Goal: Task Accomplishment & Management: Manage account settings

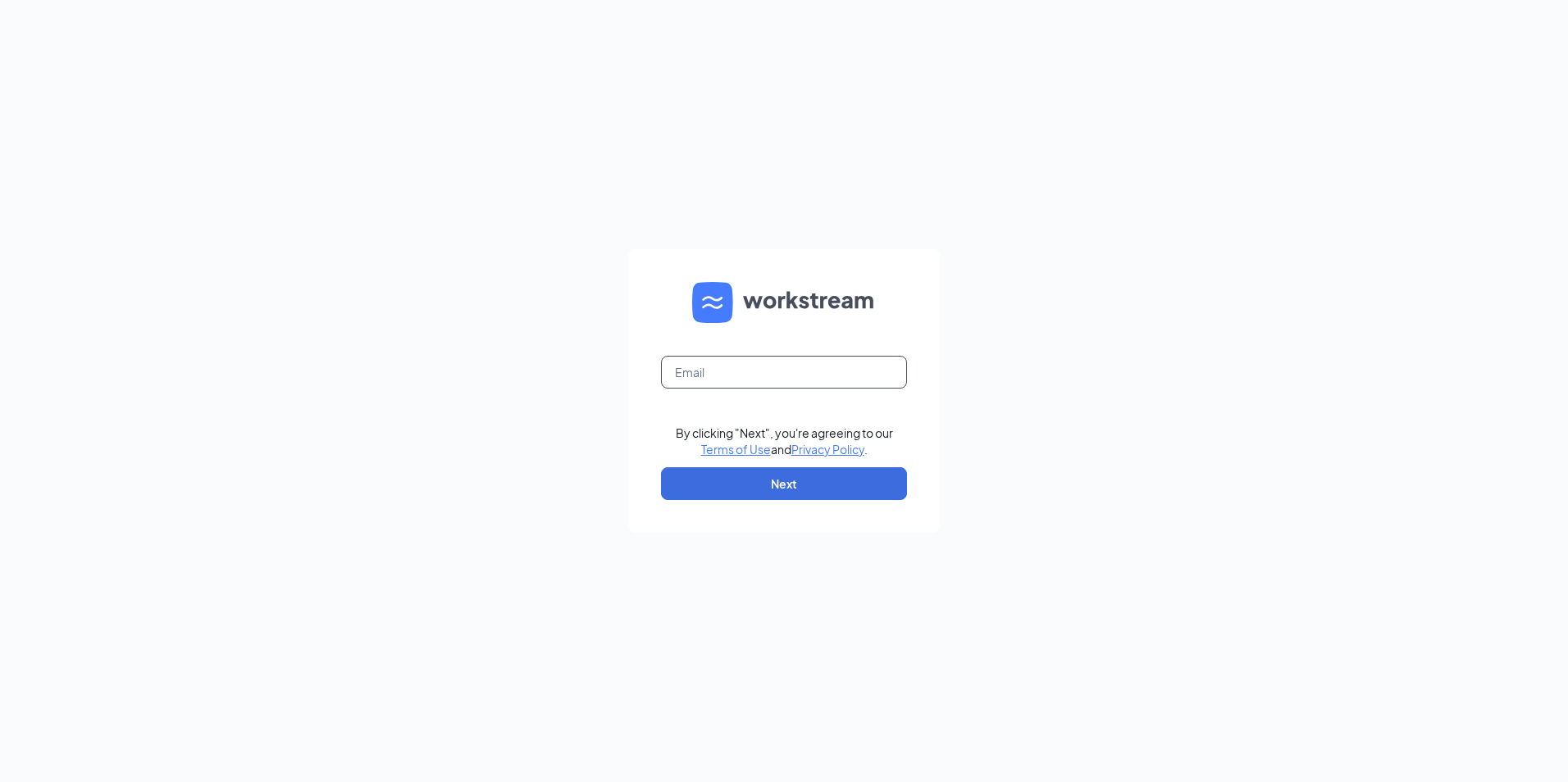
click at [772, 372] on input "text" at bounding box center [784, 372] width 246 height 33
type input "ws2707@gsrgroup.us"
click at [821, 496] on button "Next" at bounding box center [784, 484] width 246 height 33
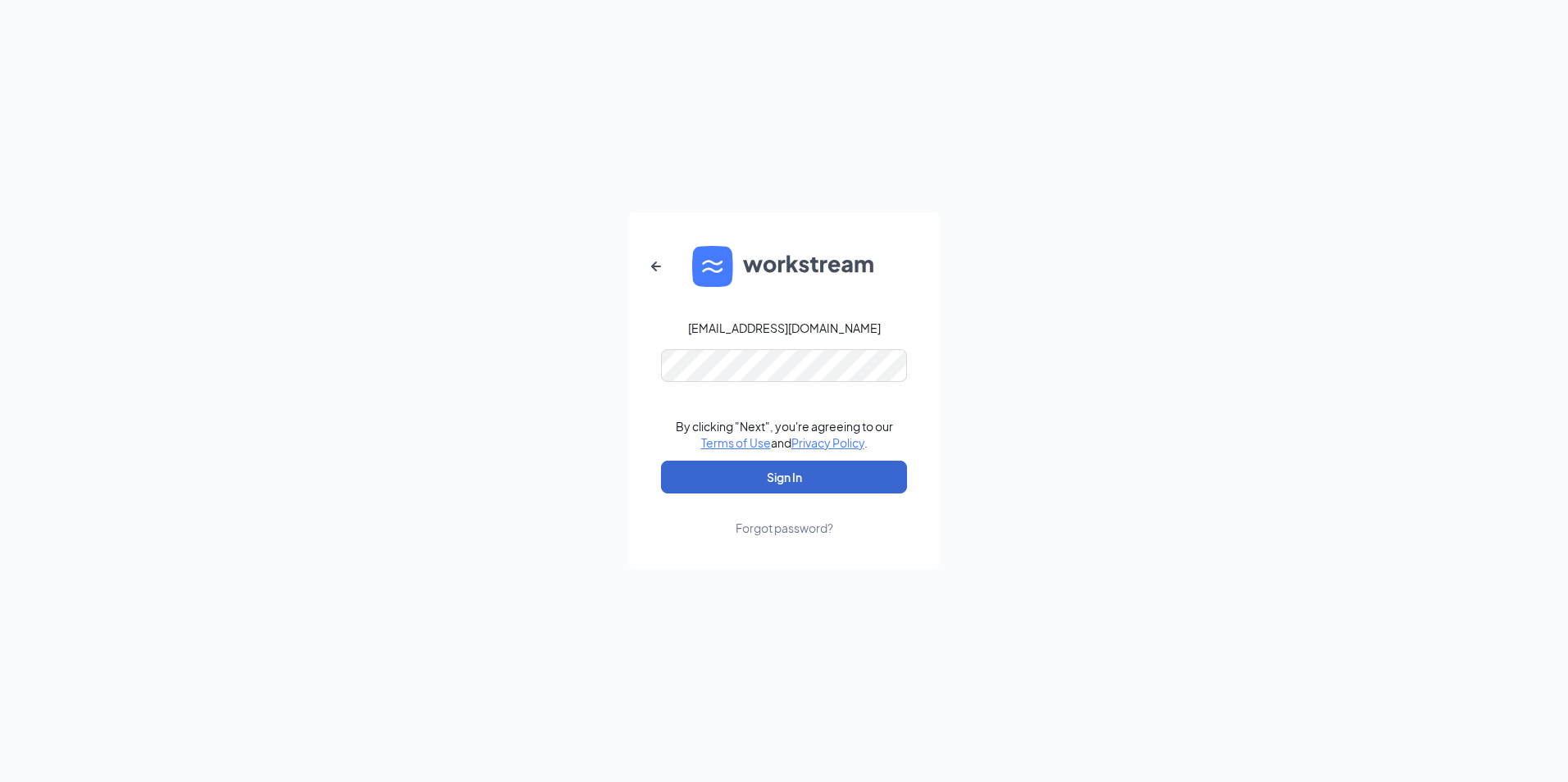
click at [779, 468] on button "Sign In" at bounding box center [784, 477] width 246 height 33
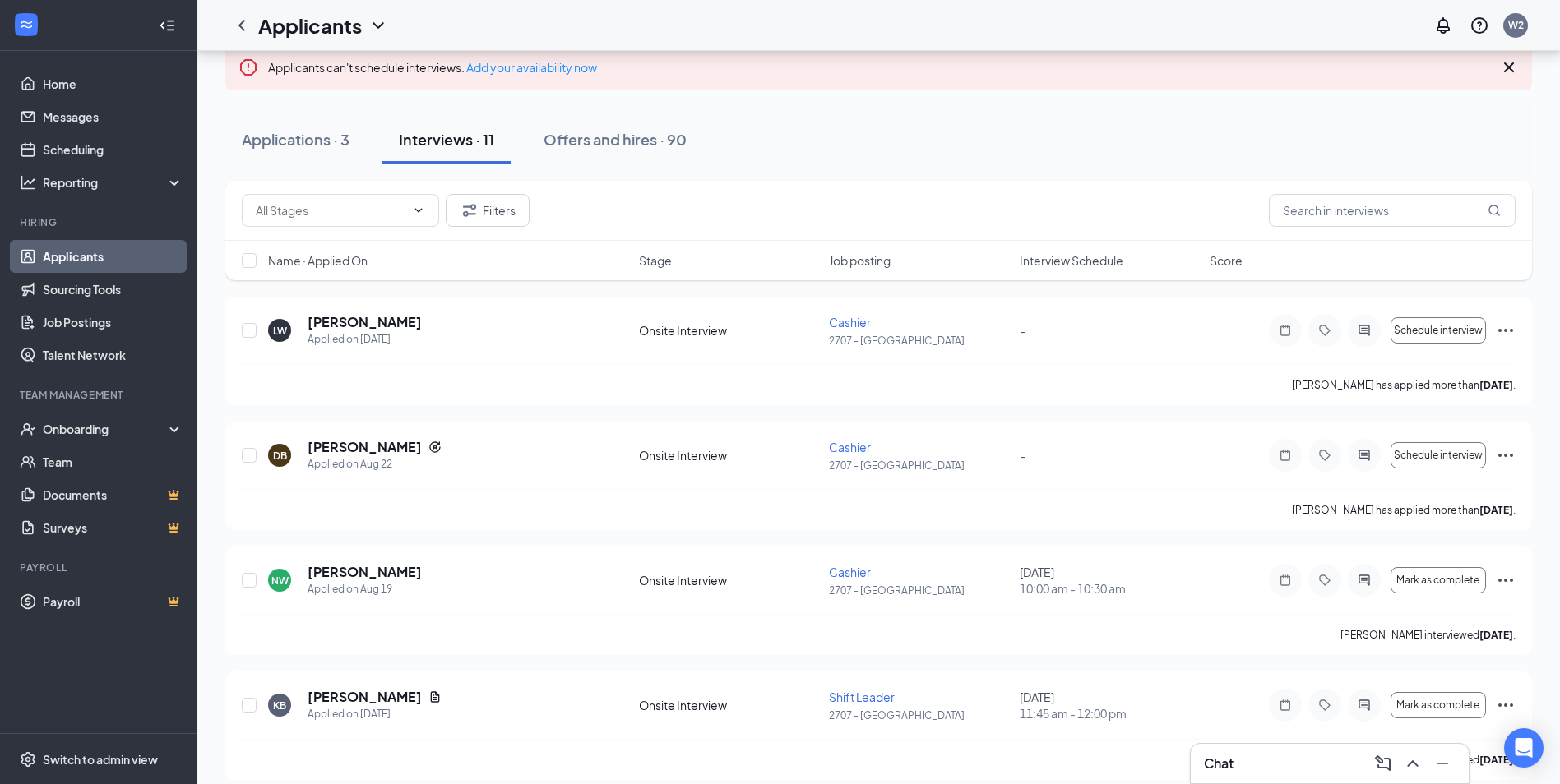
scroll to position [98, 0]
click at [297, 140] on div "Applications · 3" at bounding box center [296, 140] width 107 height 21
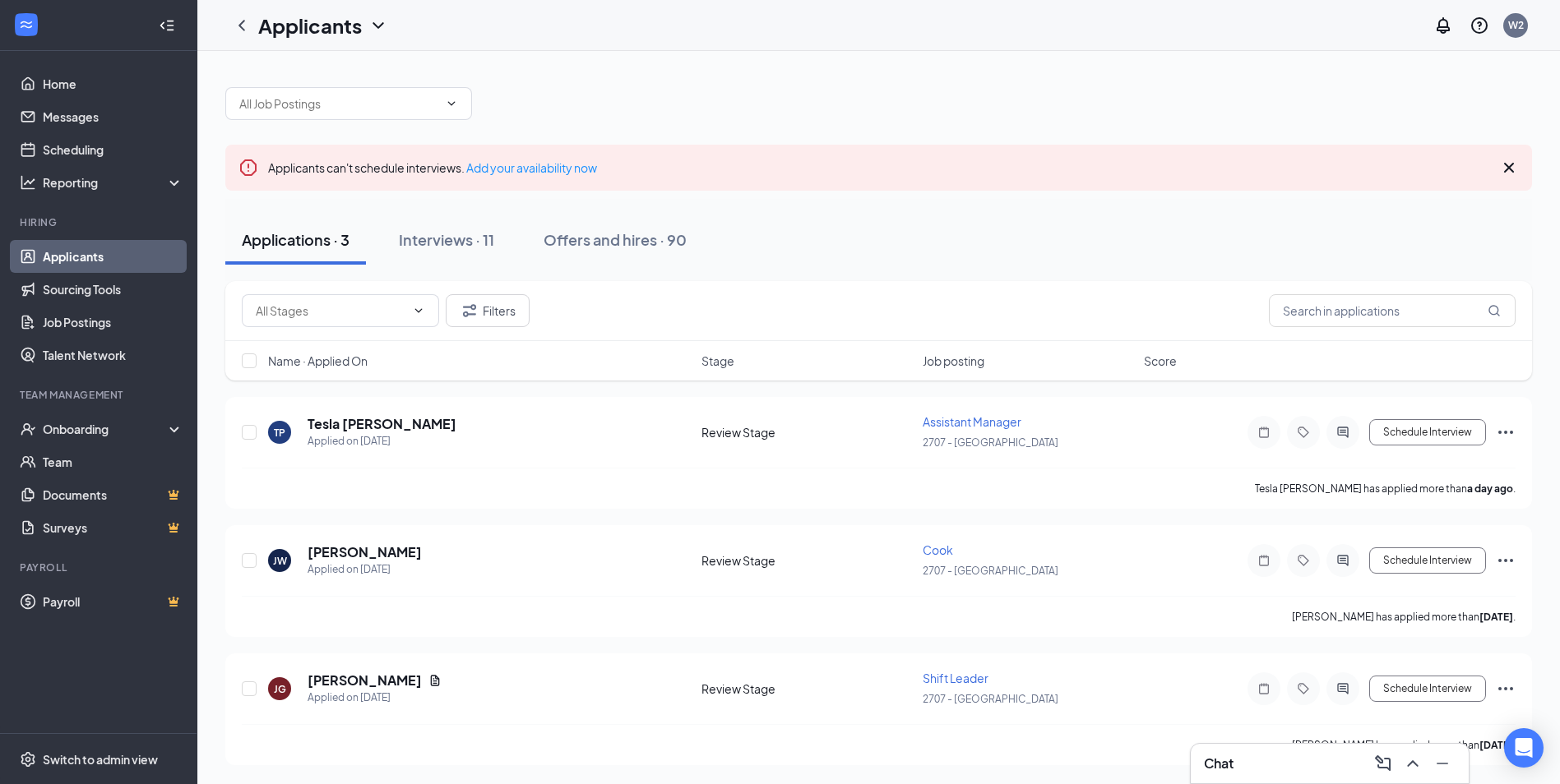
scroll to position [1, 0]
click at [977, 428] on div "Assistant Manager" at bounding box center [1029, 421] width 212 height 17
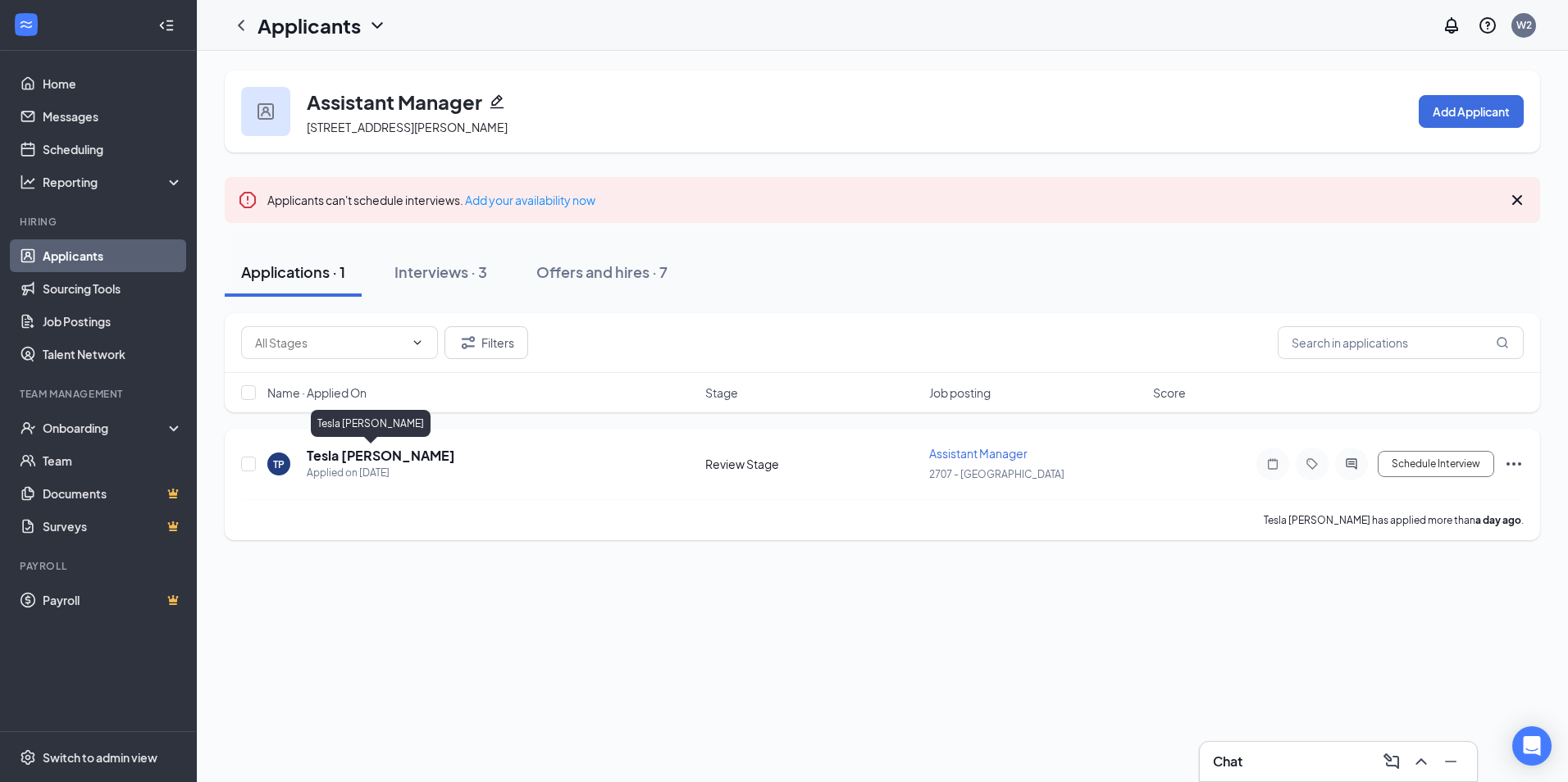
click at [357, 457] on h5 "Tesla [PERSON_NAME]" at bounding box center [381, 456] width 148 height 18
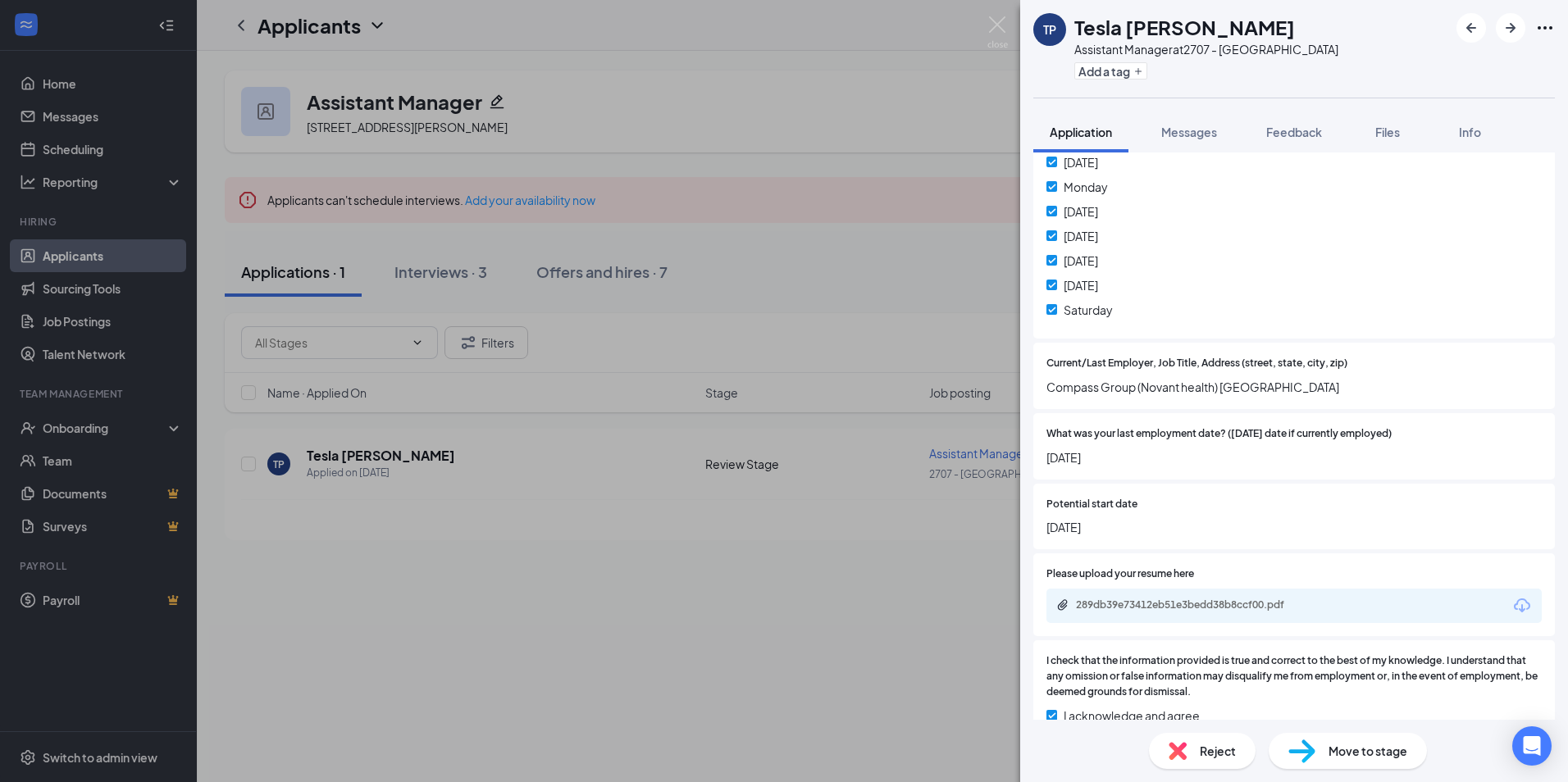
scroll to position [763, 0]
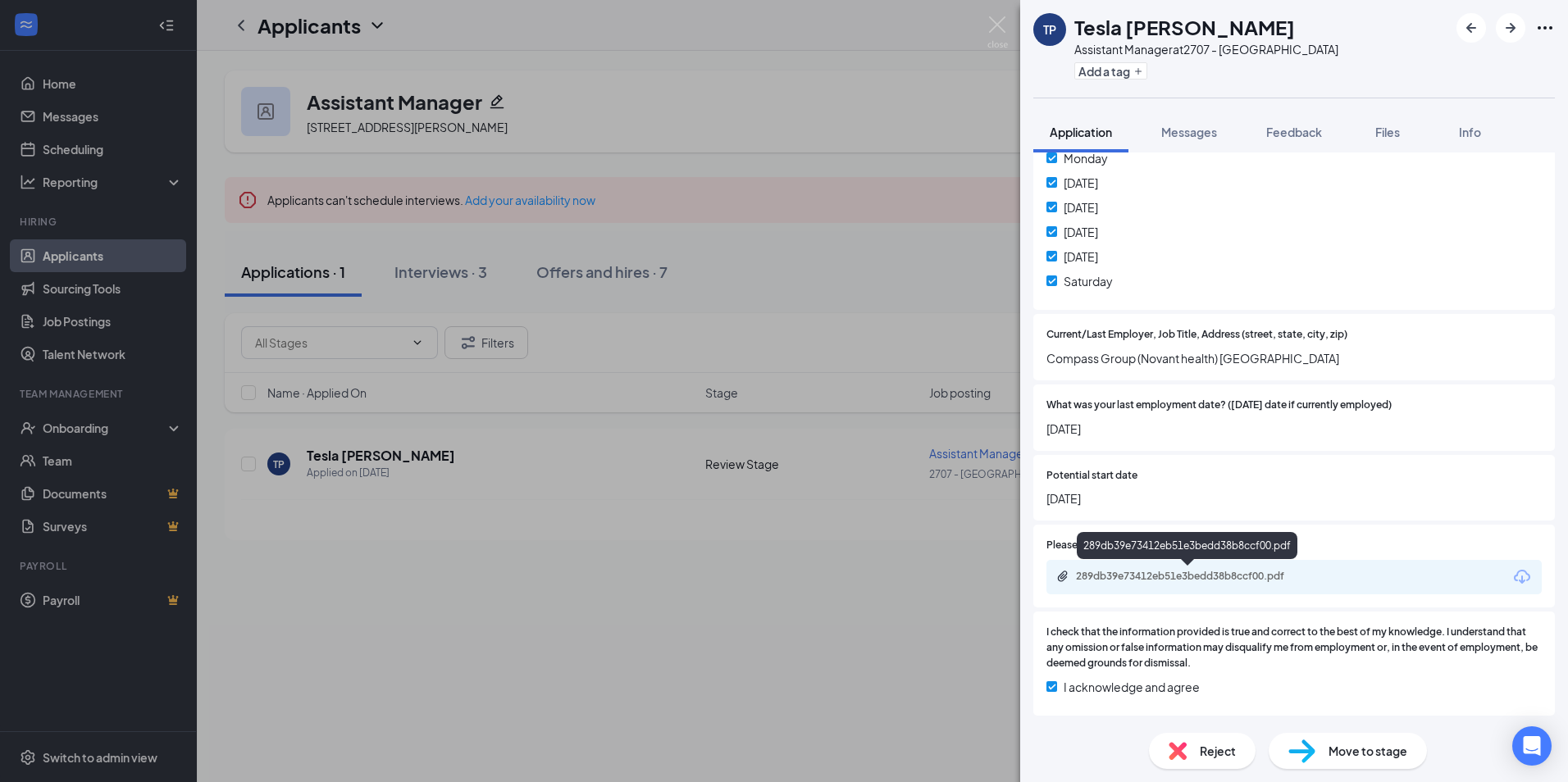
click at [1253, 574] on div "289db39e73412eb51e3bedd38b8ccf00.pdf" at bounding box center [1191, 577] width 230 height 13
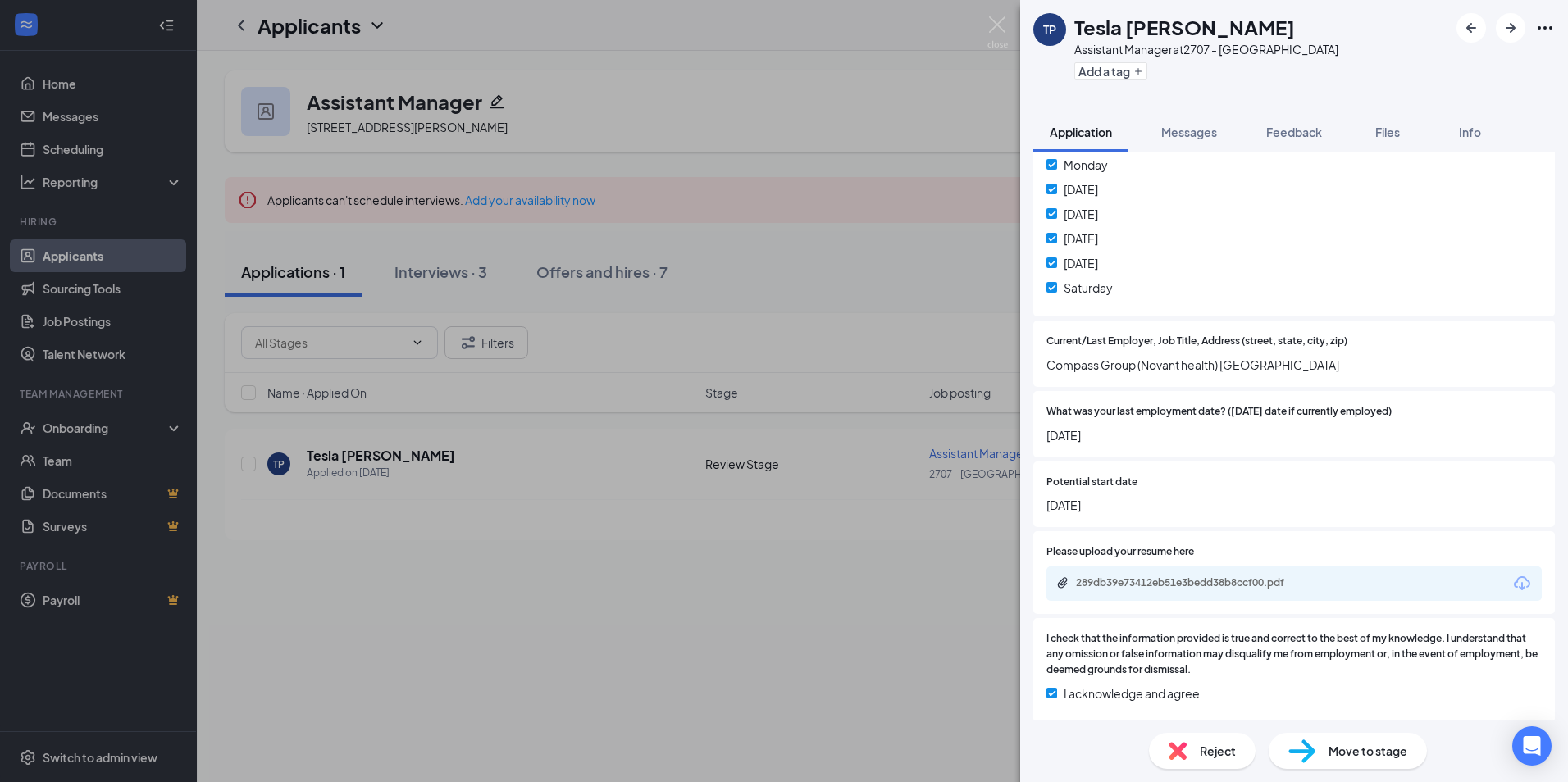
click at [1241, 671] on span "I check that the information provided is true and correct to the best of my kno…" at bounding box center [1294, 654] width 495 height 47
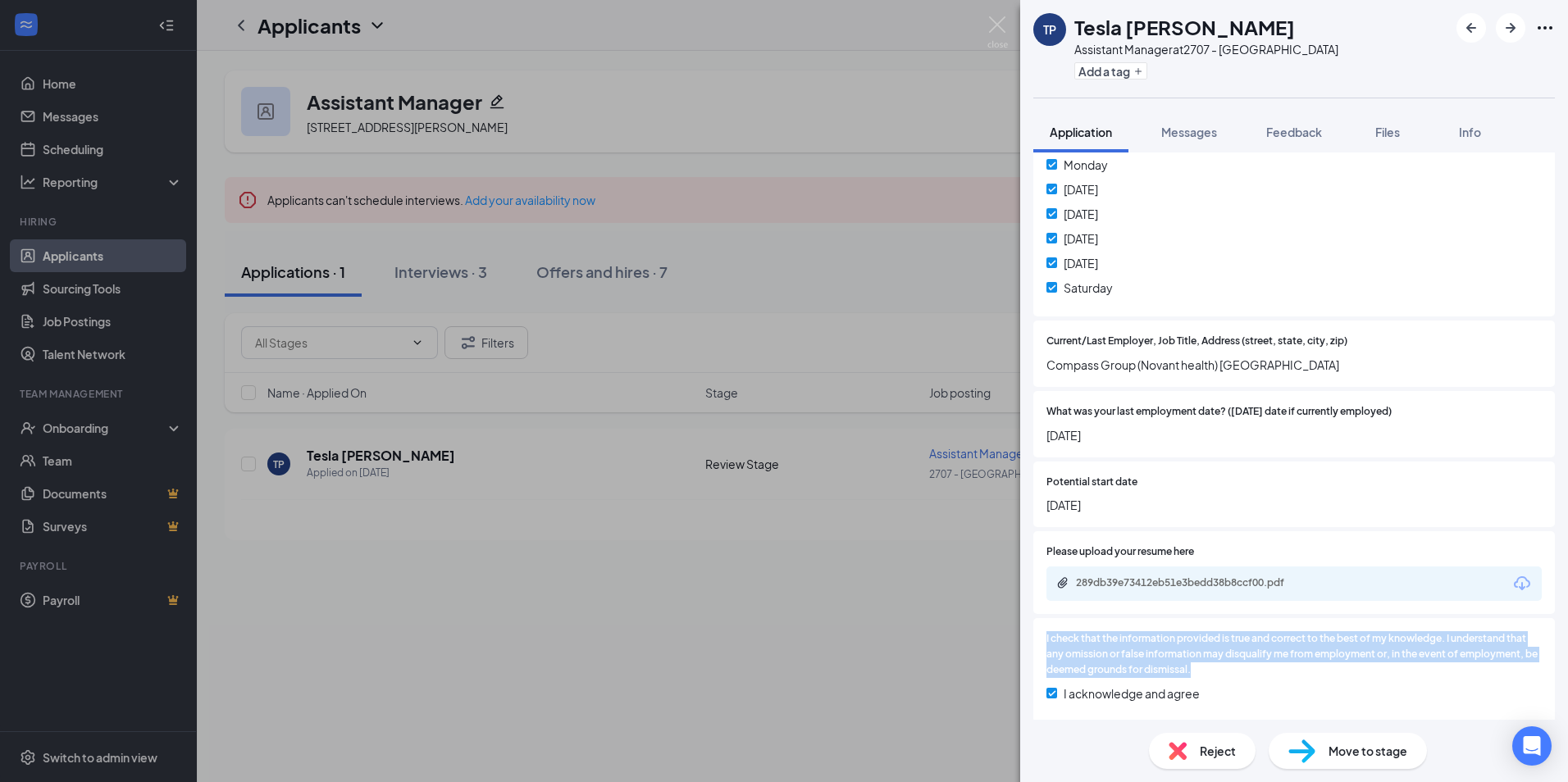
click at [1241, 671] on span "I check that the information provided is true and correct to the best of my kno…" at bounding box center [1294, 654] width 495 height 47
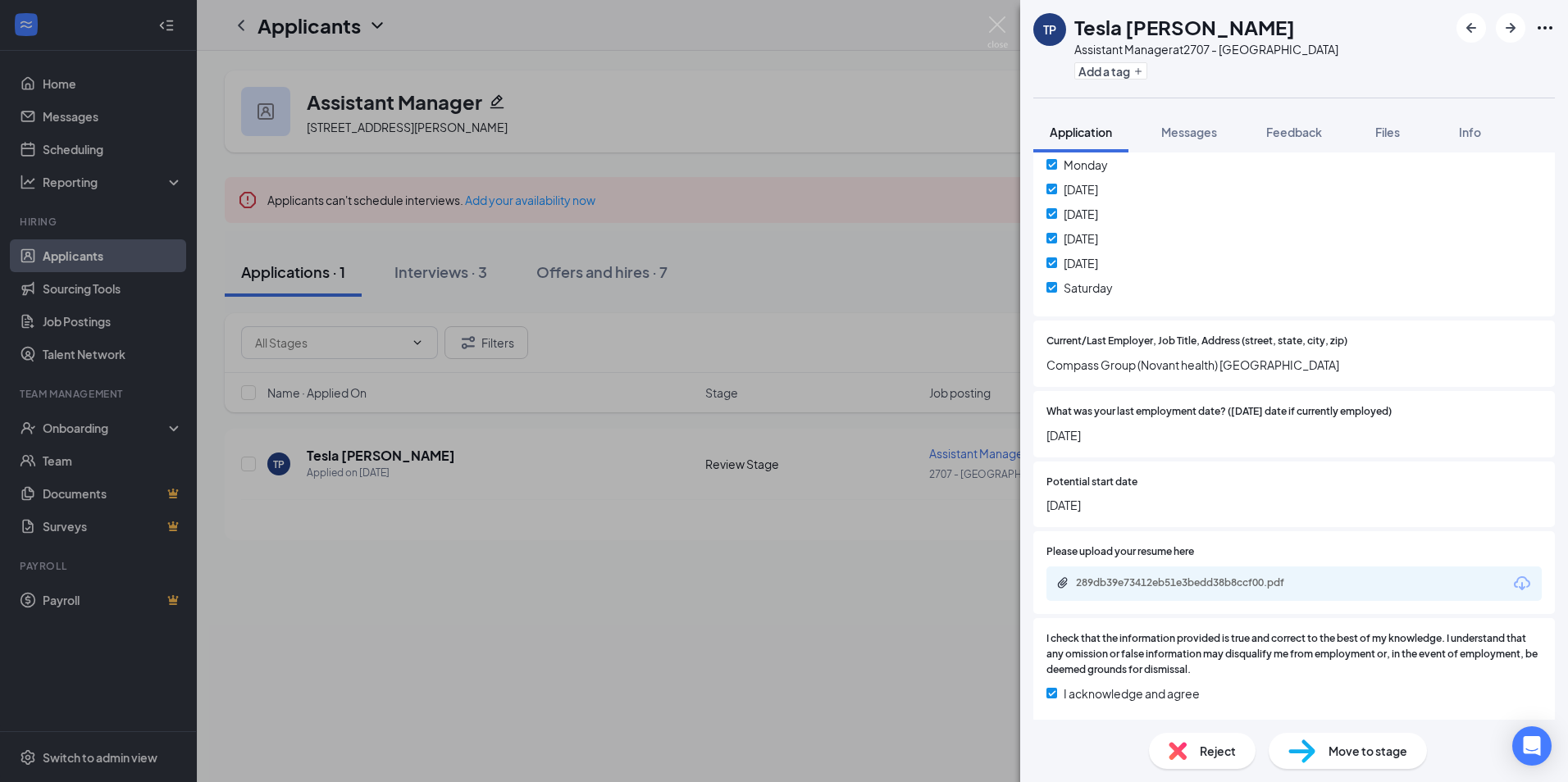
drag, startPoint x: 1241, startPoint y: 671, endPoint x: 1290, endPoint y: 498, distance: 179.8
click at [1290, 498] on span "[DATE]" at bounding box center [1294, 505] width 495 height 18
drag, startPoint x: 1567, startPoint y: 425, endPoint x: 1552, endPoint y: 374, distance: 53.2
drag, startPoint x: 1552, startPoint y: 374, endPoint x: 1545, endPoint y: 269, distance: 105.2
click at [1545, 269] on div "Collapse all Application Phone +1 (336) 867-0242 Email tpullum2@outlook.com App…" at bounding box center [1294, 436] width 548 height 568
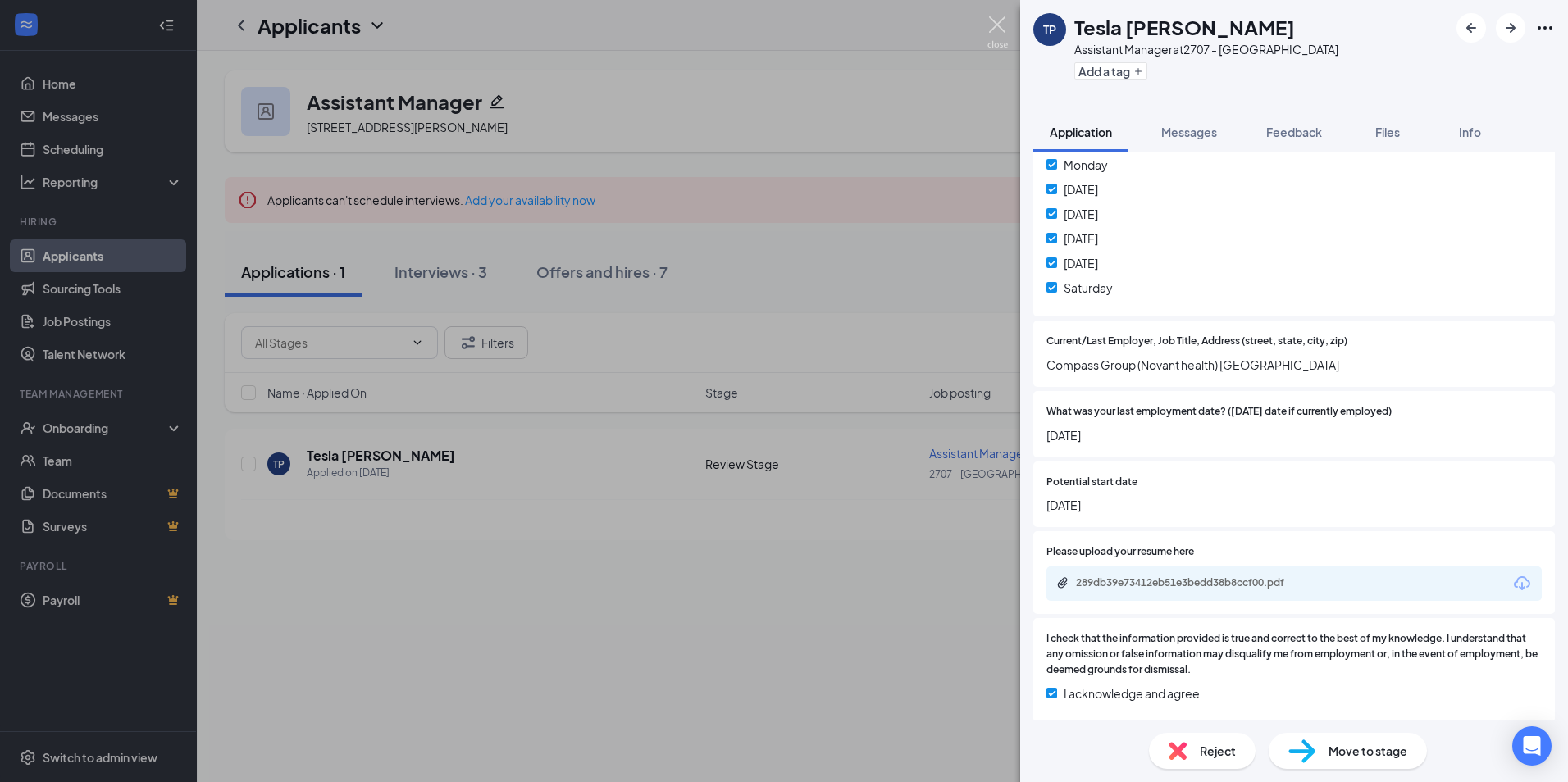
click at [995, 36] on img at bounding box center [997, 32] width 21 height 32
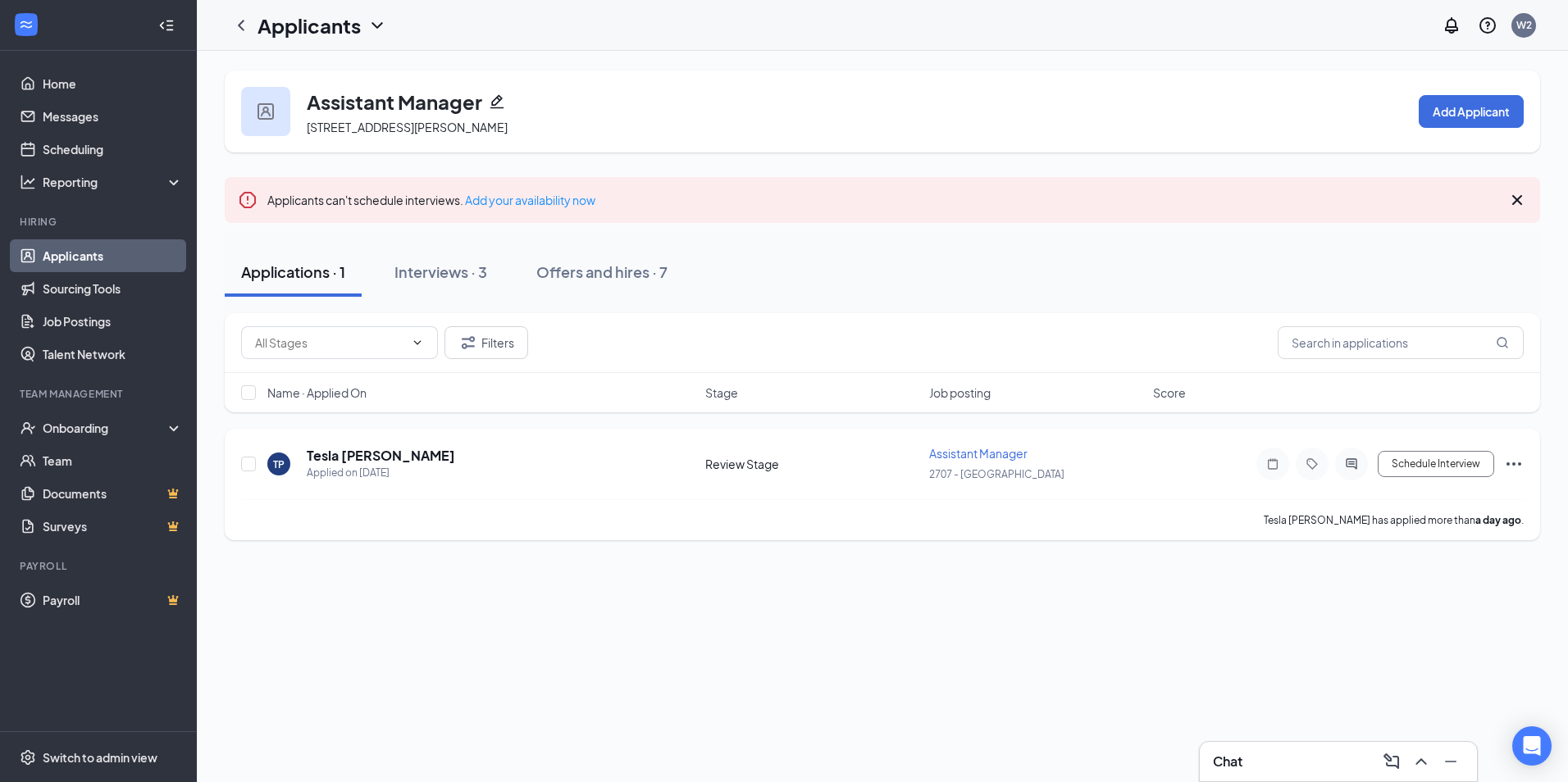
drag, startPoint x: 1341, startPoint y: 468, endPoint x: 1347, endPoint y: 460, distance: 10.0
drag, startPoint x: 1347, startPoint y: 460, endPoint x: 1359, endPoint y: 437, distance: 25.9
click at [1359, 437] on div "Message applicant" at bounding box center [1351, 434] width 101 height 27
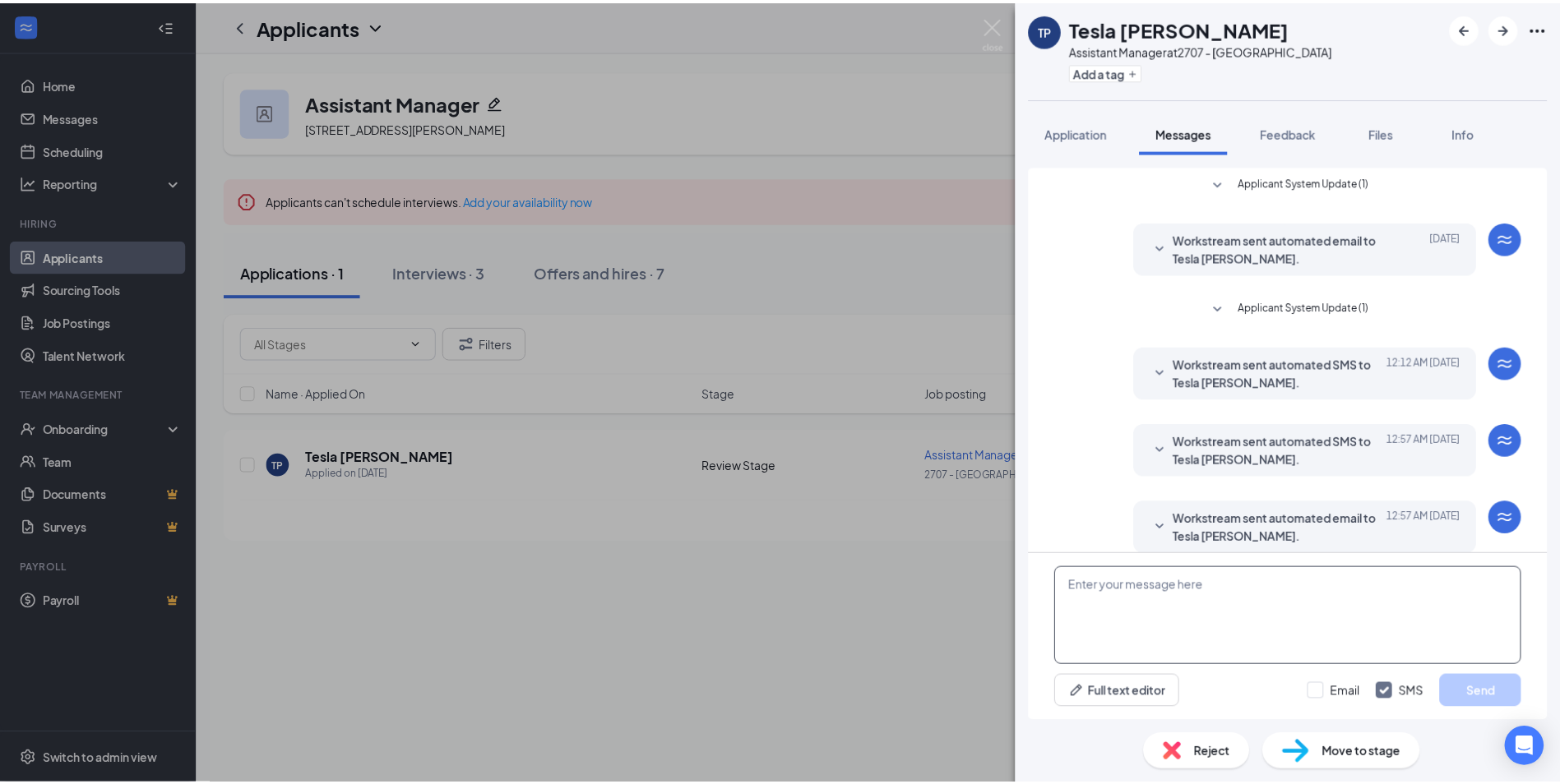
scroll to position [65, 0]
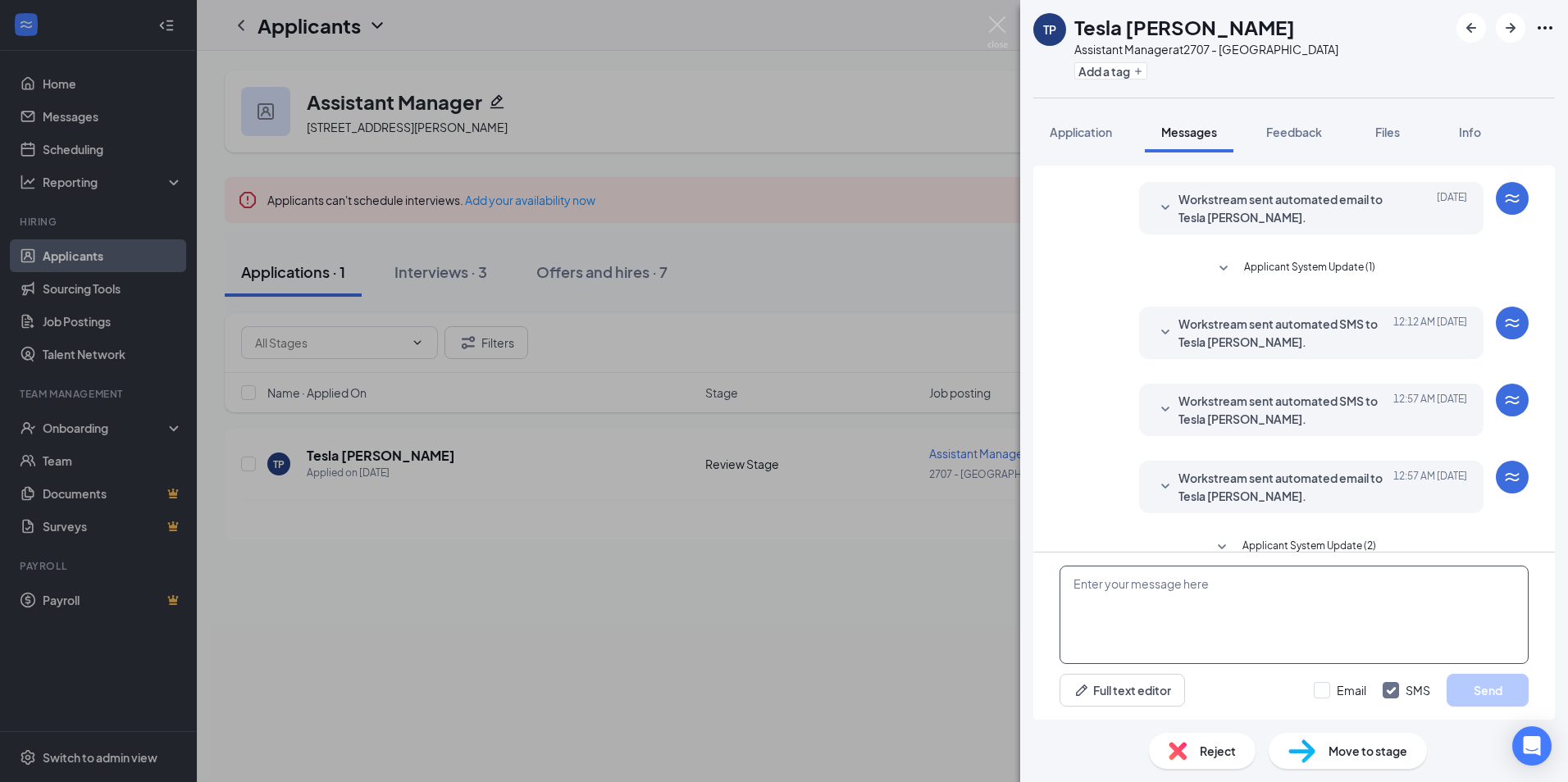
click at [1172, 618] on textarea at bounding box center [1294, 615] width 469 height 98
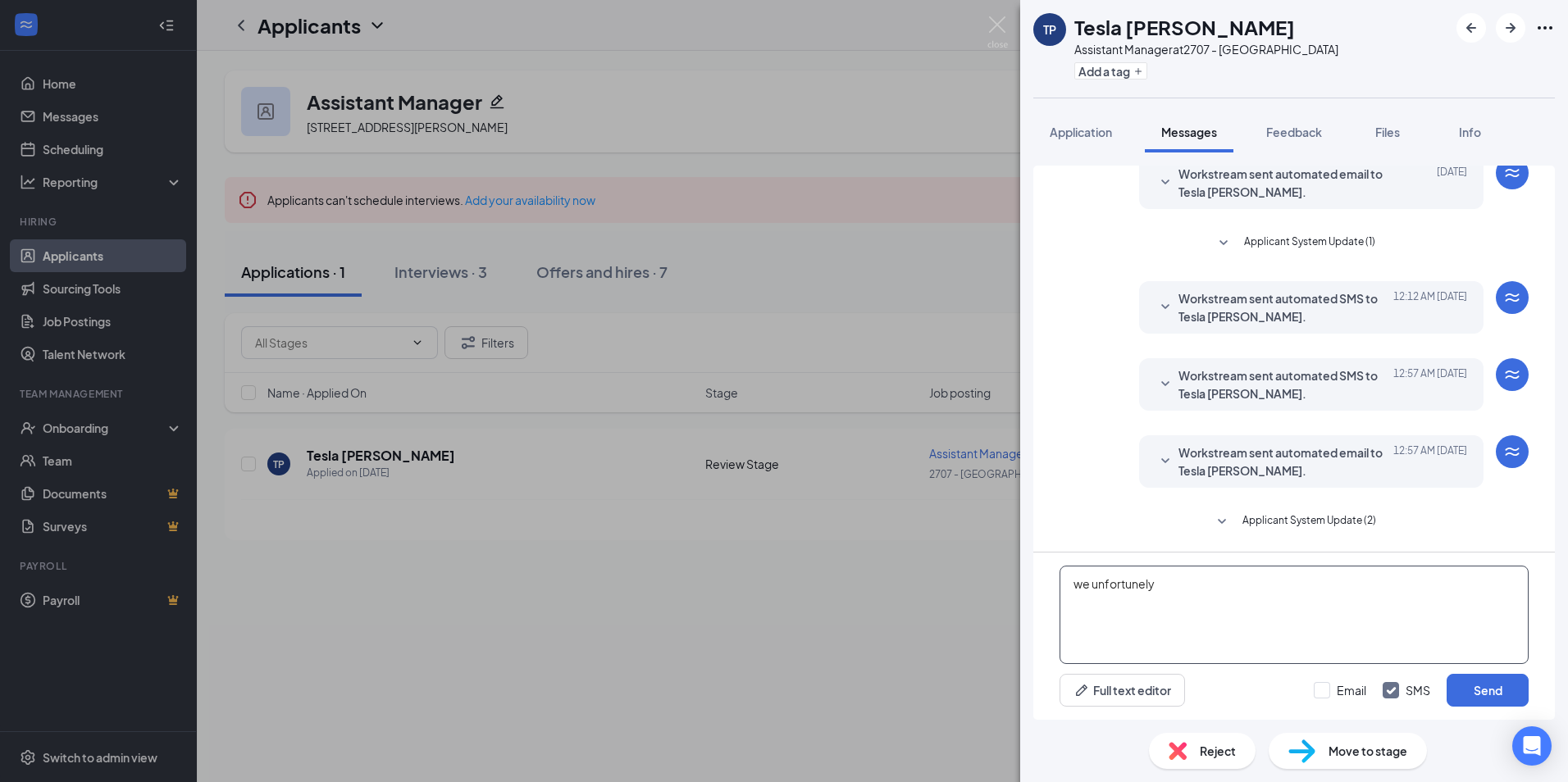
click at [1160, 578] on textarea "we unfortunely" at bounding box center [1294, 615] width 469 height 98
click at [1244, 593] on textarea "we unfortunately are not hiring" at bounding box center [1294, 615] width 469 height 98
click at [1201, 586] on textarea "we unfortunately are not hiring assistant managers, but we are for regular mana…" at bounding box center [1294, 615] width 469 height 98
click at [1205, 583] on textarea "we unfortunately aren't t hiring assistant managers, but we are for regular man…" at bounding box center [1294, 615] width 469 height 98
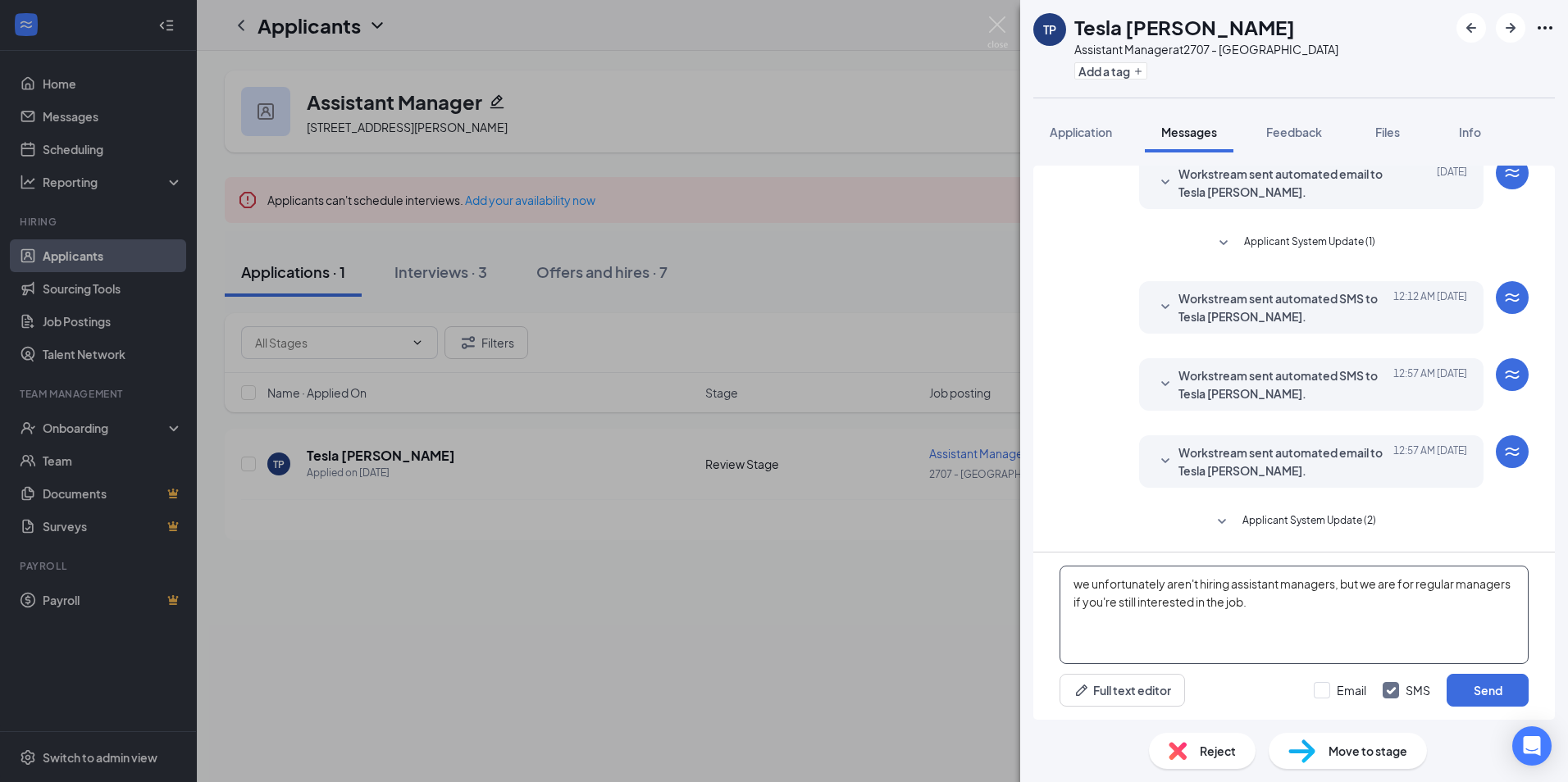
click at [1280, 626] on textarea "we unfortunately aren't hiring assistant managers, but we are for regular manag…" at bounding box center [1294, 615] width 469 height 98
click at [1228, 583] on textarea "we unfortunately aren't hiring assistant managers, but we are for regular manag…" at bounding box center [1294, 615] width 469 height 98
click at [1316, 614] on textarea "we unfortunately aren't hiring for a assistant managers, but we are for regular…" at bounding box center [1294, 615] width 469 height 98
click at [1248, 583] on textarea "we unfortunately aren't hiring for a assistant managers, but we are for regular…" at bounding box center [1294, 615] width 469 height 98
click at [1301, 609] on textarea "we unfortunately aren't hiring for an assistant managers, but we are for regula…" at bounding box center [1294, 615] width 469 height 98
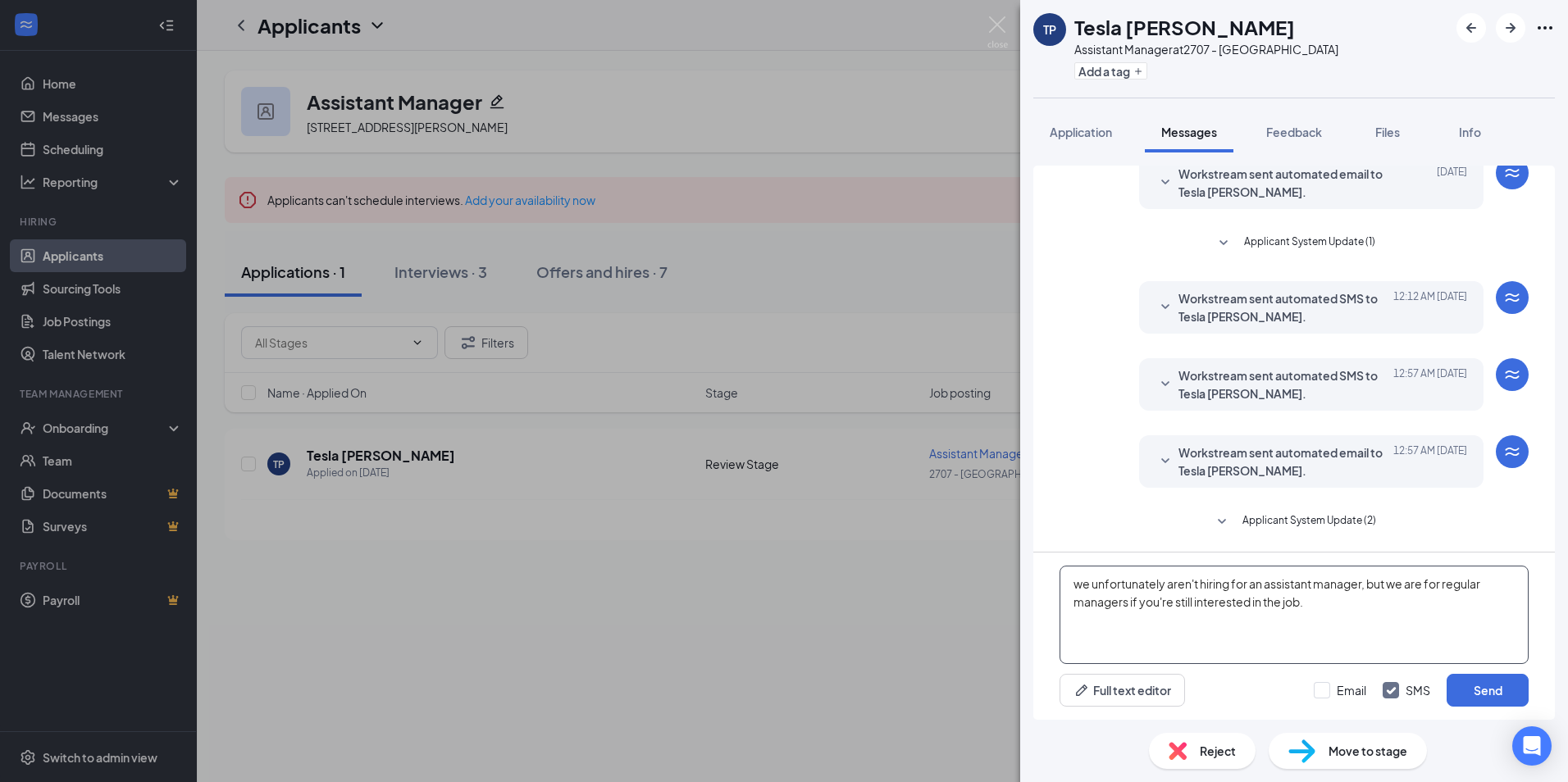
click at [1128, 598] on textarea "we unfortunately aren't hiring for an assistant manager, but we are for regular…" at bounding box center [1294, 615] width 469 height 98
click at [1144, 692] on button "Full text editor" at bounding box center [1122, 691] width 125 height 33
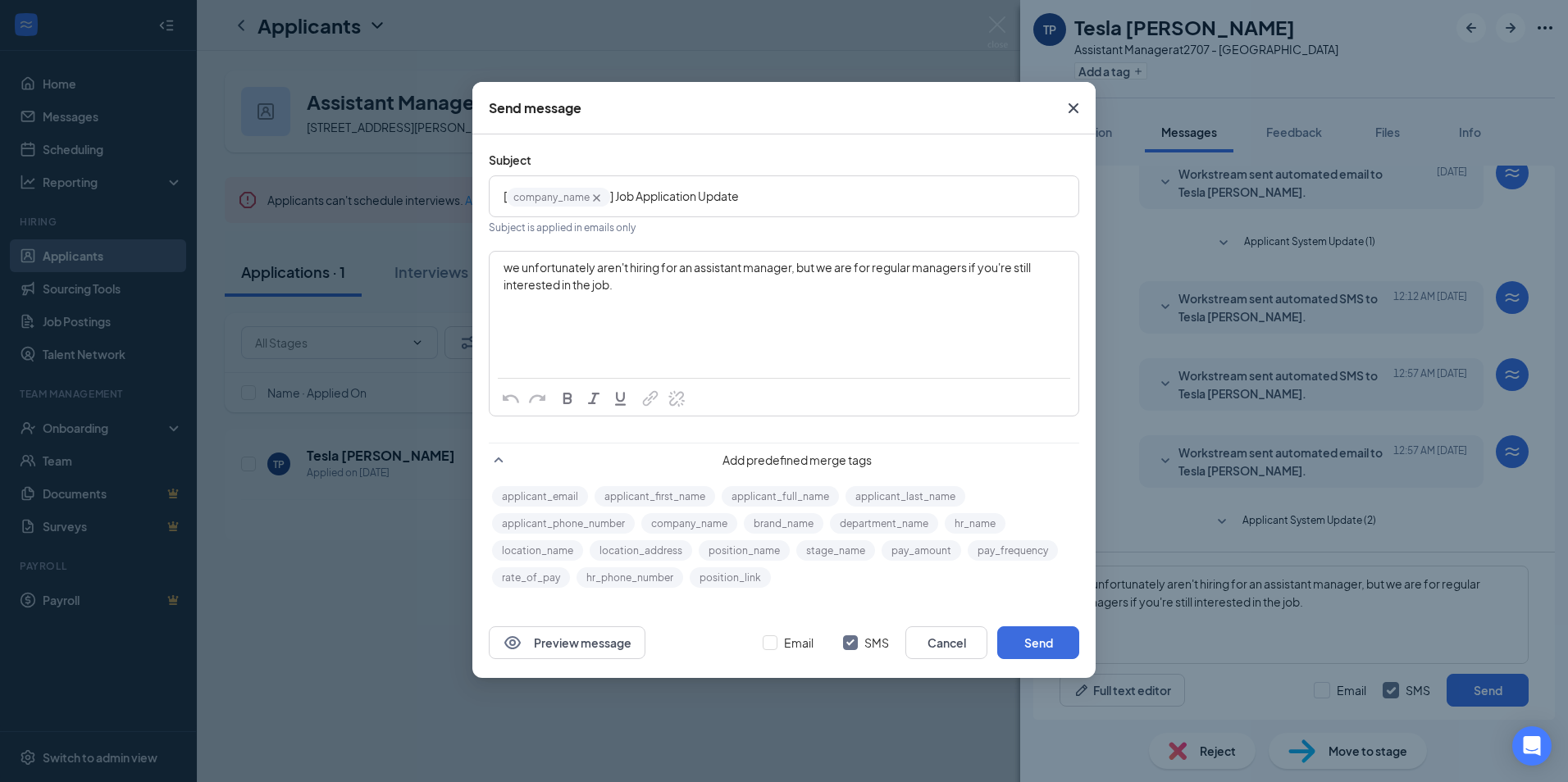
click at [509, 271] on span "we unfortunately aren't hiring for an assistant manager, but we are for regular…" at bounding box center [768, 275] width 529 height 32
click at [1073, 107] on icon "Cross" at bounding box center [1074, 108] width 20 height 20
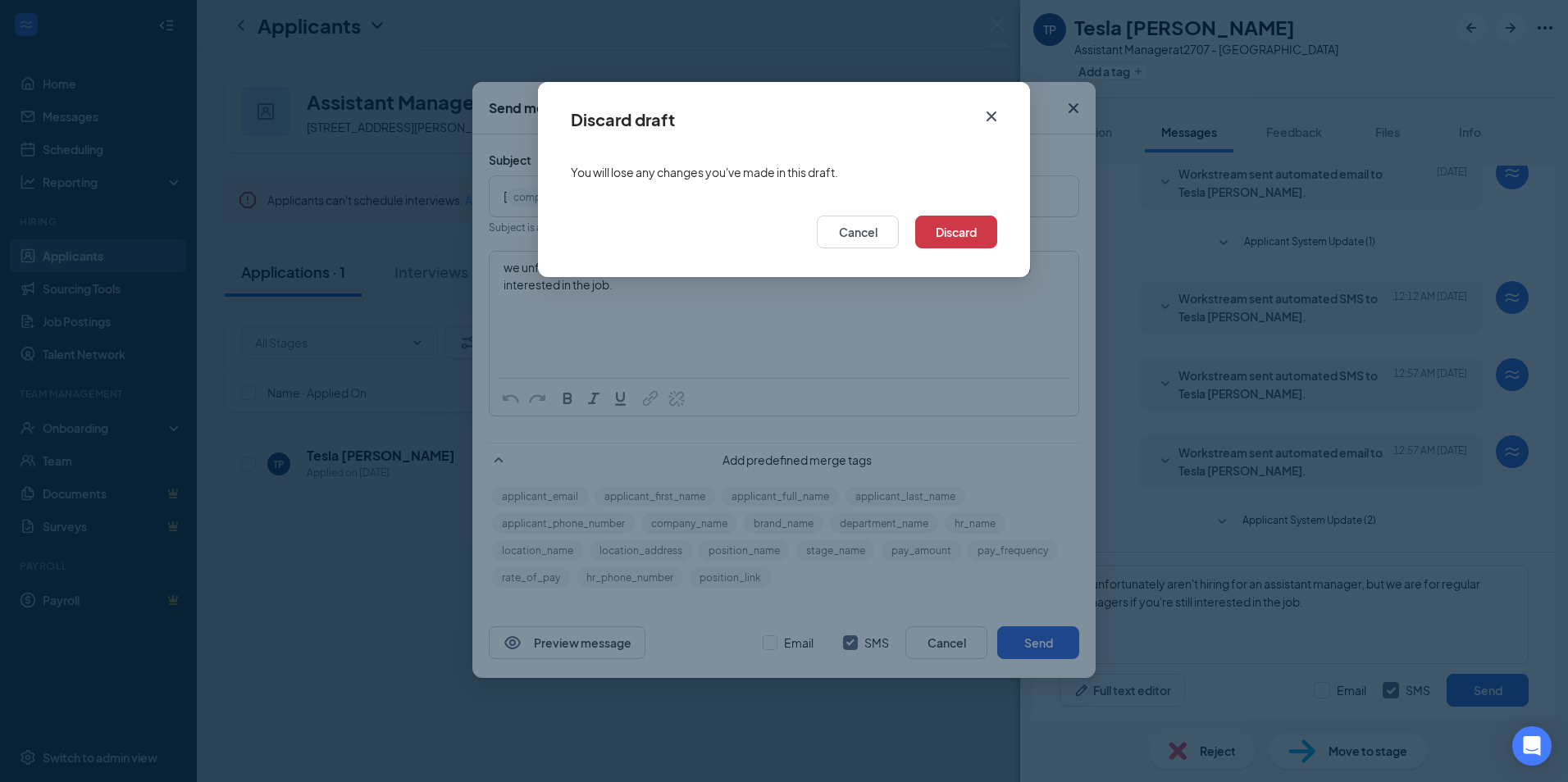
click at [1073, 107] on div "Discard draft You will lose any changes you've made in this draft. Cancel Disca…" at bounding box center [784, 391] width 1568 height 782
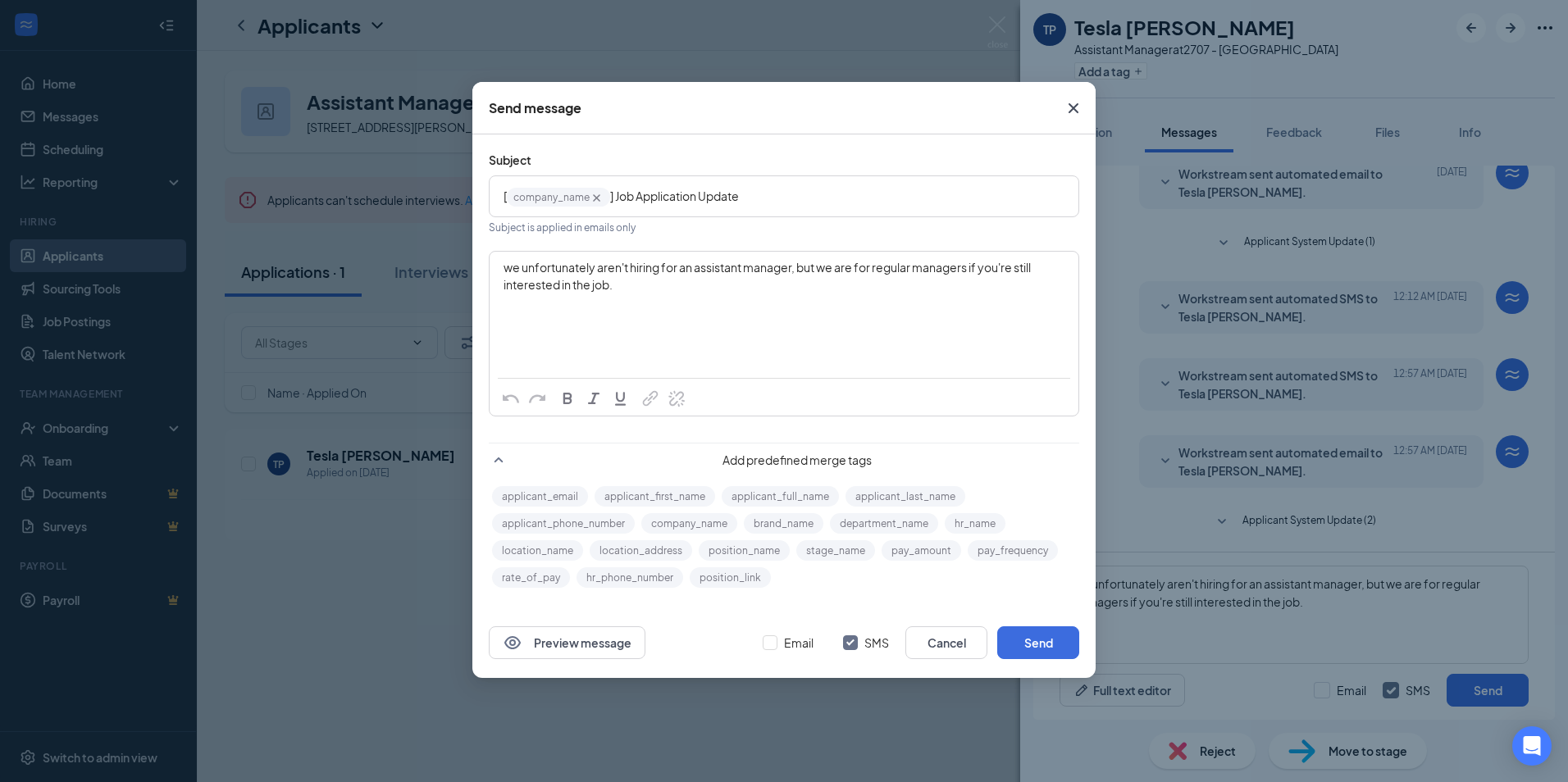
click at [1073, 116] on icon "Cross" at bounding box center [1074, 108] width 20 height 20
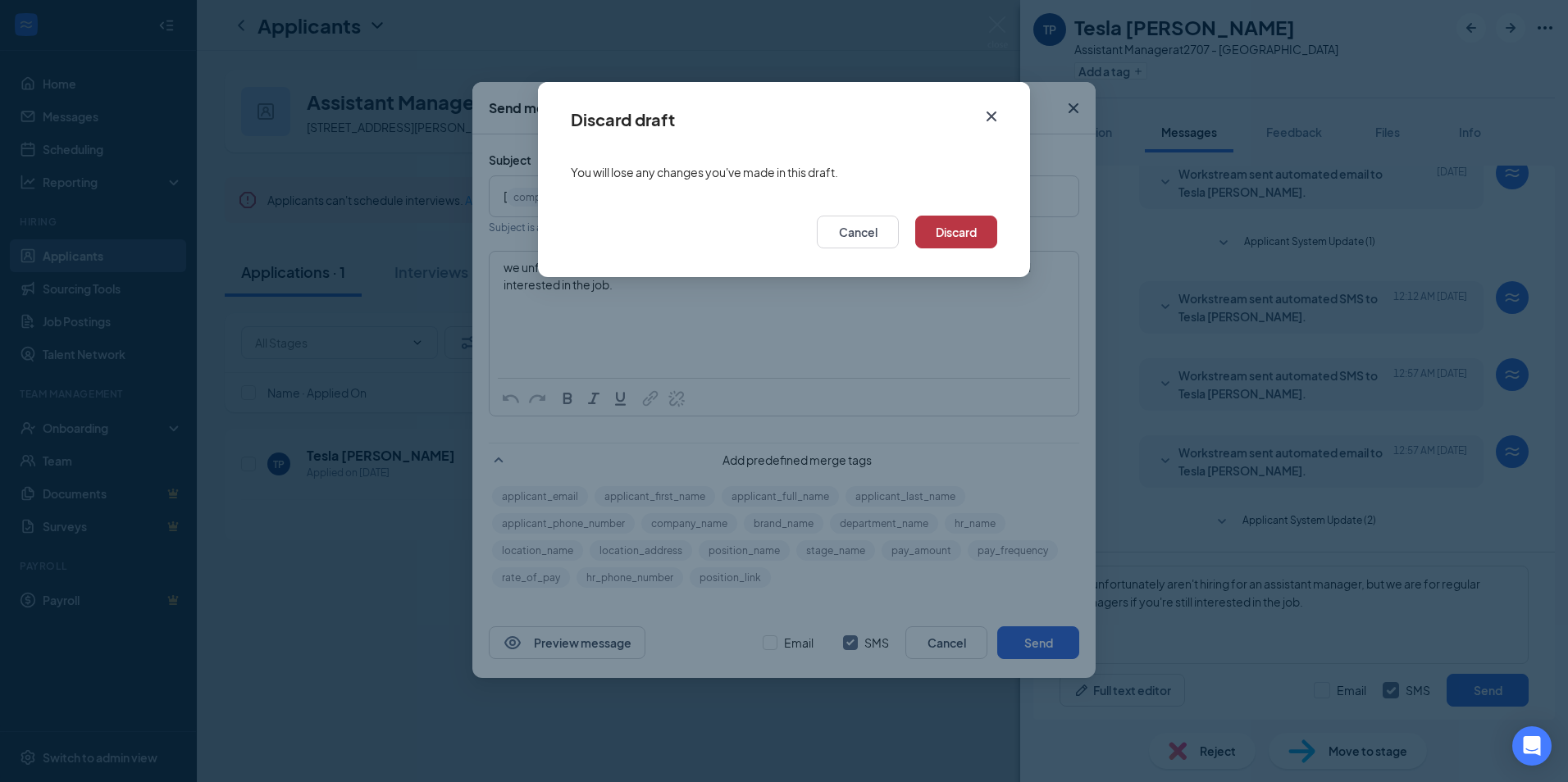
click at [957, 229] on button "Discard" at bounding box center [957, 232] width 82 height 33
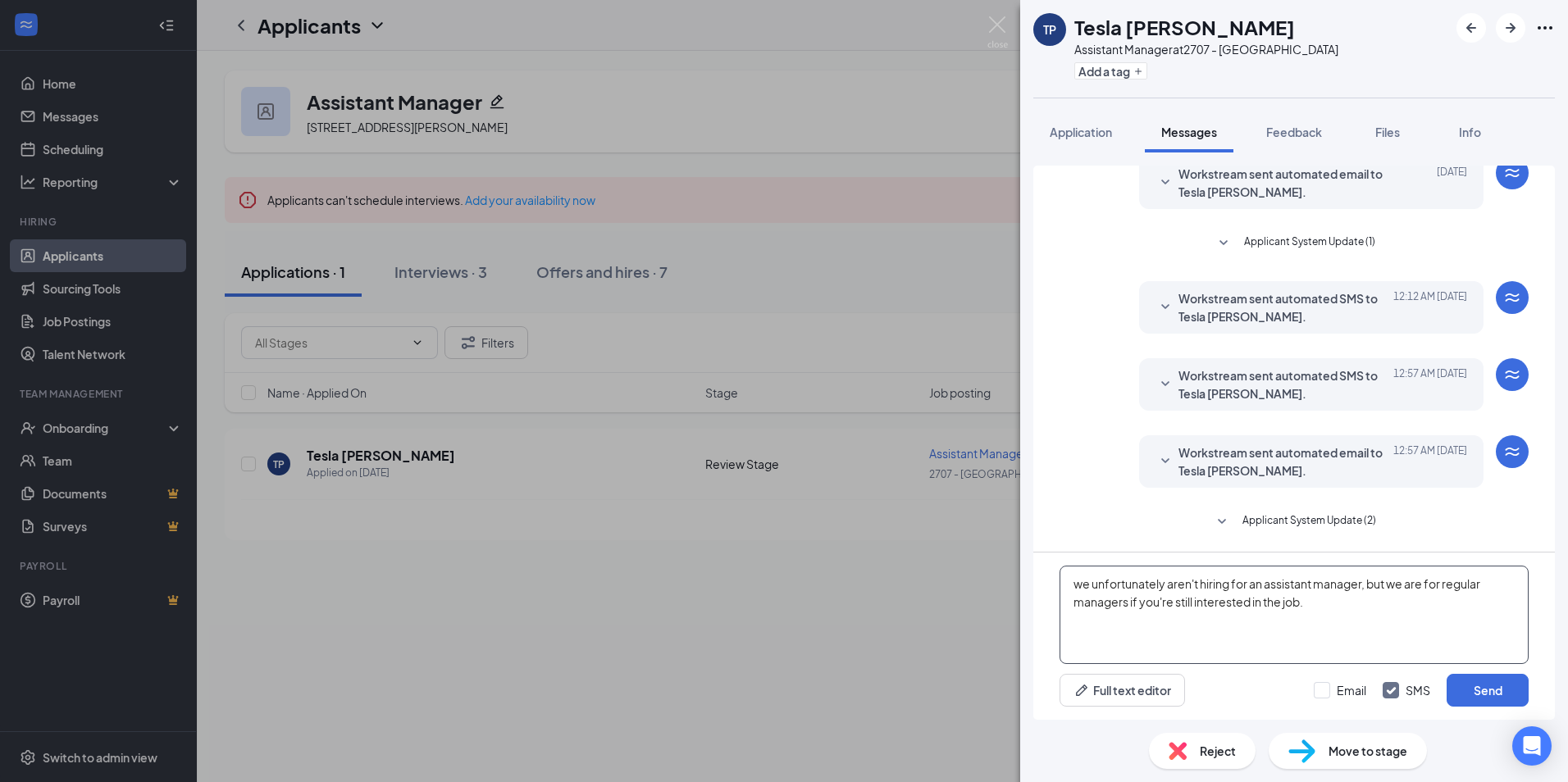
drag, startPoint x: 1081, startPoint y: 587, endPoint x: 1067, endPoint y: 587, distance: 14.0
click at [1067, 587] on textarea "we unfortunately aren't hiring for an assistant manager, but we are for regular…" at bounding box center [1294, 615] width 469 height 98
click at [1321, 616] on textarea "We unfortunately aren't hiring for an assistant manager, but we are for regular…" at bounding box center [1294, 615] width 469 height 98
click at [1489, 587] on textarea "We unfortunately aren't hiring for an assistant manager, but we are for regular…" at bounding box center [1294, 615] width 469 height 98
type textarea "We unfortunately aren't hiring for an assistant manager, but we are for manager…"
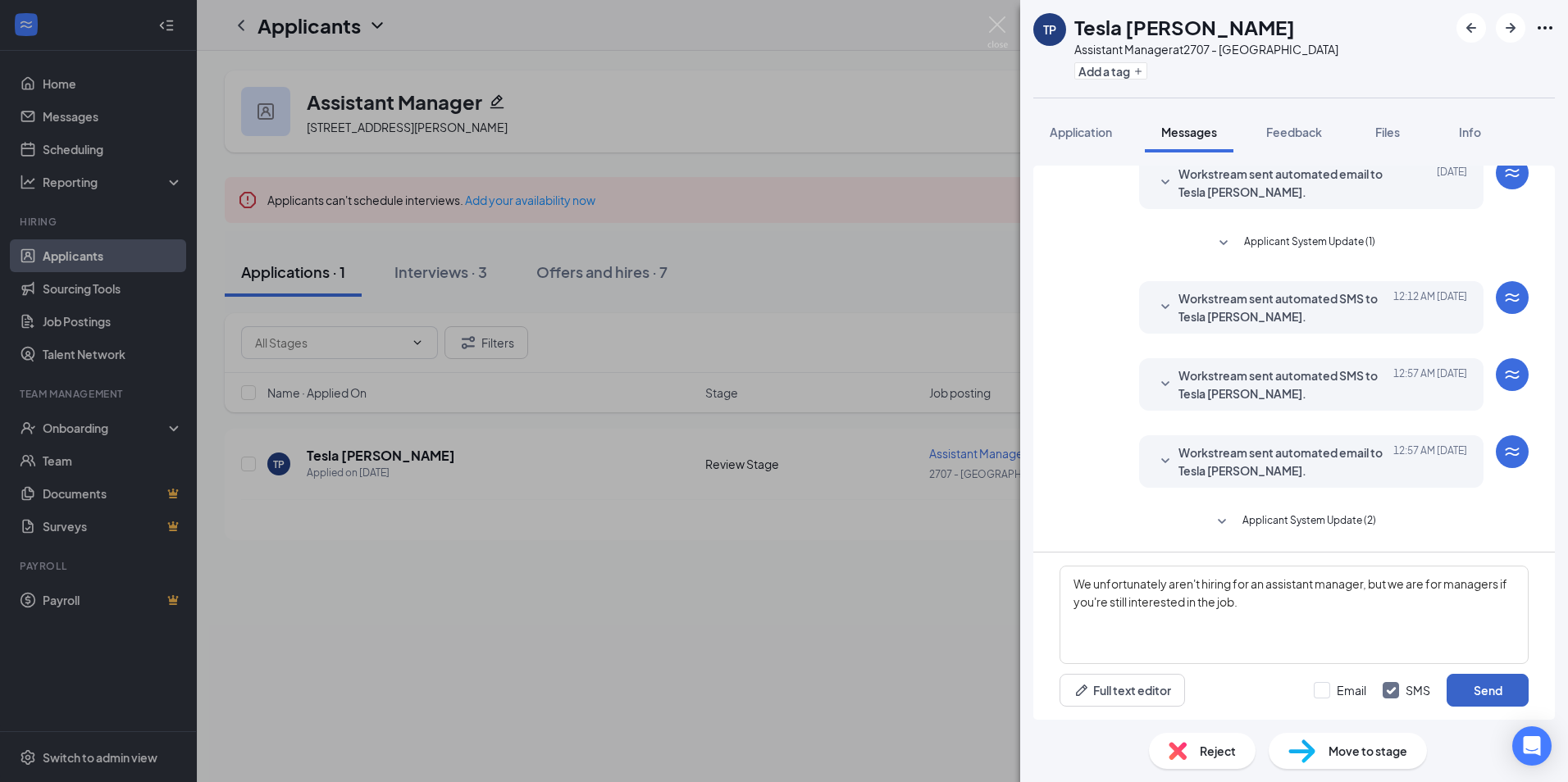
click at [1483, 695] on button "Send" at bounding box center [1487, 691] width 82 height 33
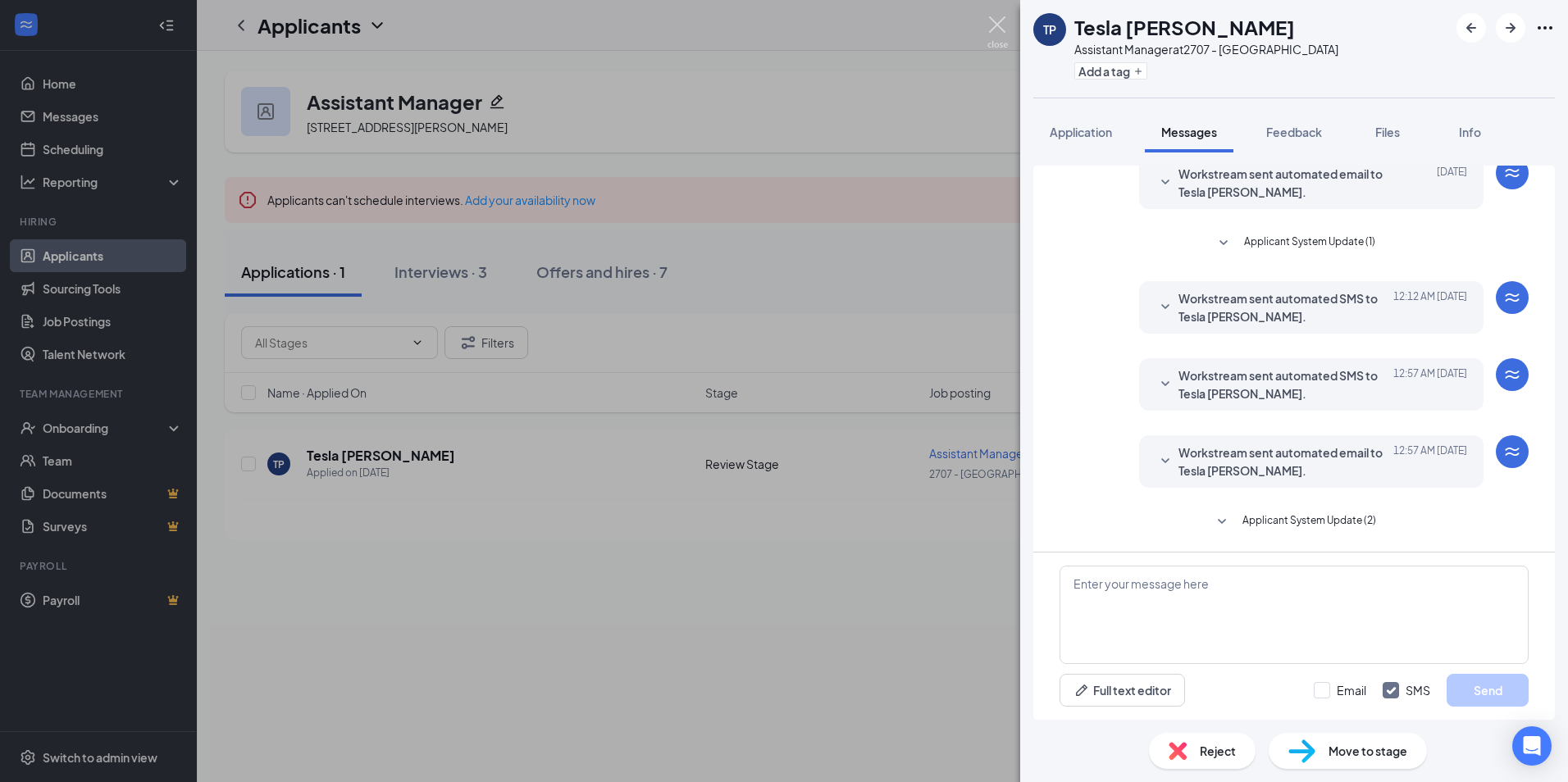
click at [991, 30] on img at bounding box center [997, 32] width 21 height 32
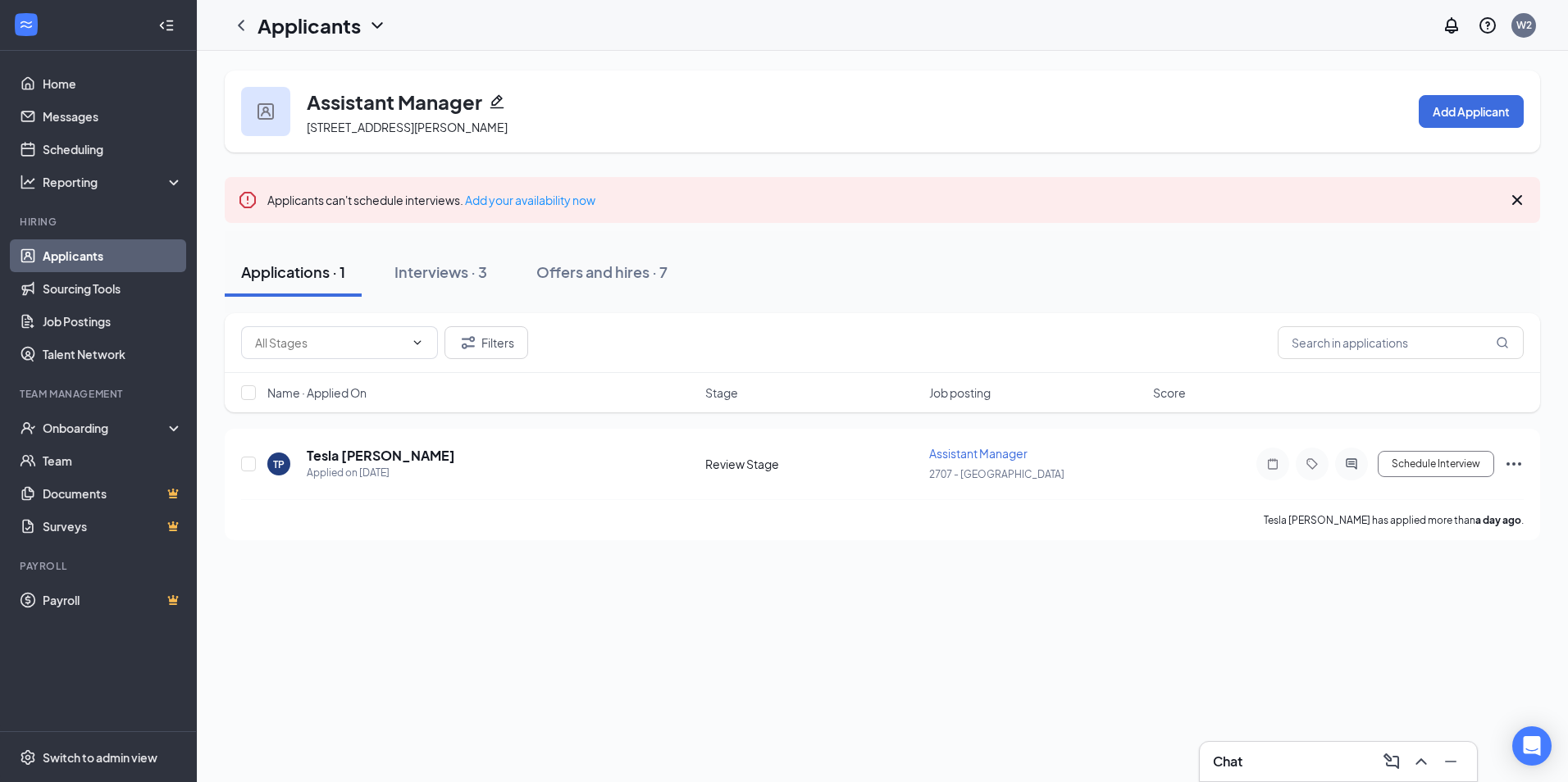
click at [306, 266] on div "Applications · 1" at bounding box center [293, 271] width 104 height 21
click at [428, 281] on div "Interviews · 3" at bounding box center [441, 271] width 92 height 21
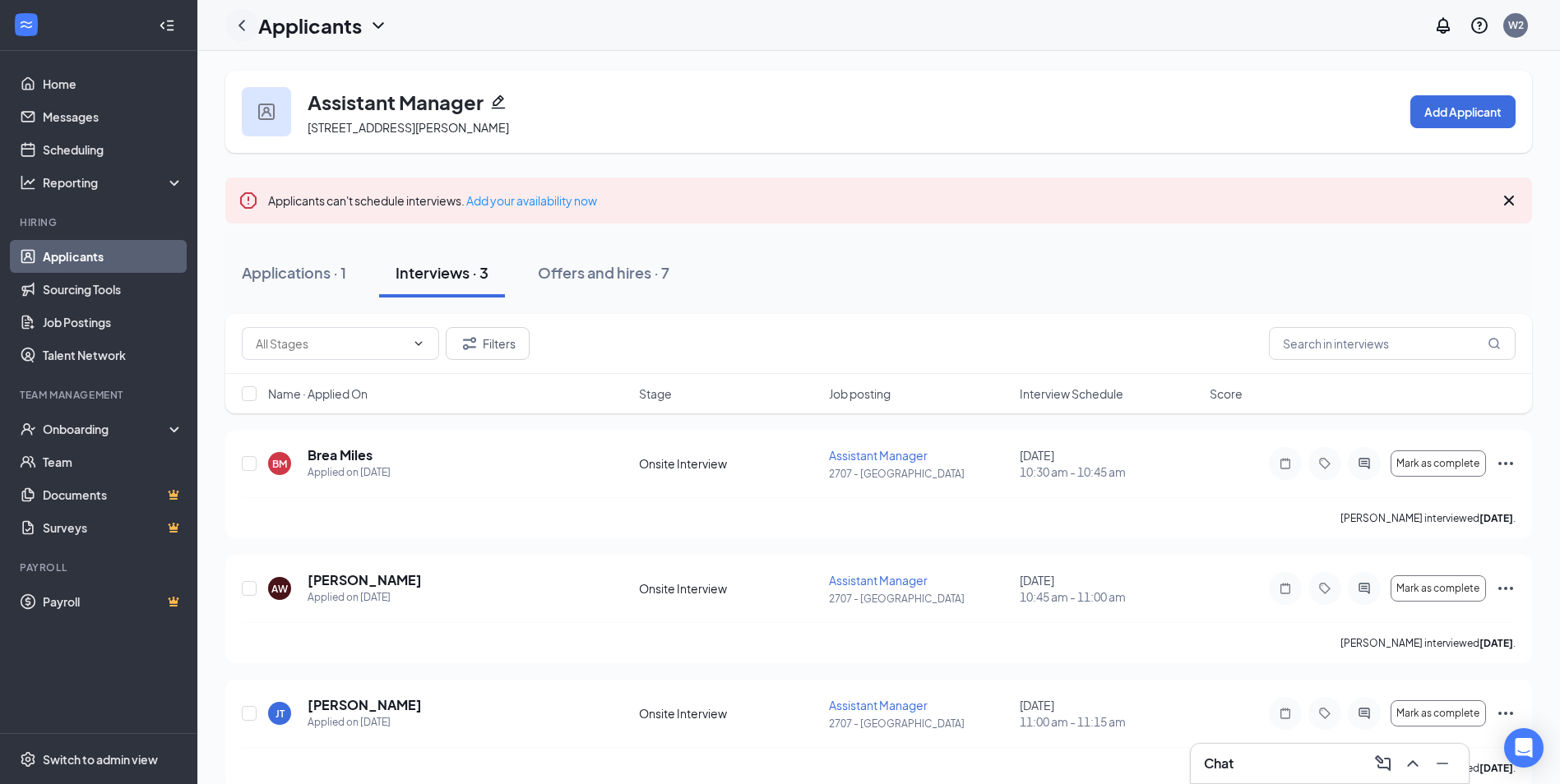
click at [240, 19] on icon "ChevronLeft" at bounding box center [242, 26] width 20 height 20
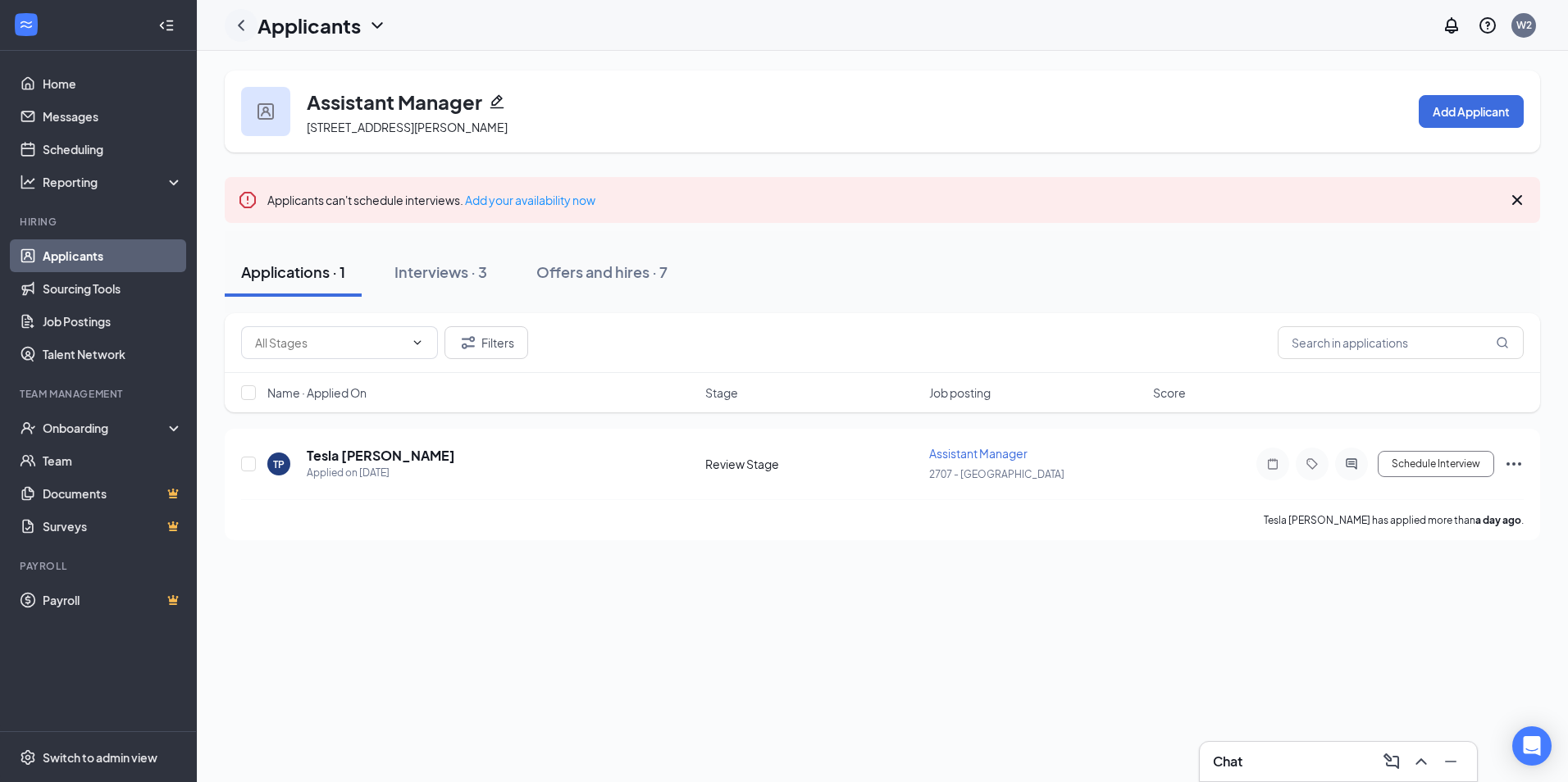
click at [239, 19] on icon "ChevronLeft" at bounding box center [241, 26] width 20 height 20
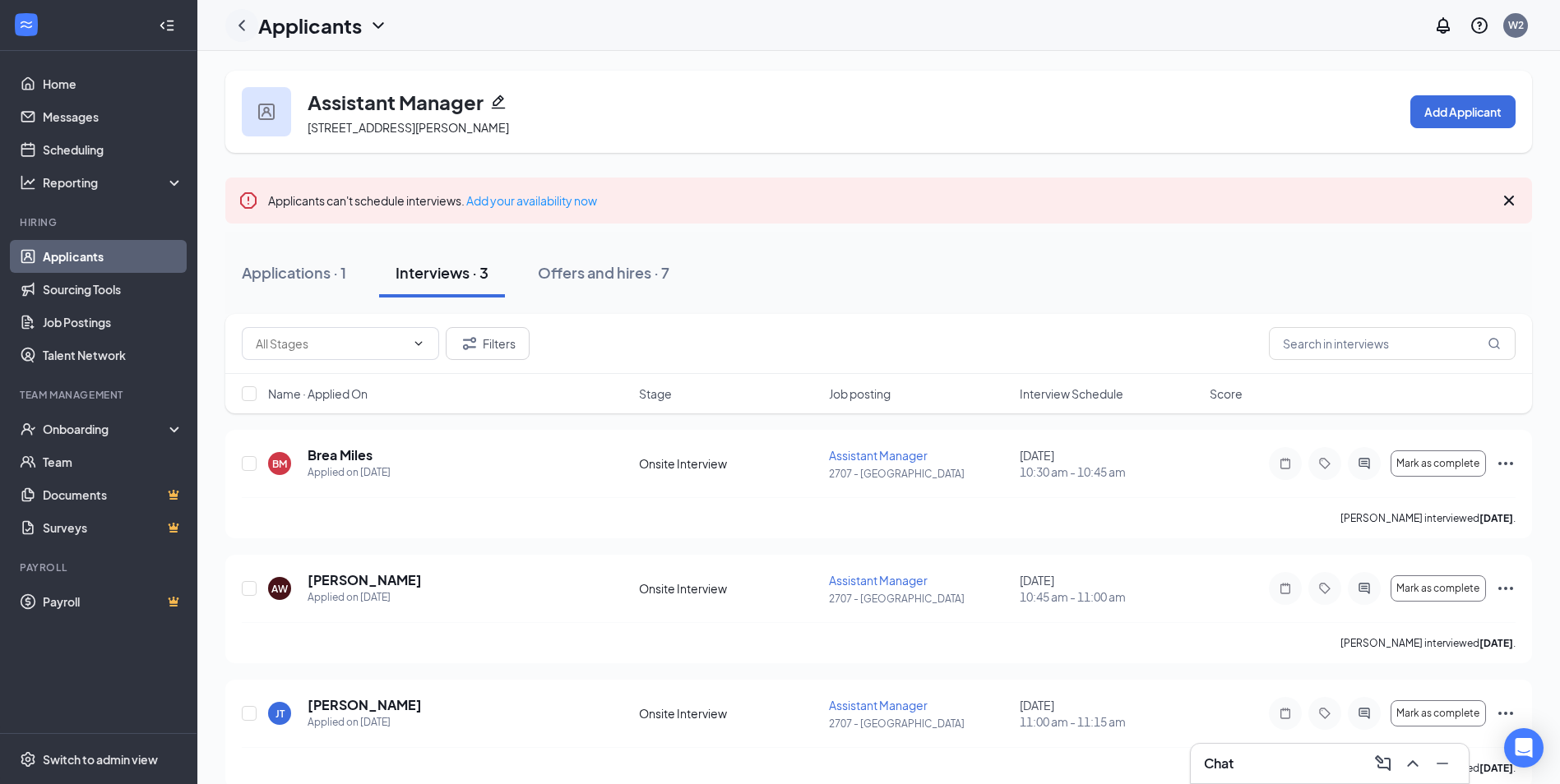
click at [240, 19] on icon "ChevronLeft" at bounding box center [242, 26] width 20 height 20
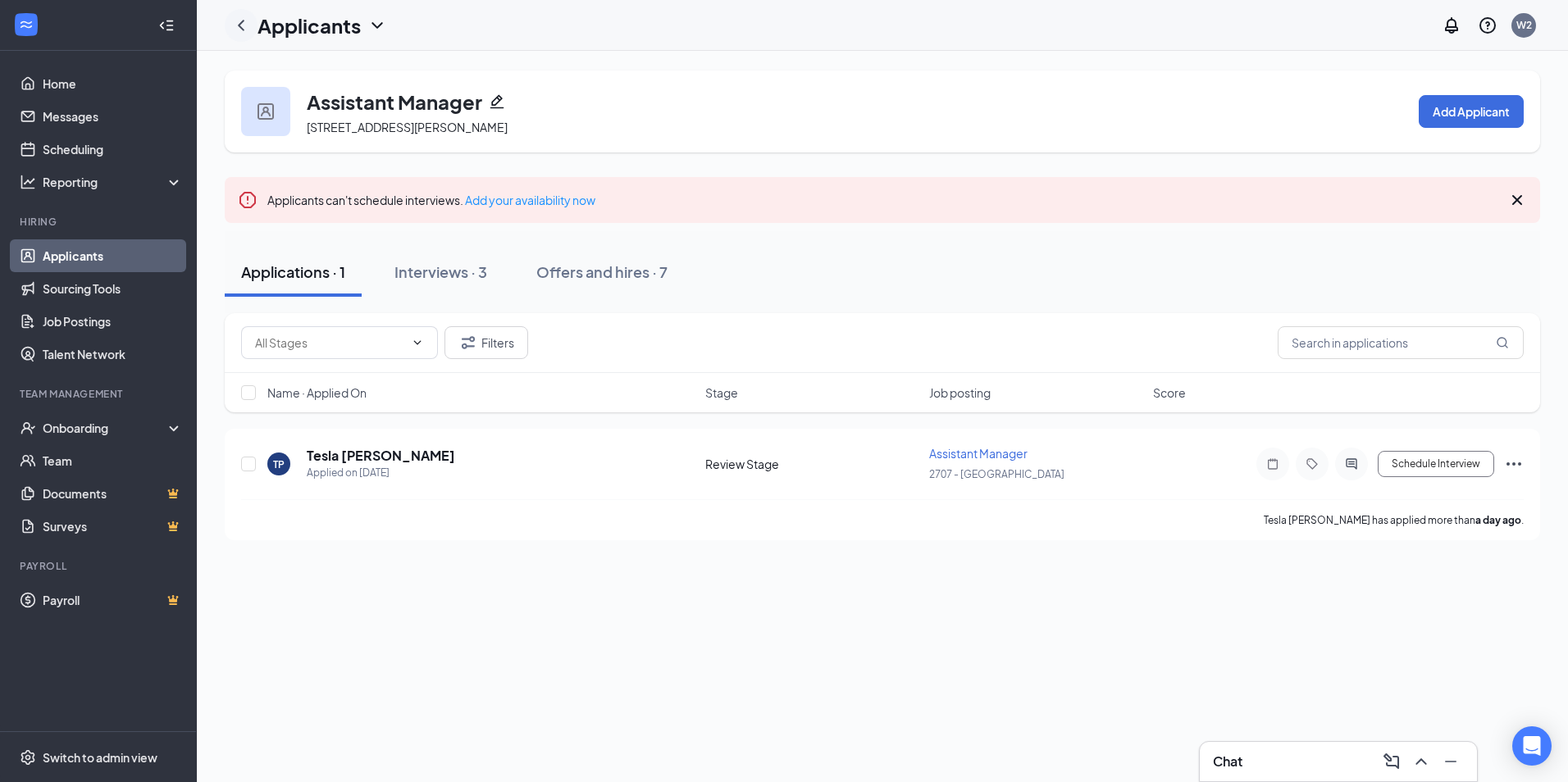
click at [239, 19] on icon "ChevronLeft" at bounding box center [241, 26] width 20 height 20
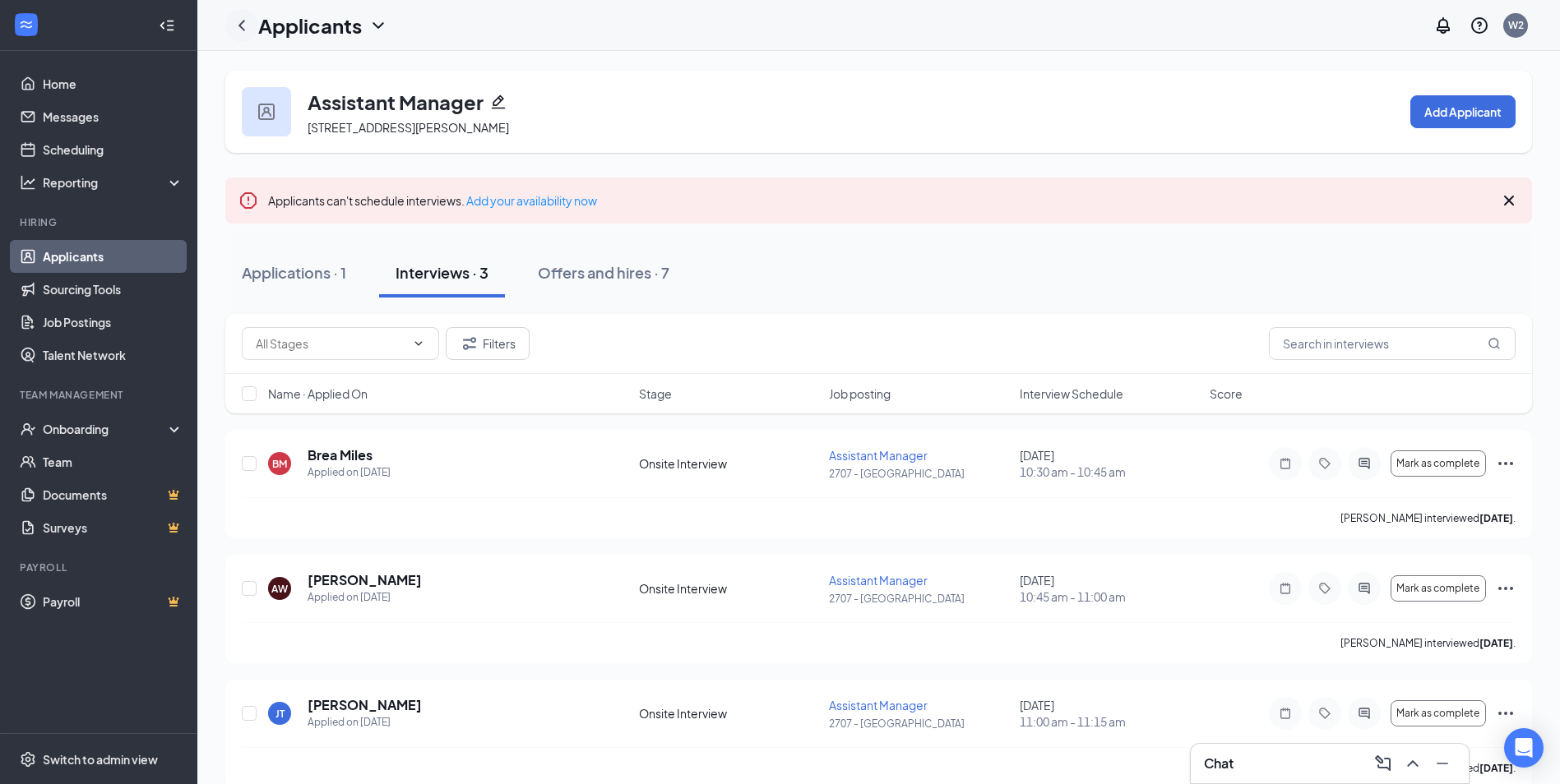
click at [240, 19] on icon "ChevronLeft" at bounding box center [242, 26] width 20 height 20
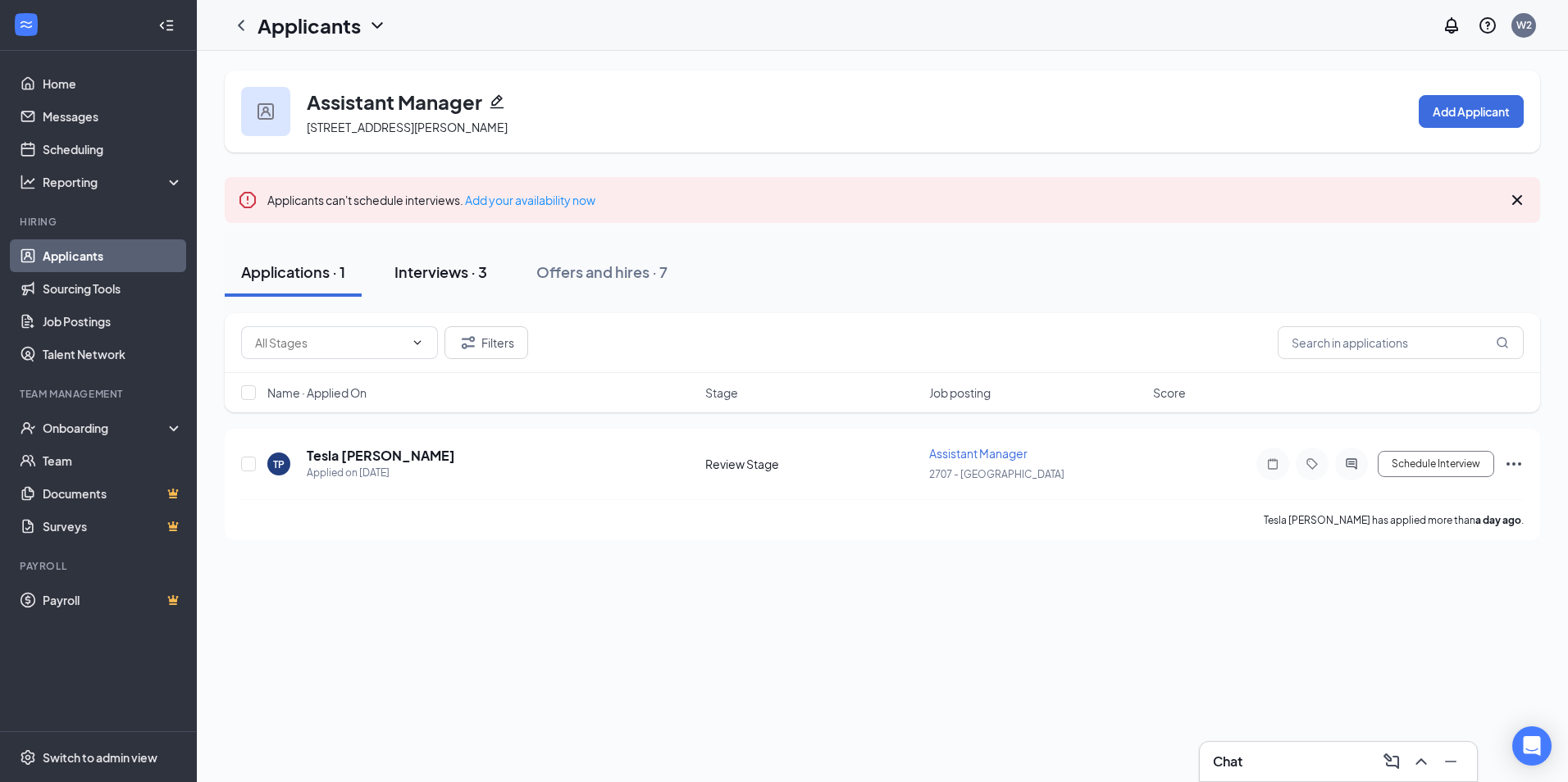
click at [458, 282] on button "Interviews · 3" at bounding box center [441, 273] width 125 height 49
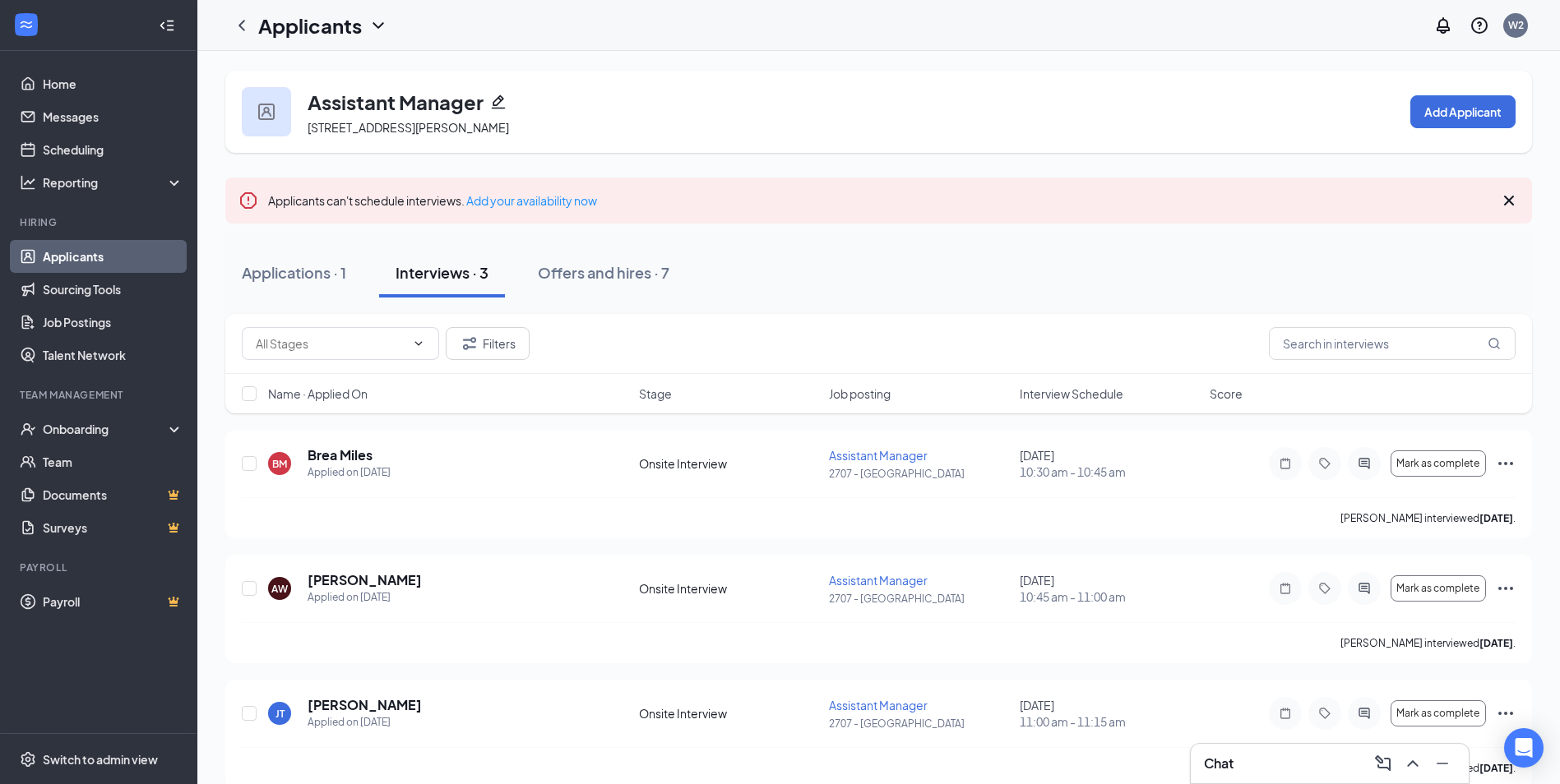
scroll to position [24, 0]
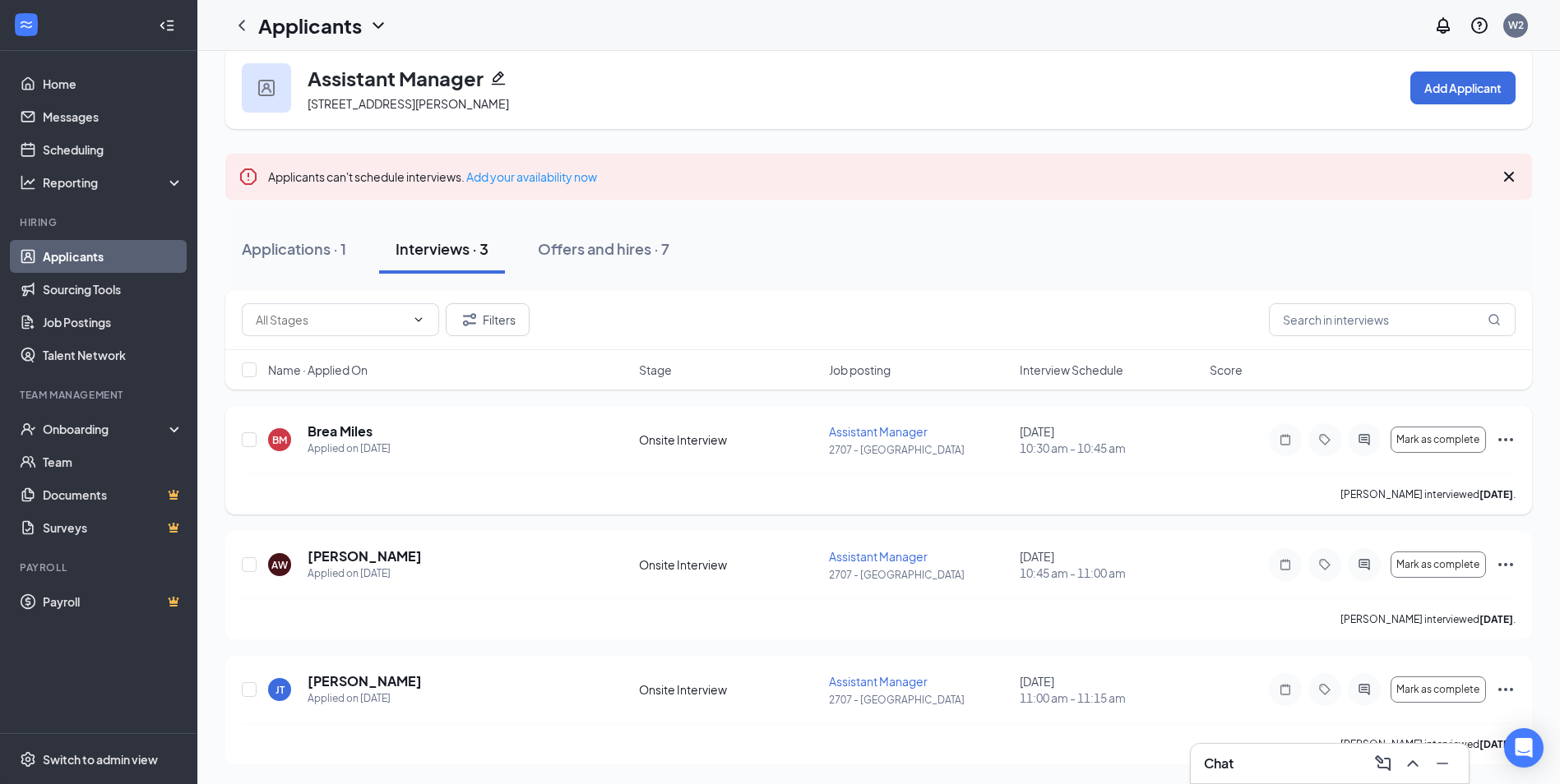
click at [256, 441] on div at bounding box center [250, 440] width 17 height 35
click at [251, 440] on input "checkbox" at bounding box center [250, 440] width 15 height 15
checkbox input "true"
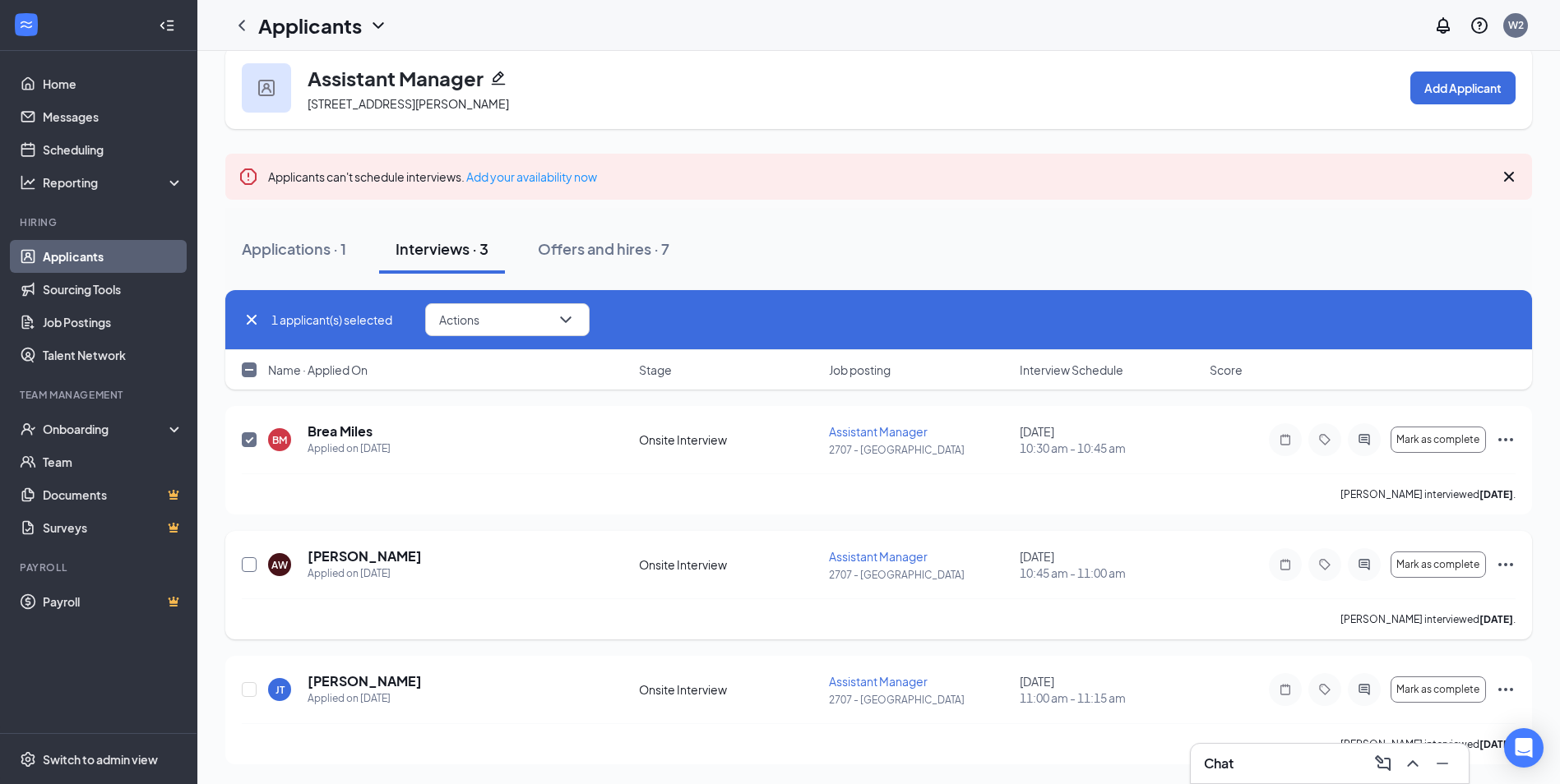
click at [252, 562] on input "checkbox" at bounding box center [250, 565] width 15 height 15
checkbox input "true"
click at [249, 692] on input "checkbox" at bounding box center [250, 690] width 15 height 15
checkbox input "true"
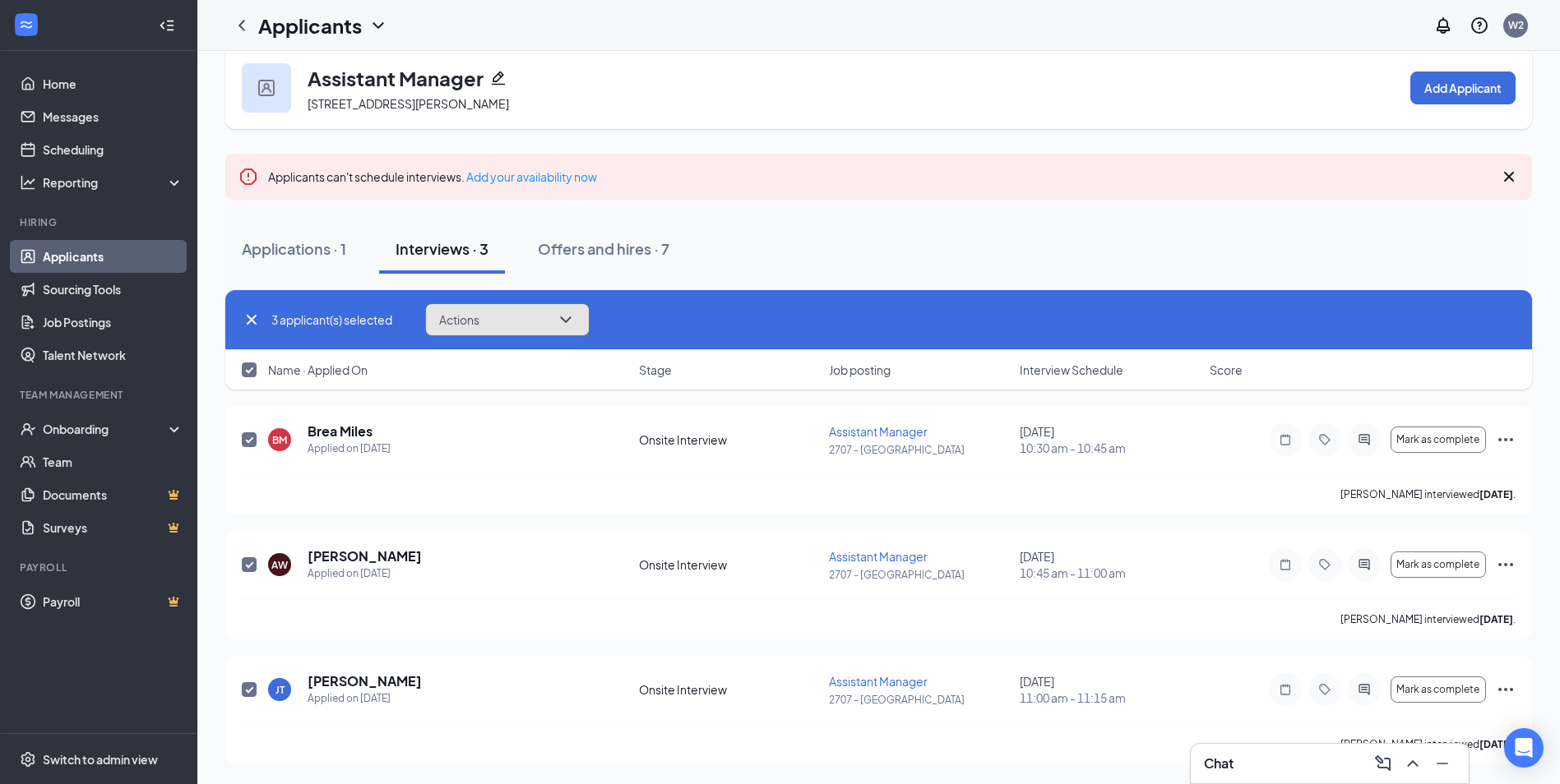
click at [525, 325] on button "Actions" at bounding box center [507, 320] width 164 height 33
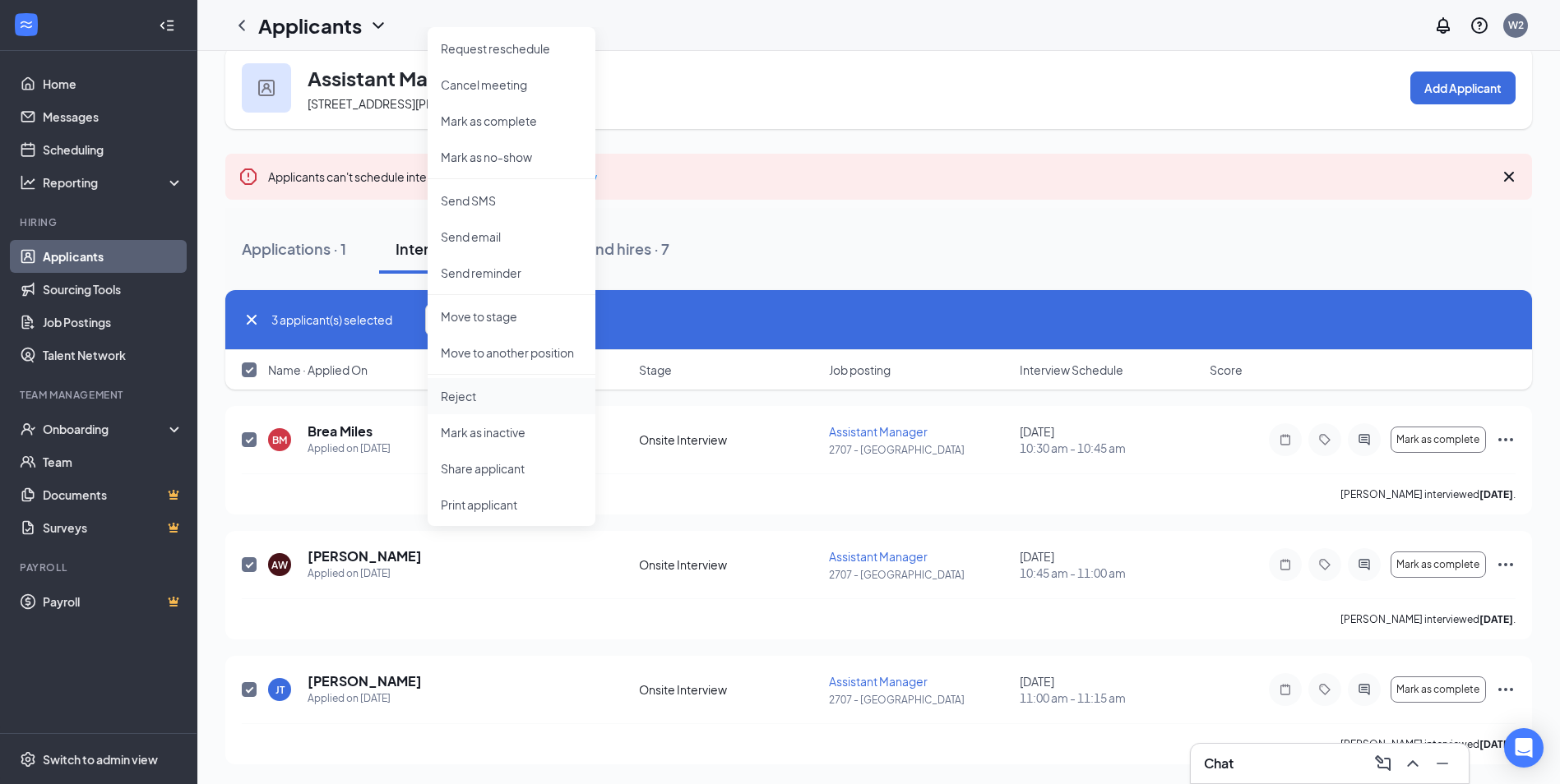
click at [468, 393] on p "Reject" at bounding box center [511, 397] width 141 height 17
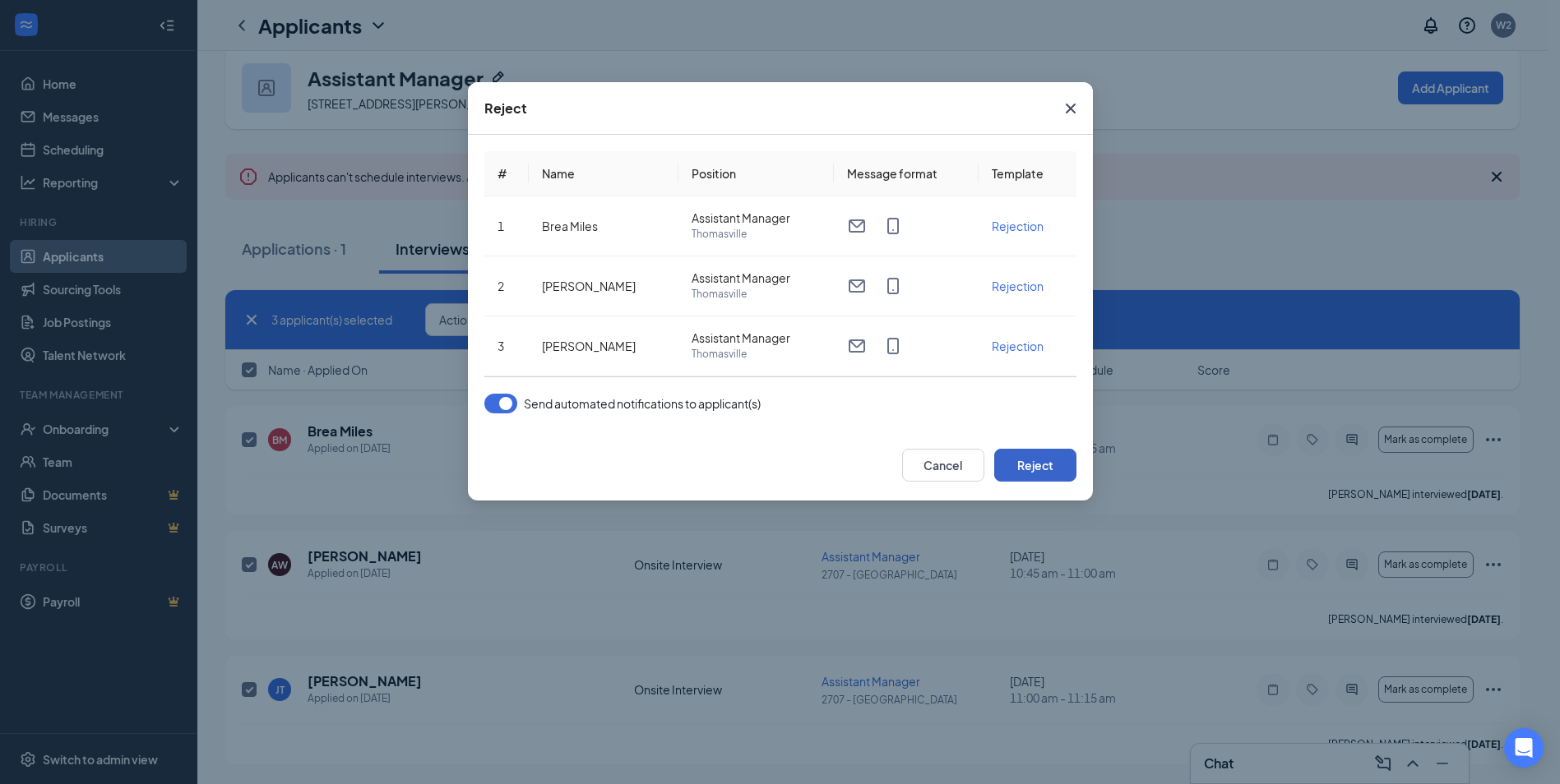
click at [1041, 460] on button "Reject" at bounding box center [1035, 465] width 83 height 33
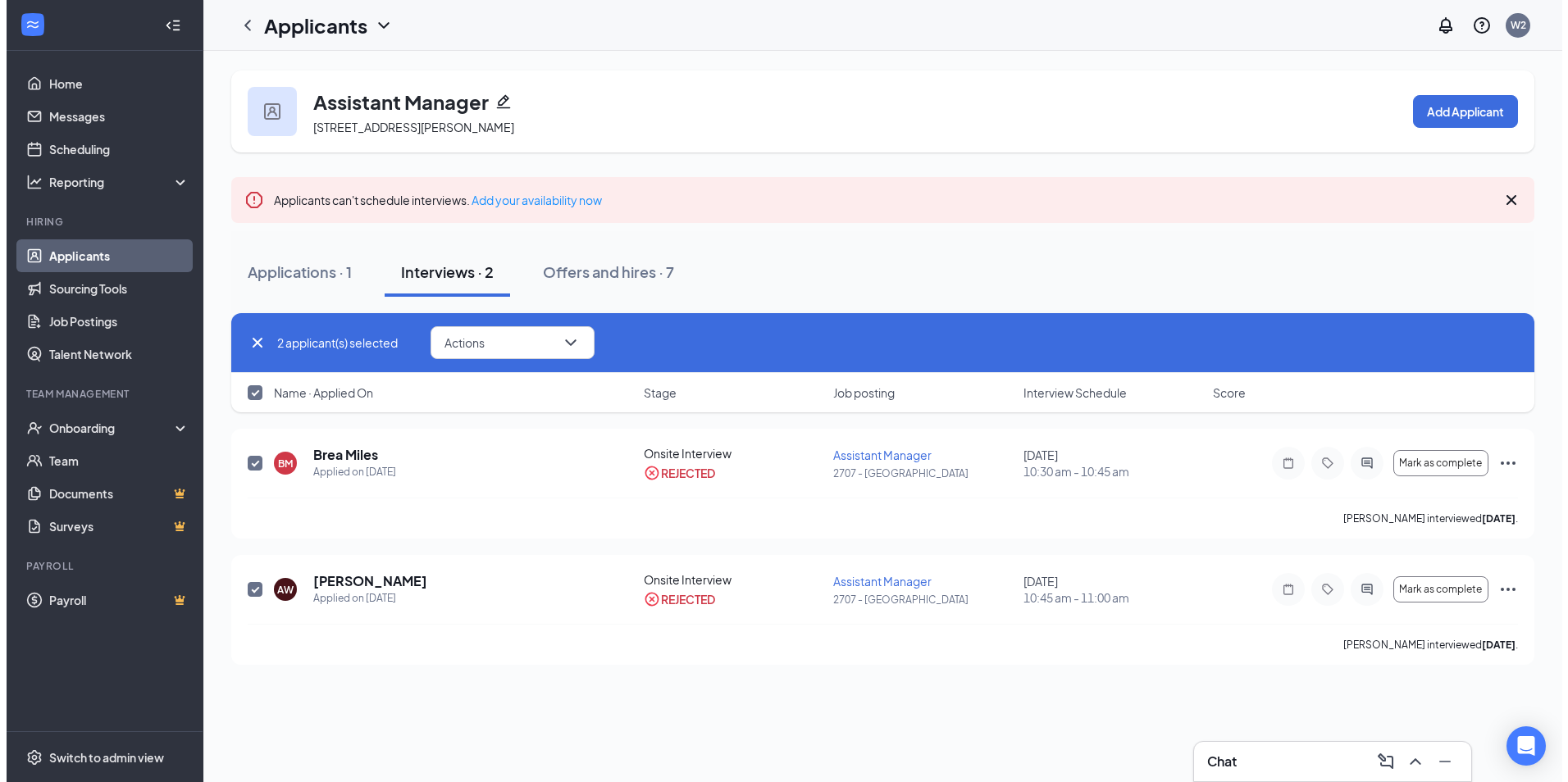
scroll to position [0, 0]
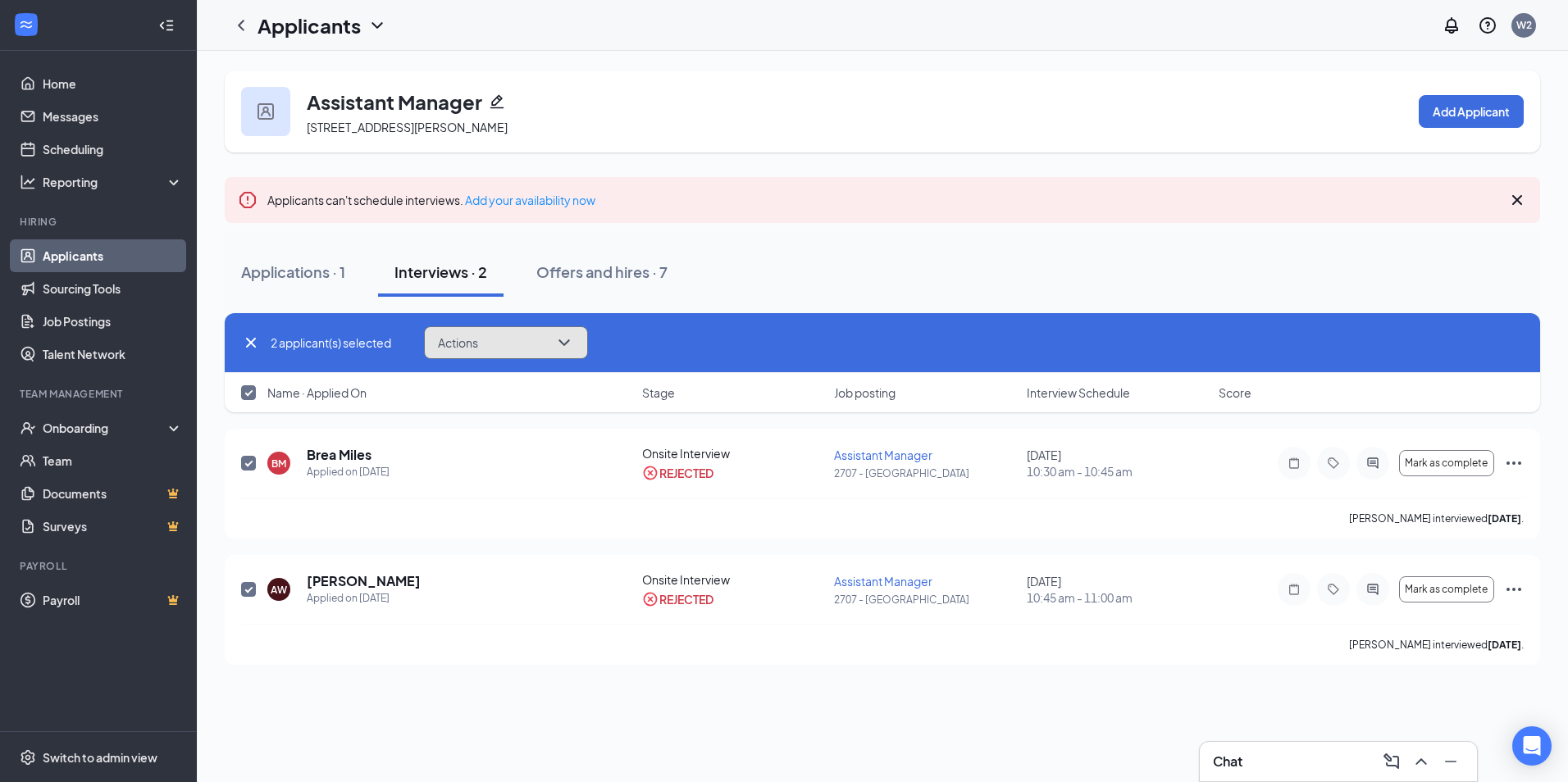
click at [578, 340] on button "Actions" at bounding box center [506, 343] width 164 height 33
click at [748, 243] on div "Applications · 1 Interviews · 2 Offers and hires · 7" at bounding box center [882, 273] width 1315 height 82
click at [614, 270] on div "Offers and hires · 7" at bounding box center [601, 271] width 131 height 21
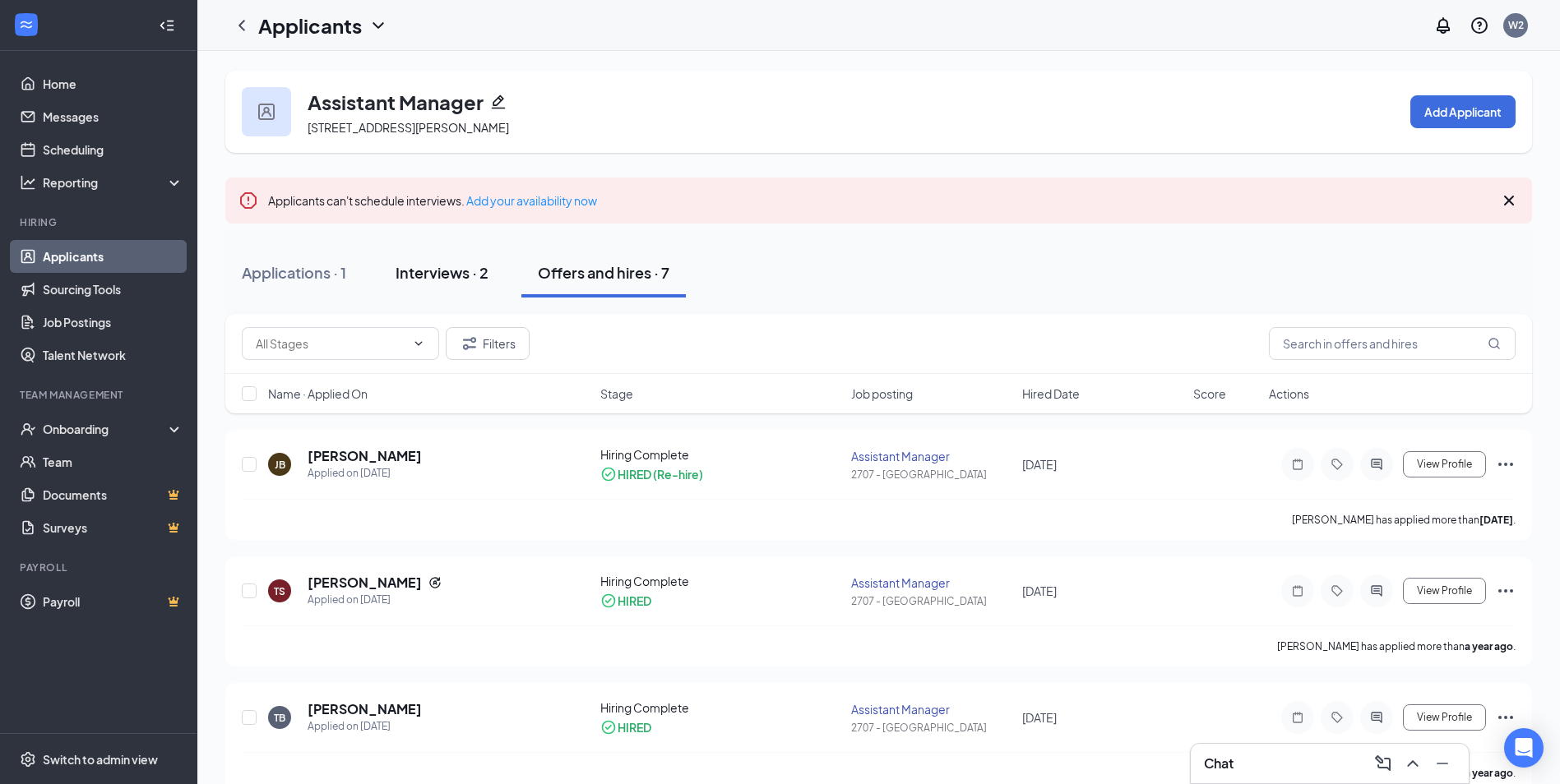
click at [449, 271] on div "Interviews · 2" at bounding box center [442, 272] width 93 height 21
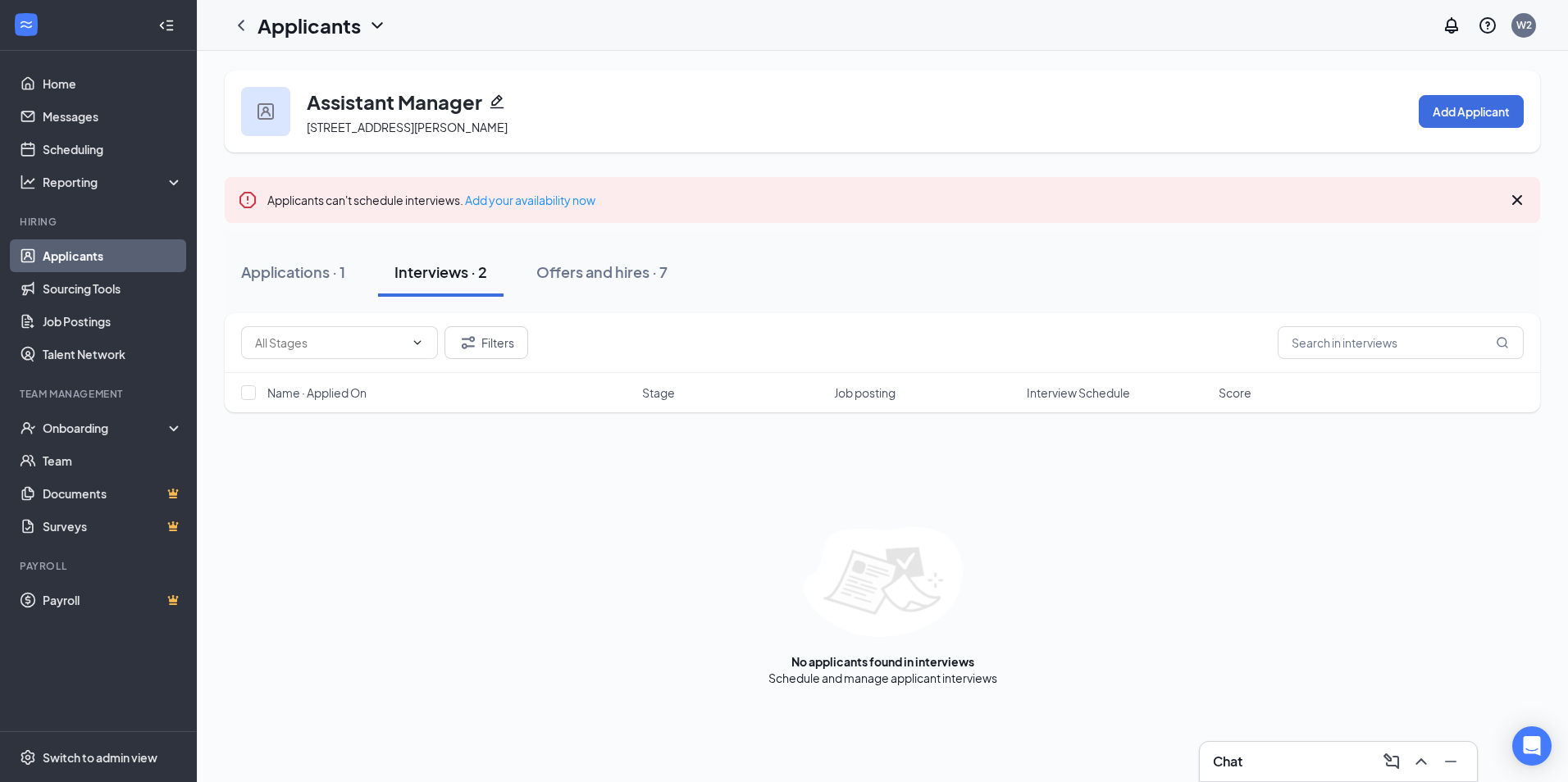
click at [395, 266] on button "Interviews · 2" at bounding box center [441, 273] width 125 height 49
click at [310, 261] on div "Applications · 1" at bounding box center [293, 271] width 104 height 21
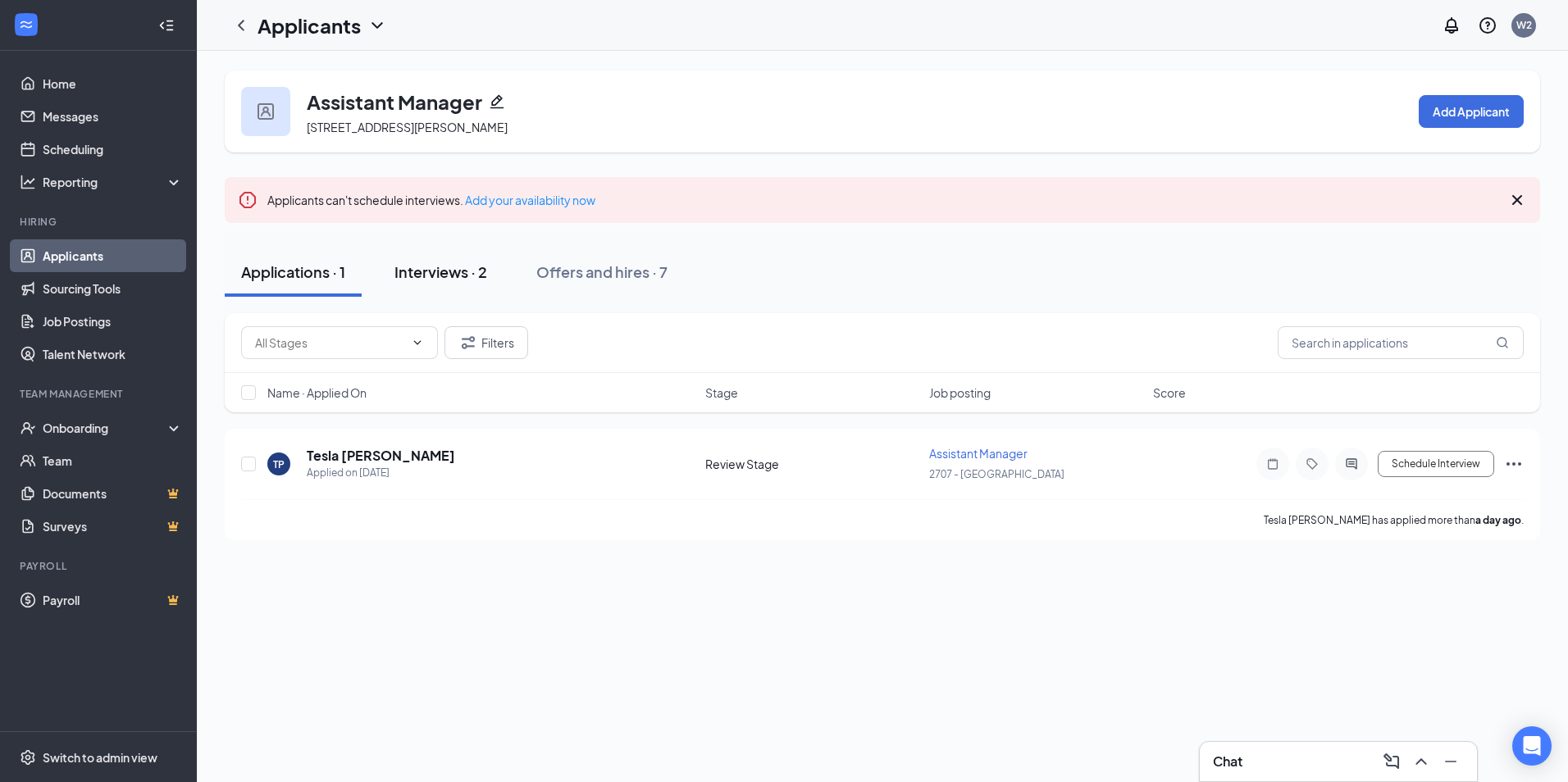
click at [447, 279] on div "Interviews · 2" at bounding box center [441, 271] width 92 height 21
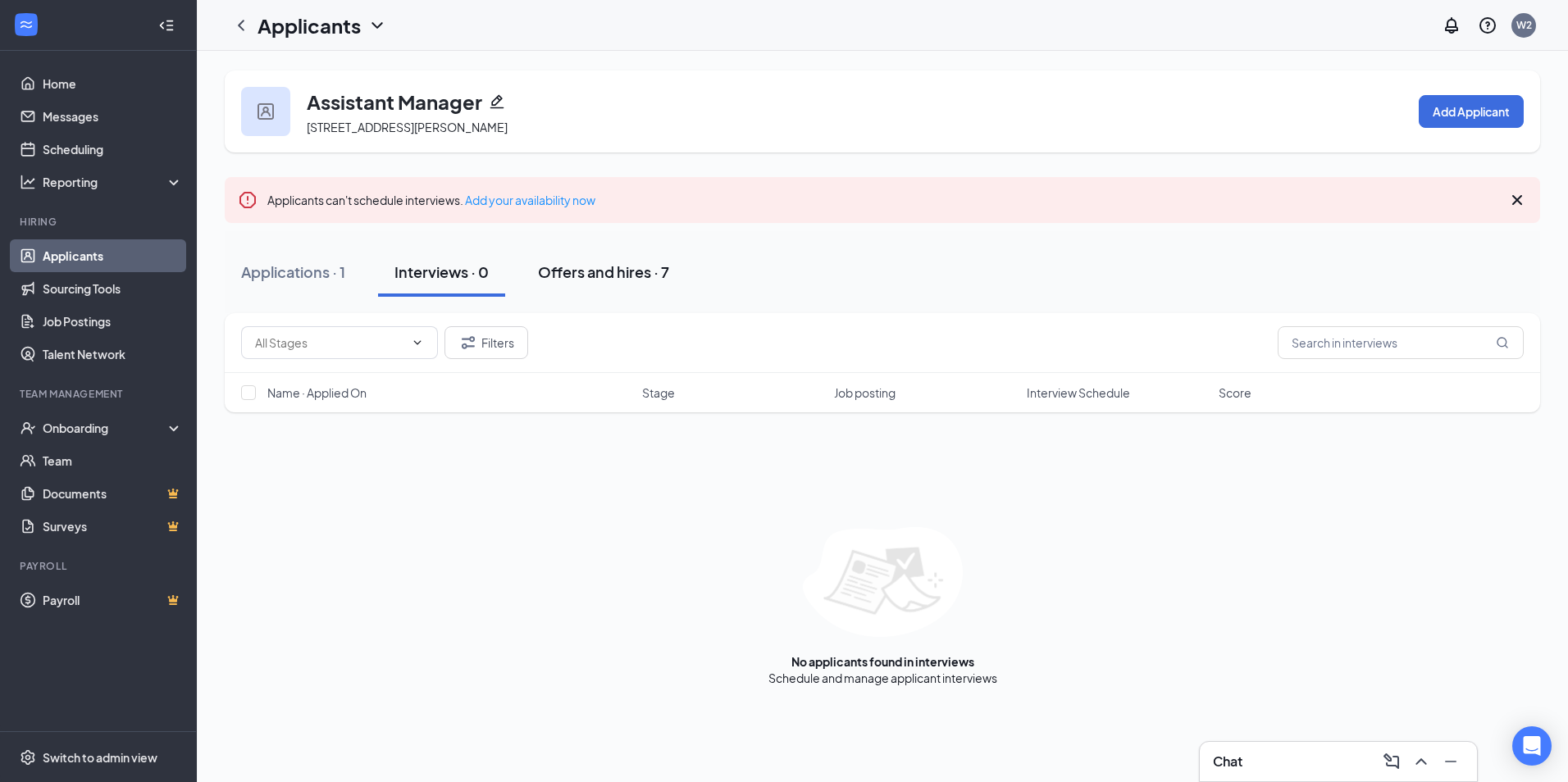
click at [606, 264] on div "Offers and hires · 7" at bounding box center [603, 271] width 131 height 21
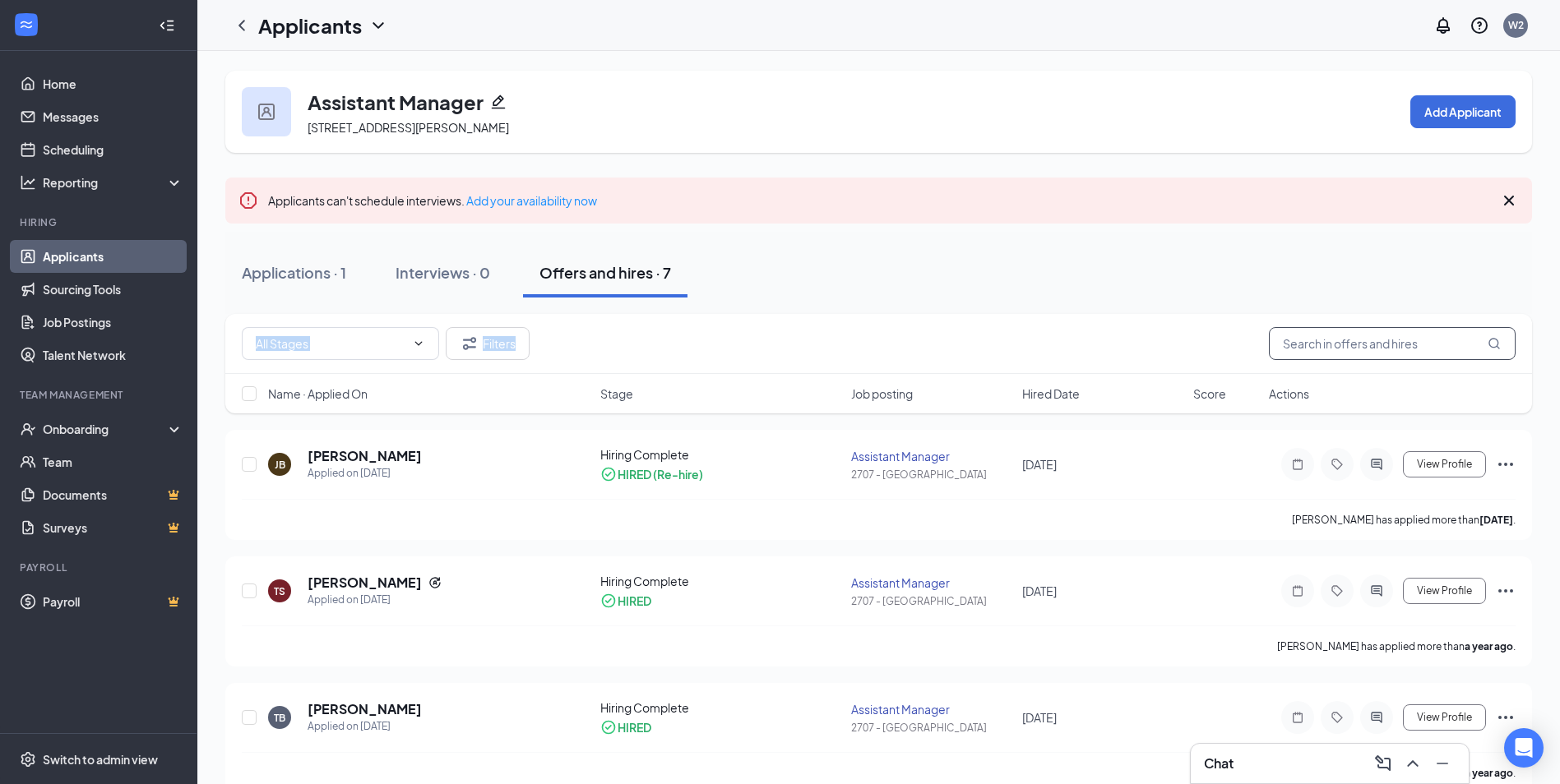
drag, startPoint x: 887, startPoint y: 288, endPoint x: 1425, endPoint y: 357, distance: 542.4
click at [1425, 357] on div "Assistant Manager [STREET_ADDRESS][PERSON_NAME] Add Applicant Applicants can't …" at bounding box center [878, 686] width 1306 height 1229
click at [90, 421] on div "Onboarding" at bounding box center [106, 430] width 126 height 17
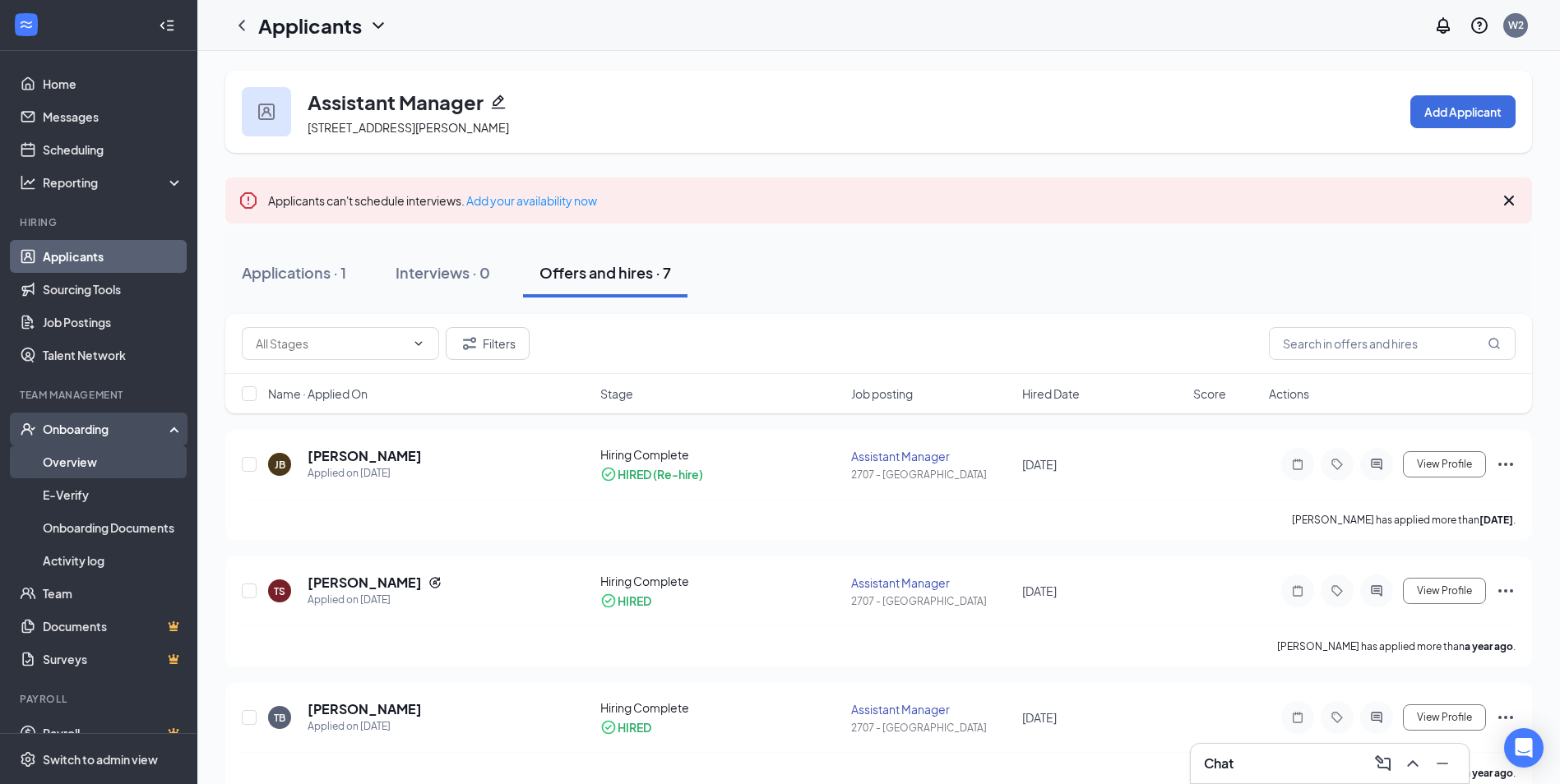
click at [85, 454] on link "Overview" at bounding box center [113, 462] width 140 height 33
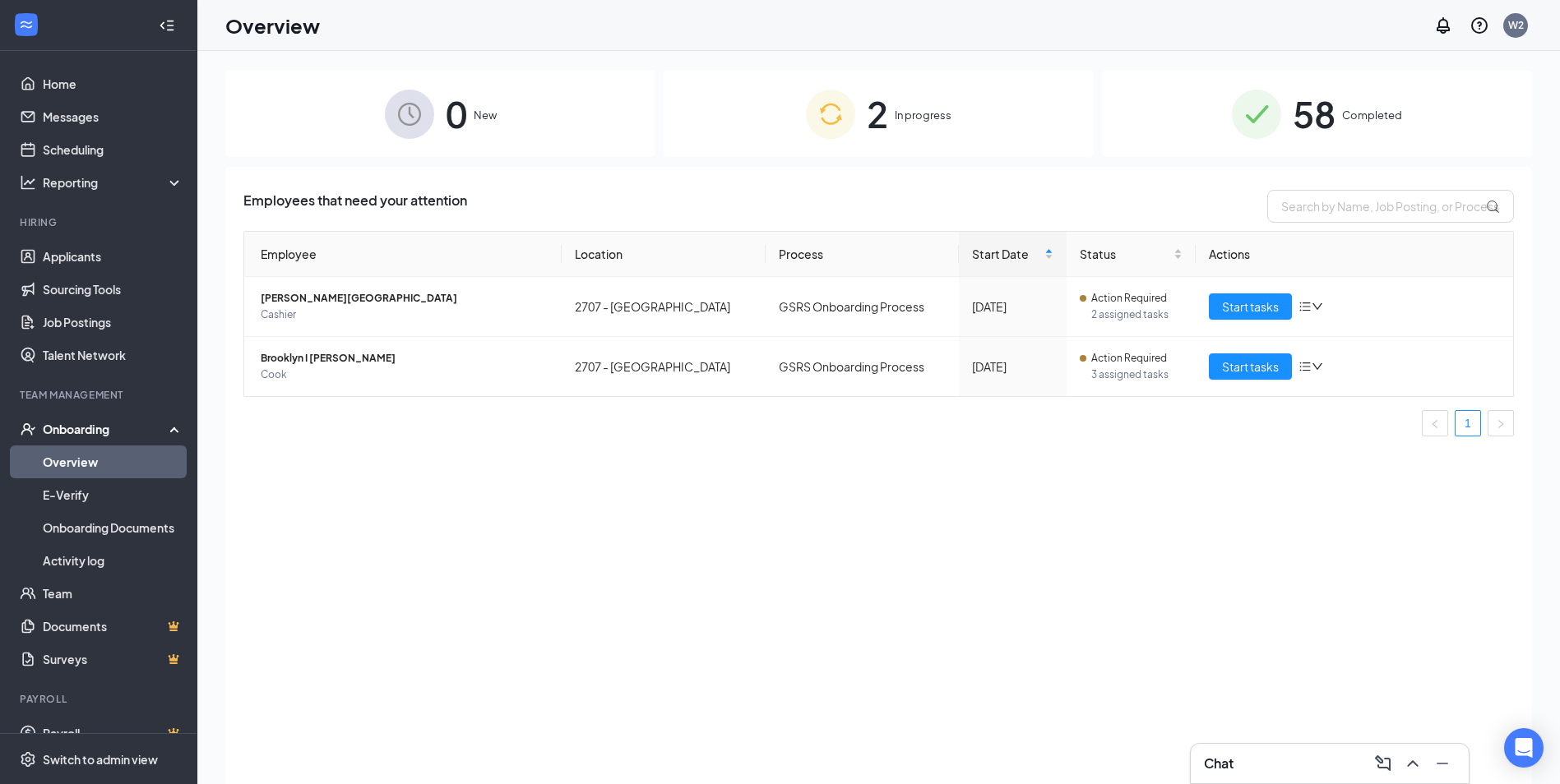
click at [925, 152] on div "2 In progress" at bounding box center [878, 114] width 430 height 86
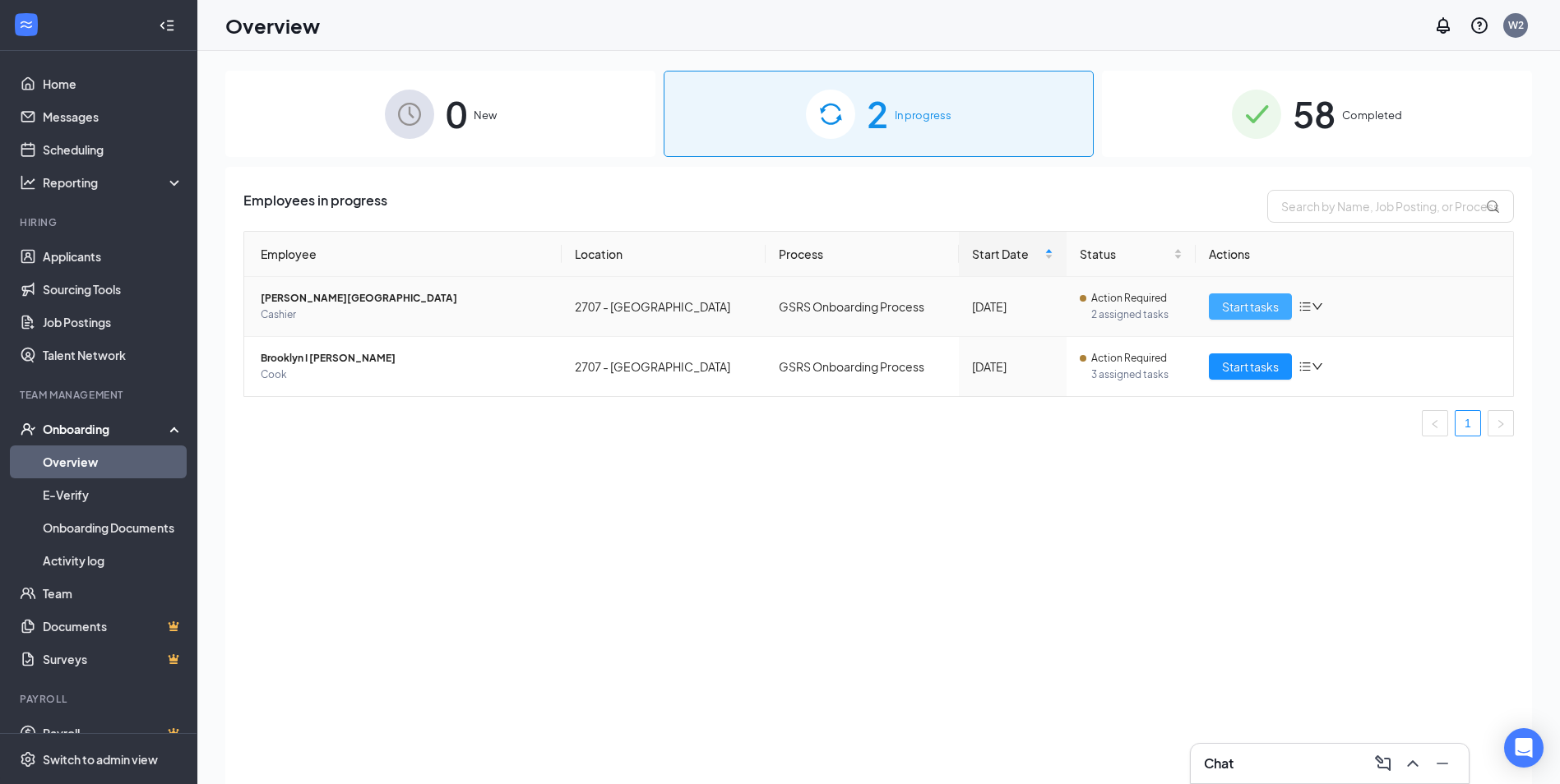
click at [1225, 316] on button "Start tasks" at bounding box center [1250, 306] width 83 height 26
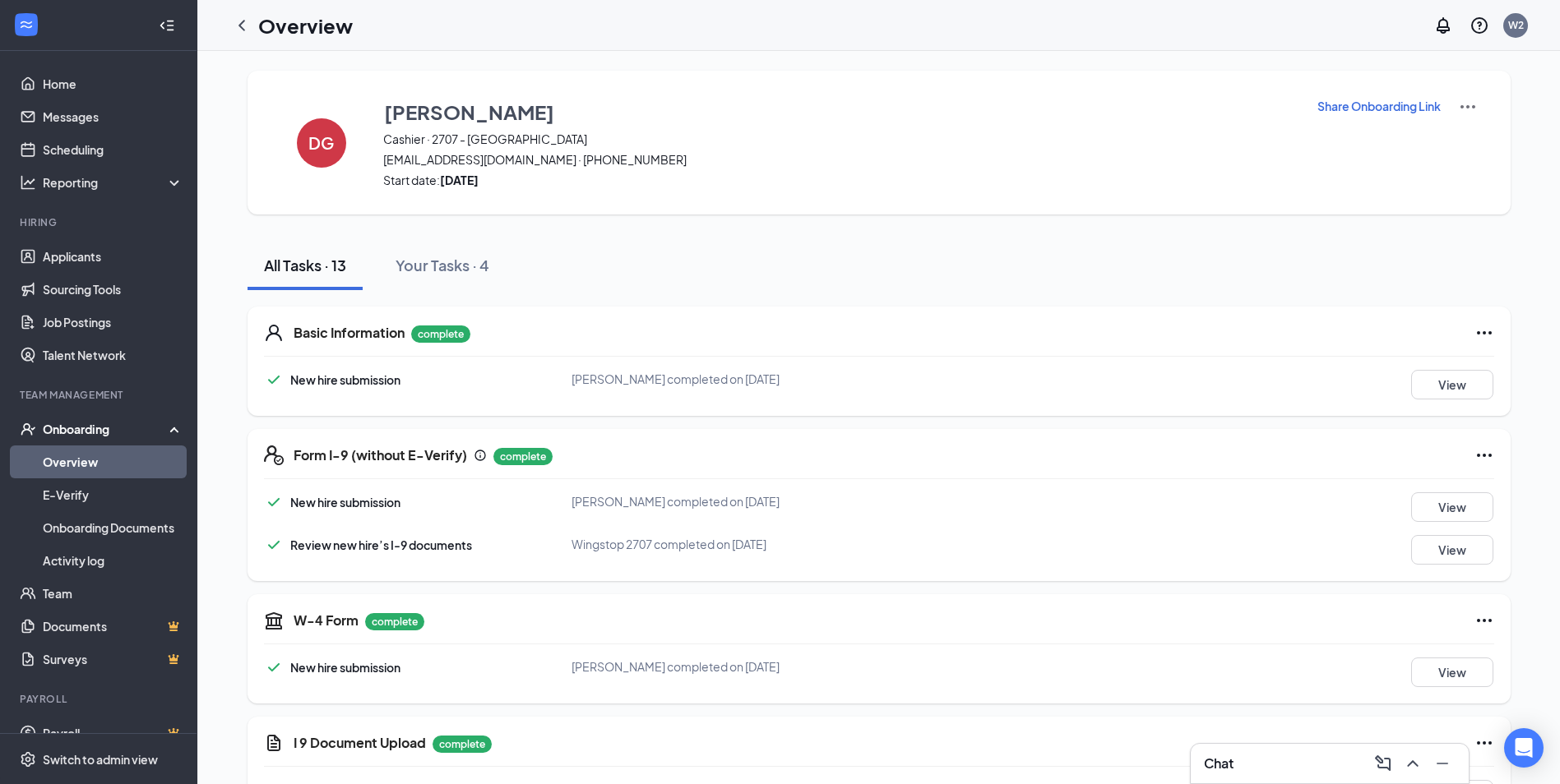
click at [583, 157] on span "[EMAIL_ADDRESS][DOMAIN_NAME] · [PHONE_NUMBER]" at bounding box center [839, 159] width 913 height 17
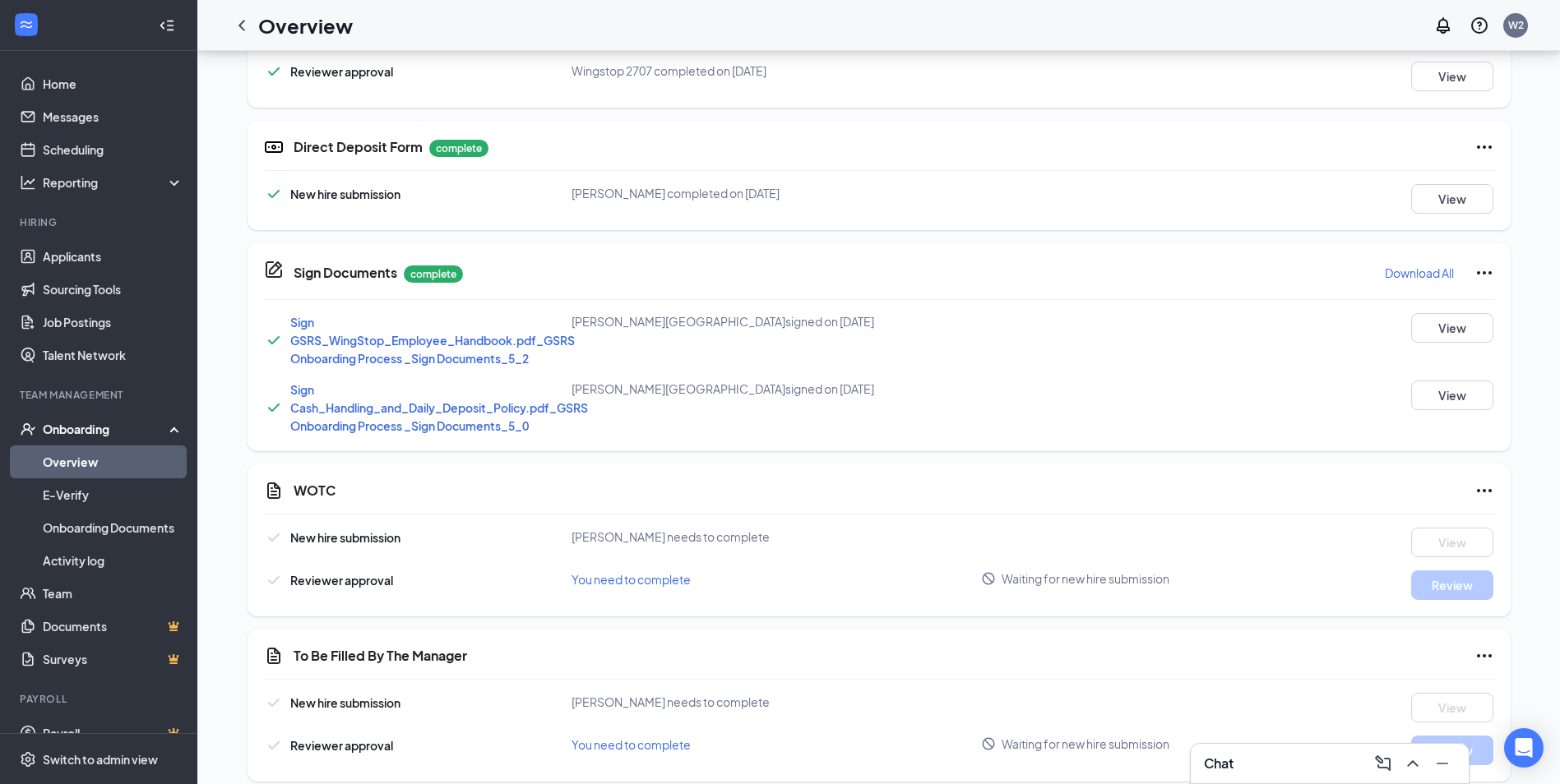
scroll to position [778, 0]
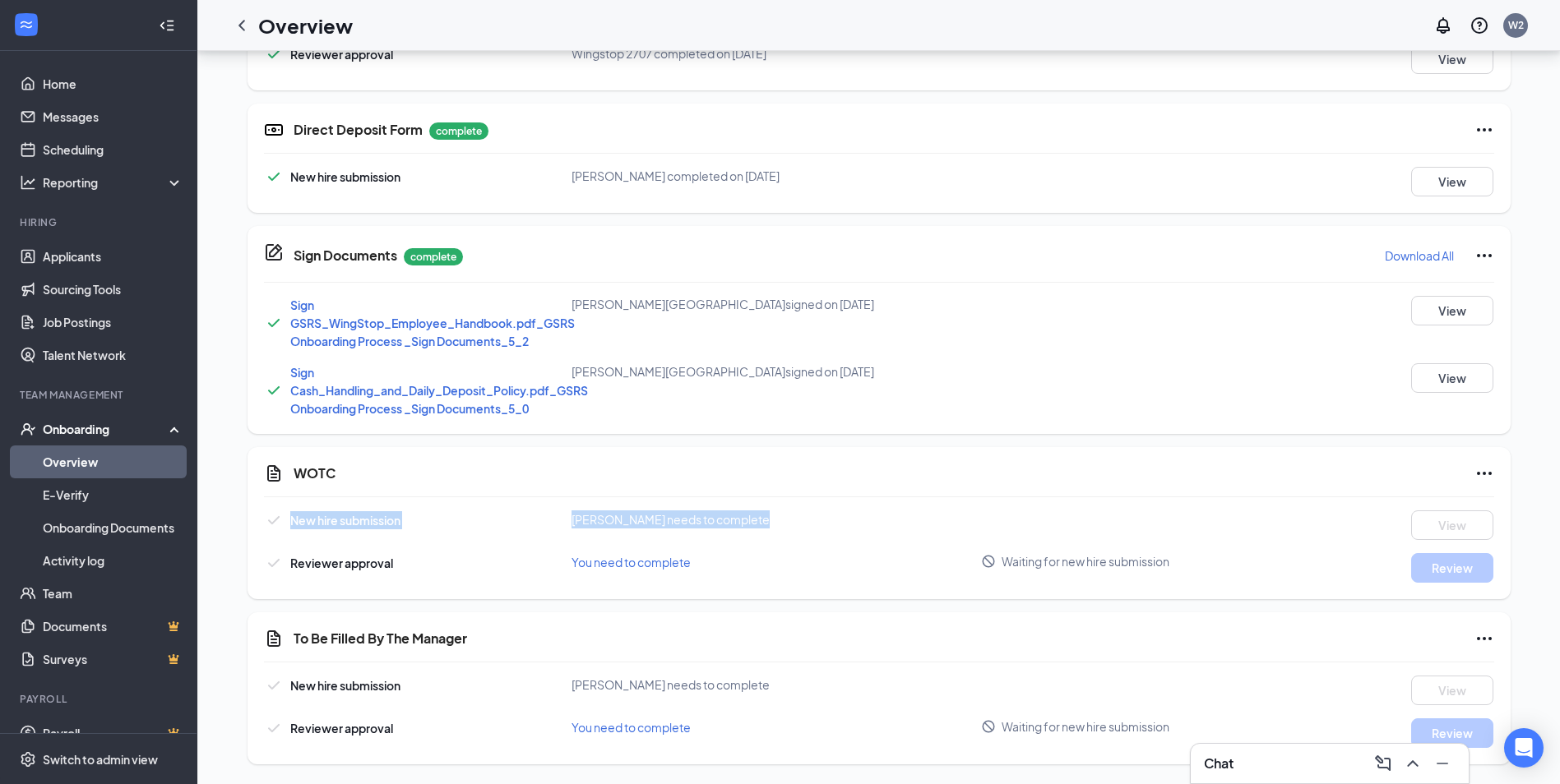
drag, startPoint x: 1185, startPoint y: 497, endPoint x: 1178, endPoint y: 444, distance: 53.5
click at [1178, 444] on div "Basic Information complete New hire submission [PERSON_NAME] completed on [DATE…" at bounding box center [879, 138] width 1263 height 1253
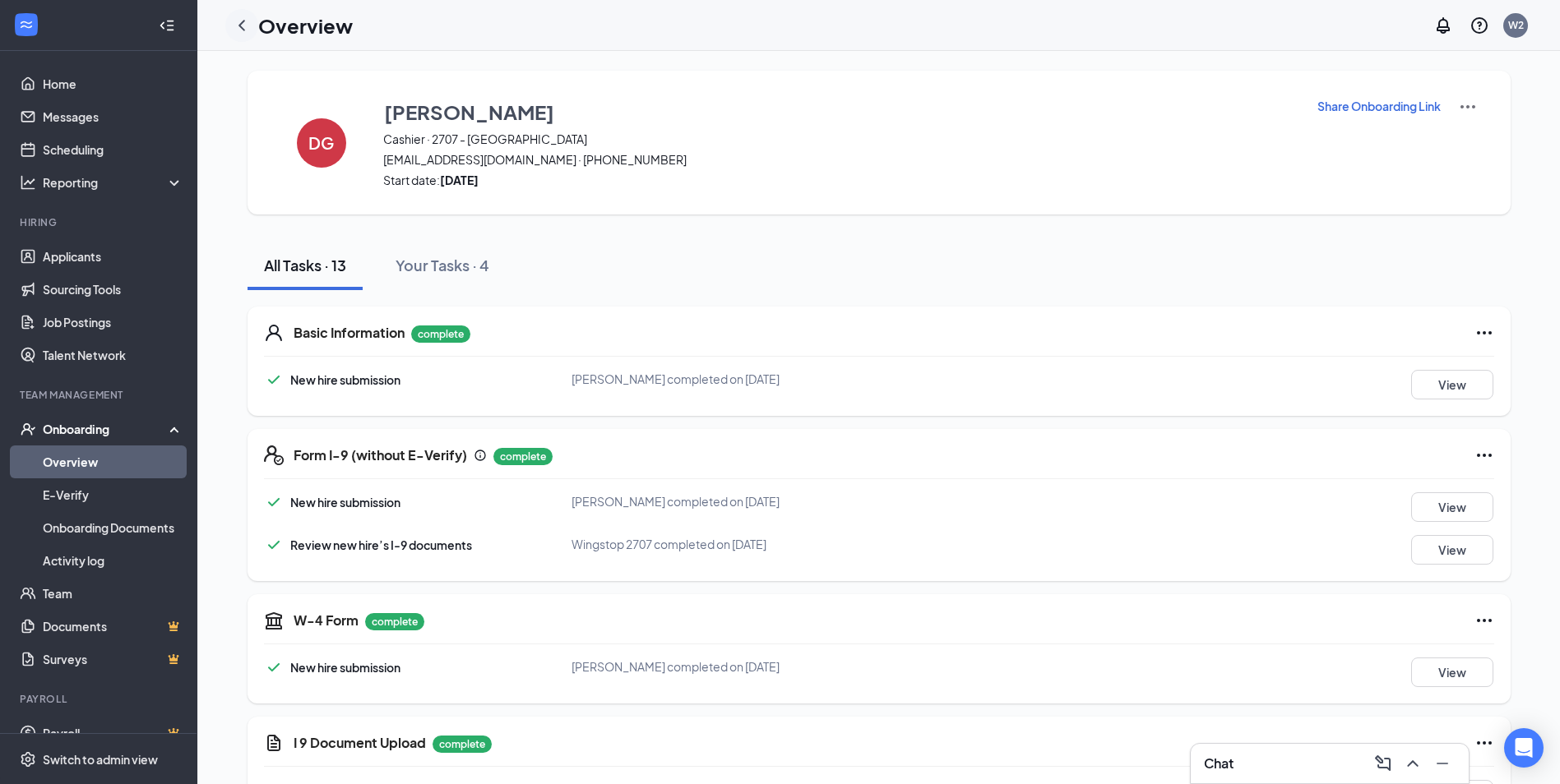
click at [228, 22] on div at bounding box center [242, 26] width 33 height 33
click at [244, 21] on icon "ChevronLeft" at bounding box center [242, 25] width 7 height 11
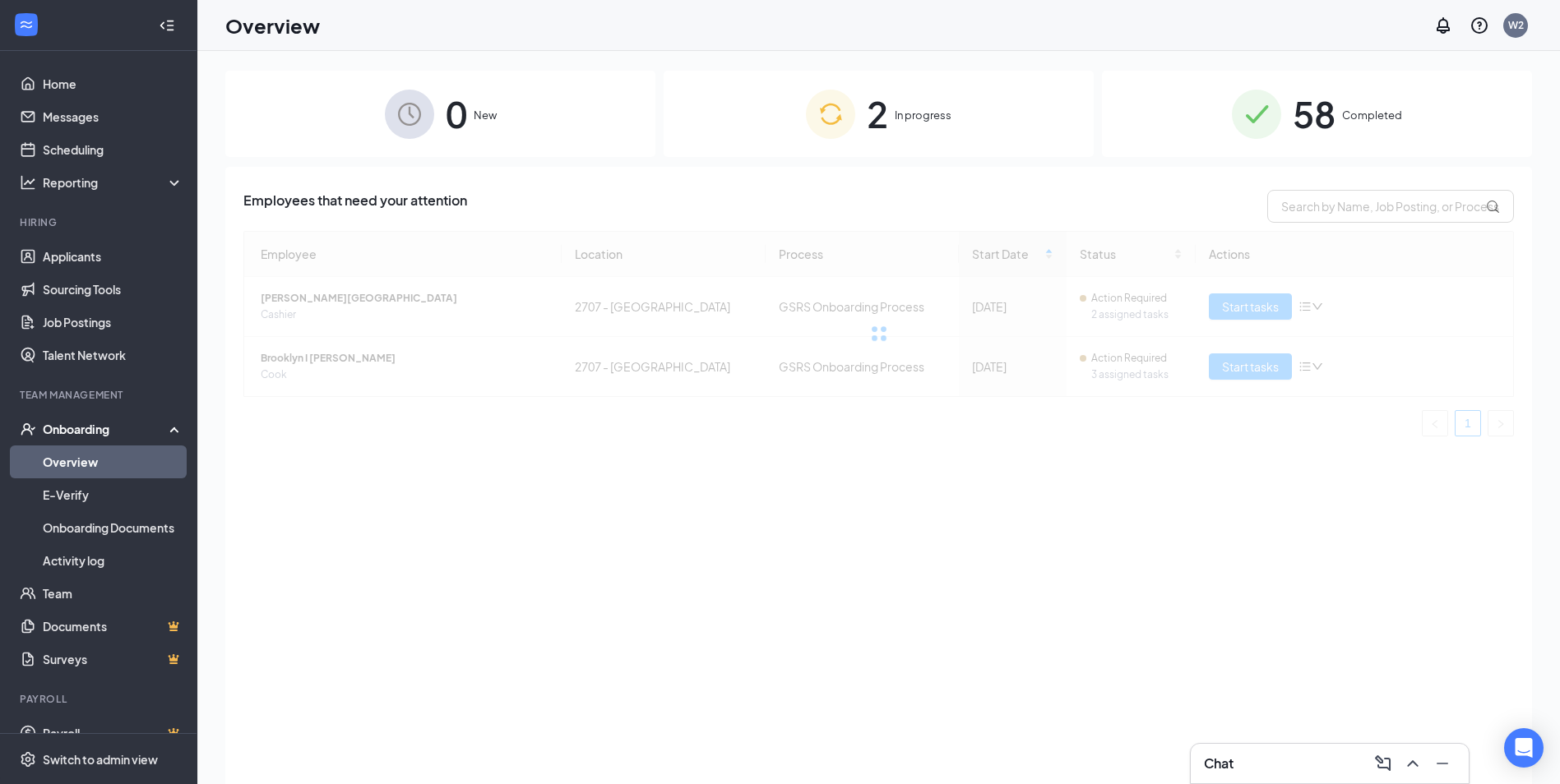
click at [843, 148] on div "2 In progress" at bounding box center [878, 114] width 430 height 86
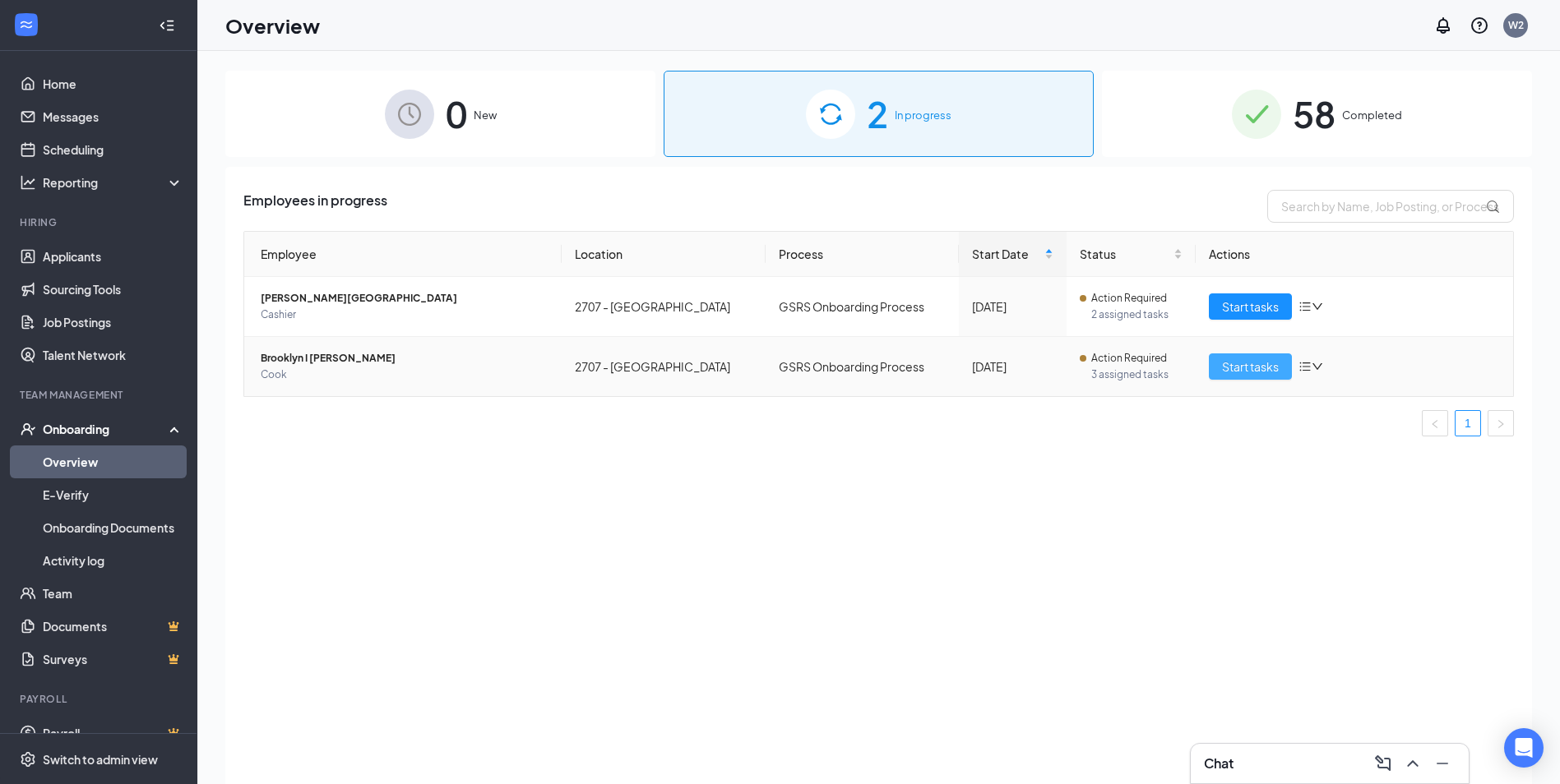
click at [1239, 365] on span "Start tasks" at bounding box center [1250, 367] width 57 height 18
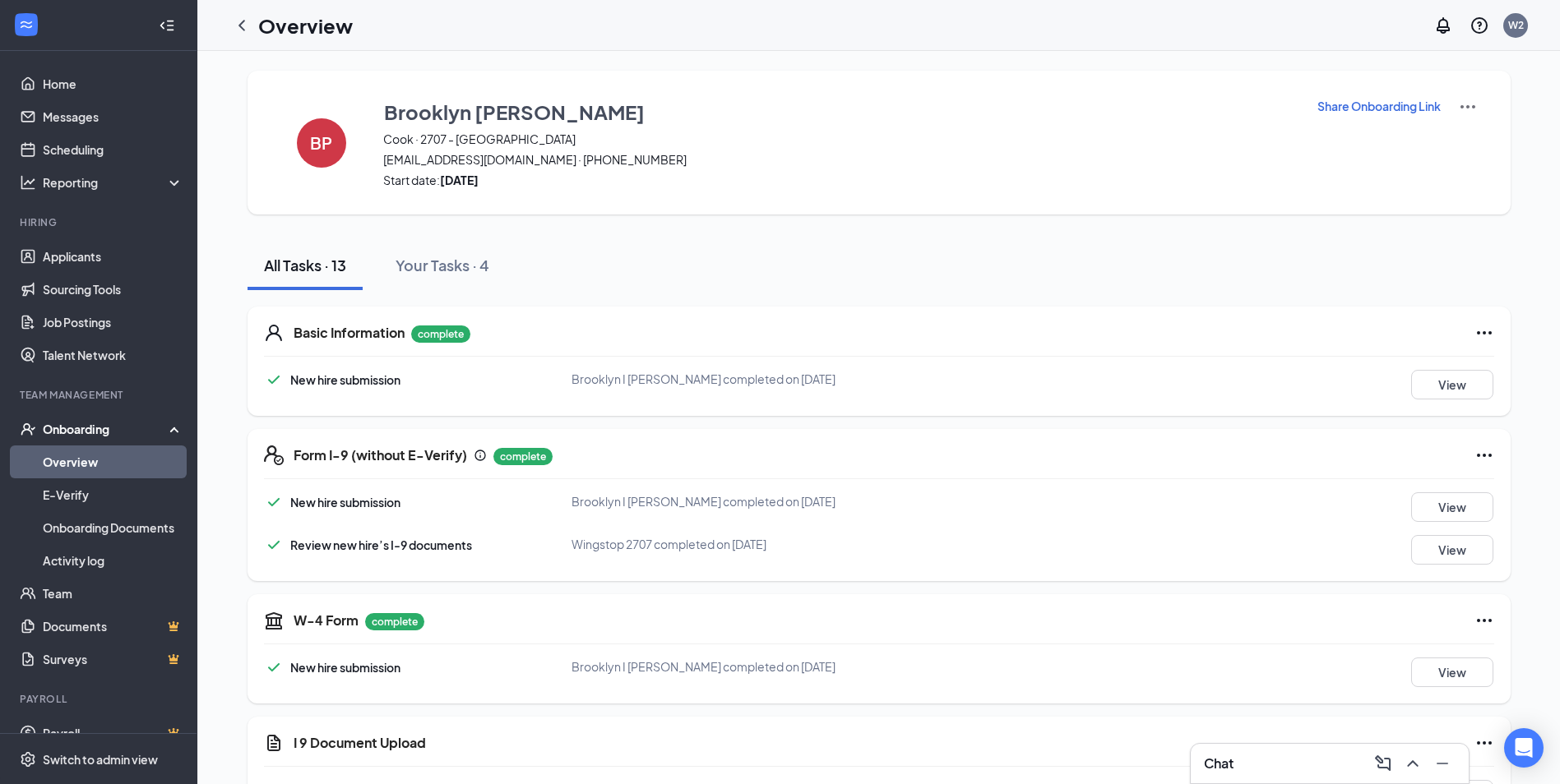
drag, startPoint x: 1556, startPoint y: 301, endPoint x: 1555, endPoint y: 275, distance: 26.0
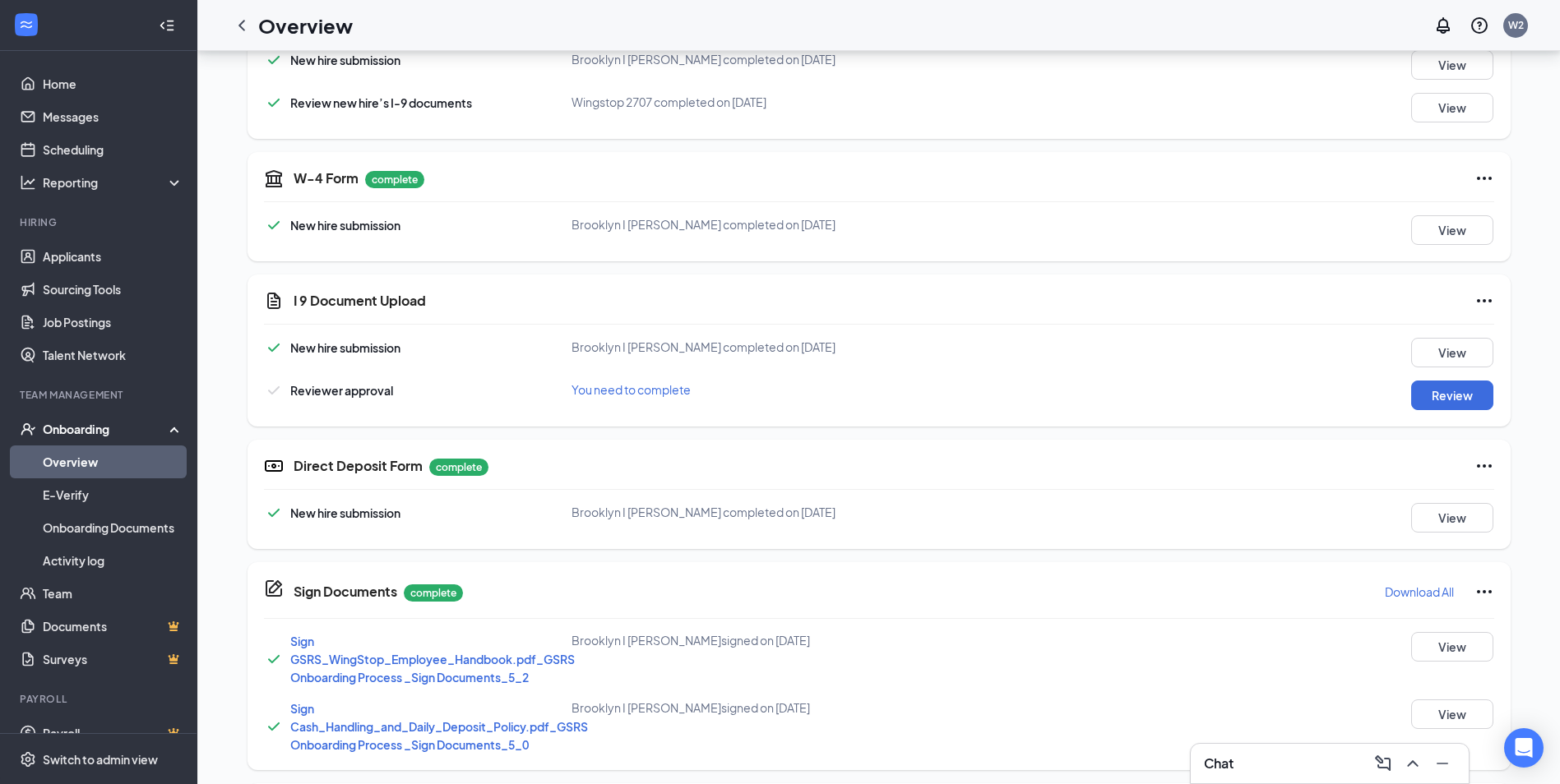
scroll to position [414, 0]
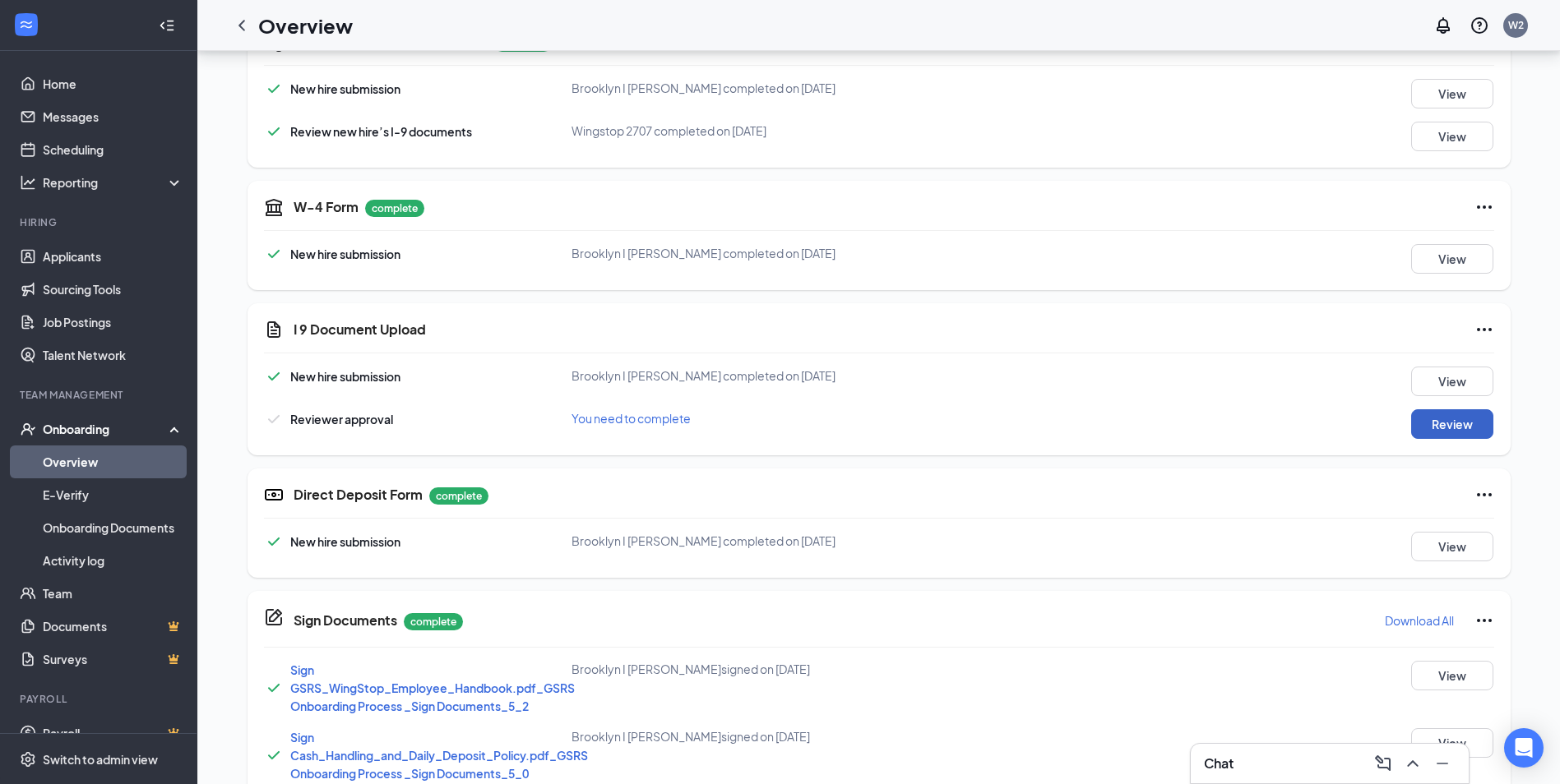
click at [1443, 420] on button "Review" at bounding box center [1453, 425] width 83 height 30
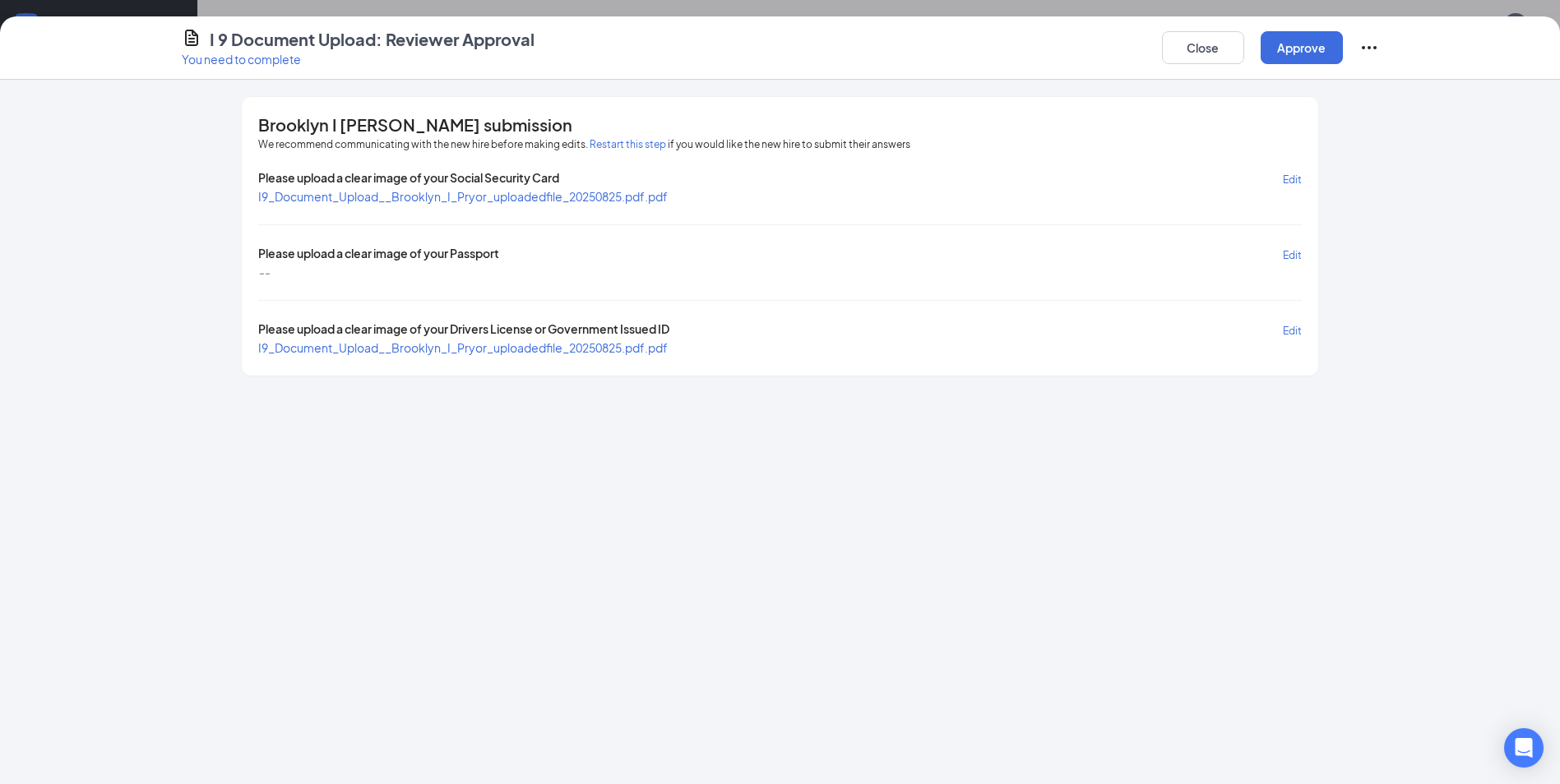
click at [1283, 184] on span "Edit" at bounding box center [1291, 179] width 19 height 12
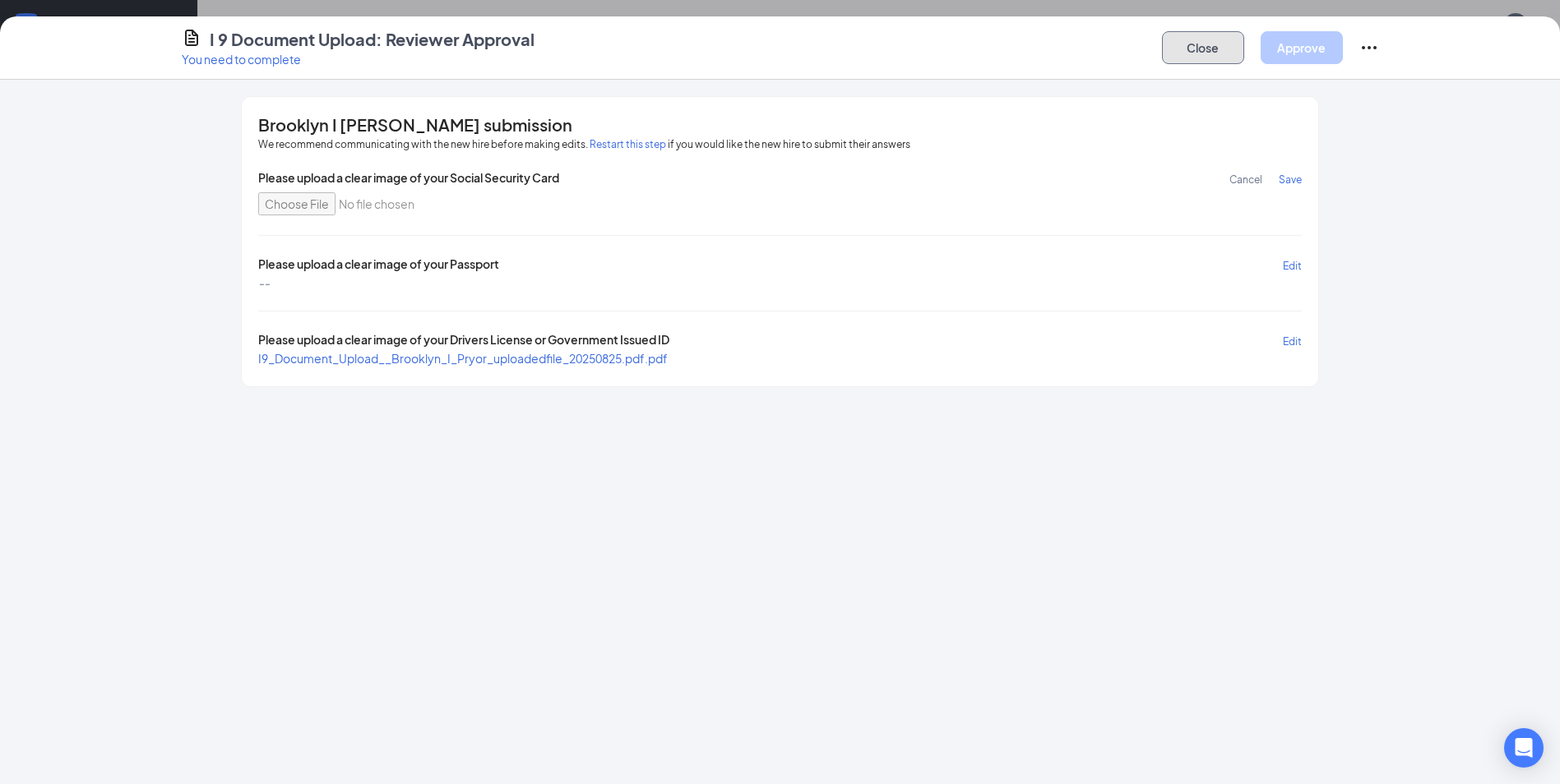
click at [1205, 49] on button "Close" at bounding box center [1203, 48] width 83 height 33
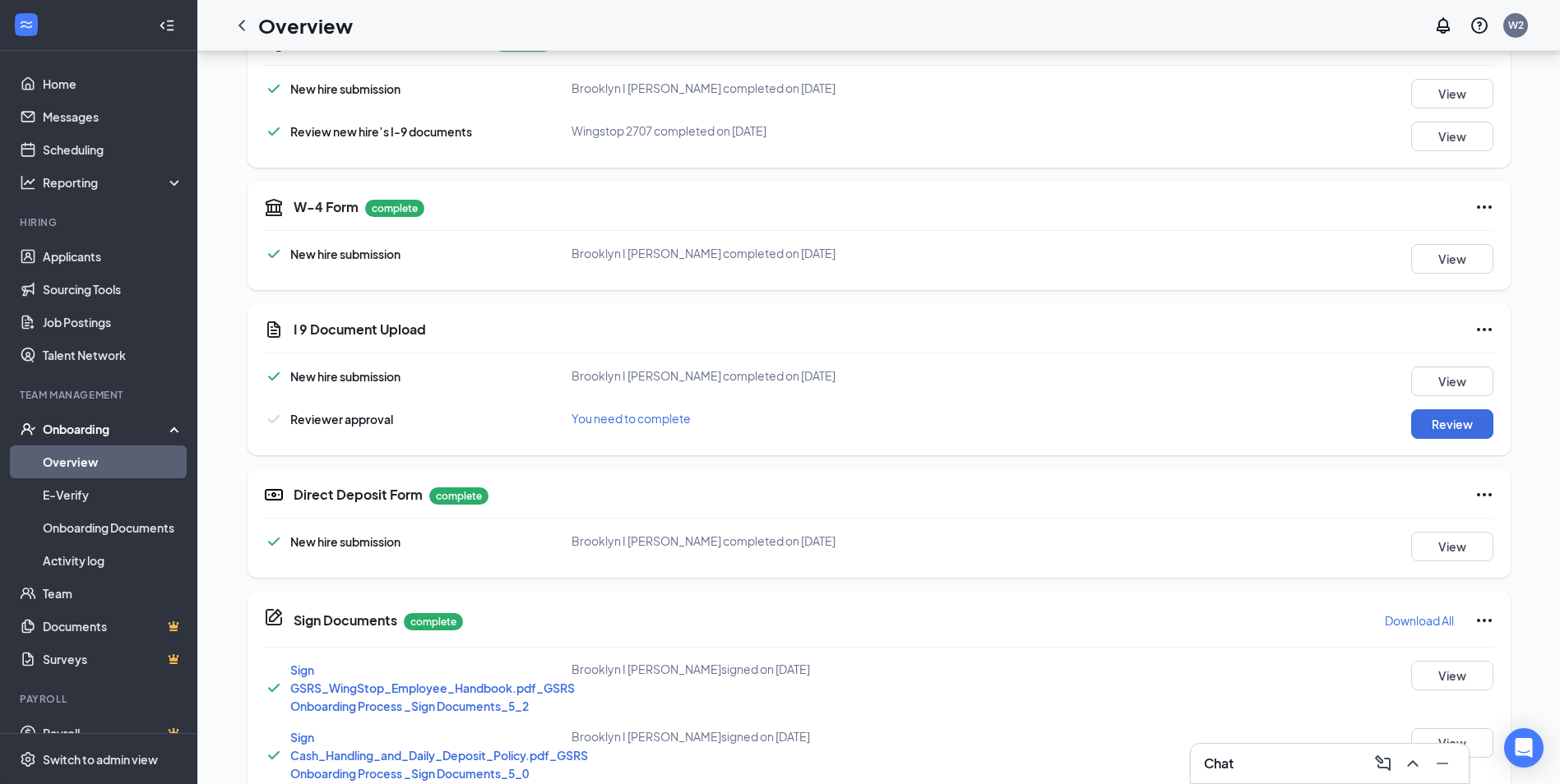
drag, startPoint x: 1429, startPoint y: 426, endPoint x: 1382, endPoint y: 407, distance: 50.7
click at [1382, 407] on div "New hire submission [GEOGRAPHIC_DATA] I [PERSON_NAME] completed on [DATE] View …" at bounding box center [878, 403] width 1230 height 73
click at [1453, 430] on button "Review" at bounding box center [1453, 425] width 83 height 30
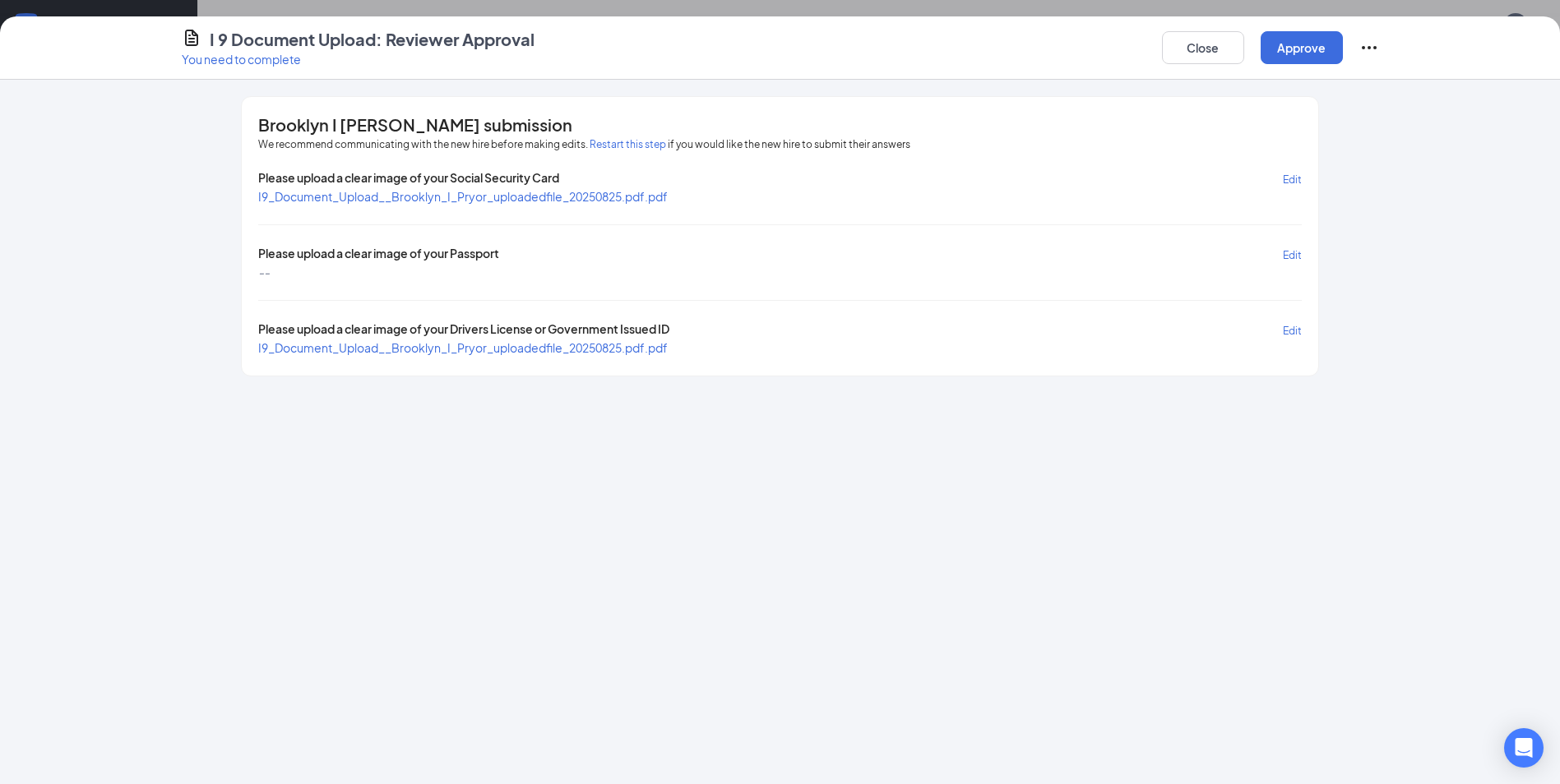
click at [576, 197] on span "I9_Document_Upload__Brooklyn_I_Pryor_uploadedfile_20250825.pdf.pdf" at bounding box center [463, 197] width 410 height 15
click at [1293, 55] on button "Approve" at bounding box center [1302, 48] width 83 height 33
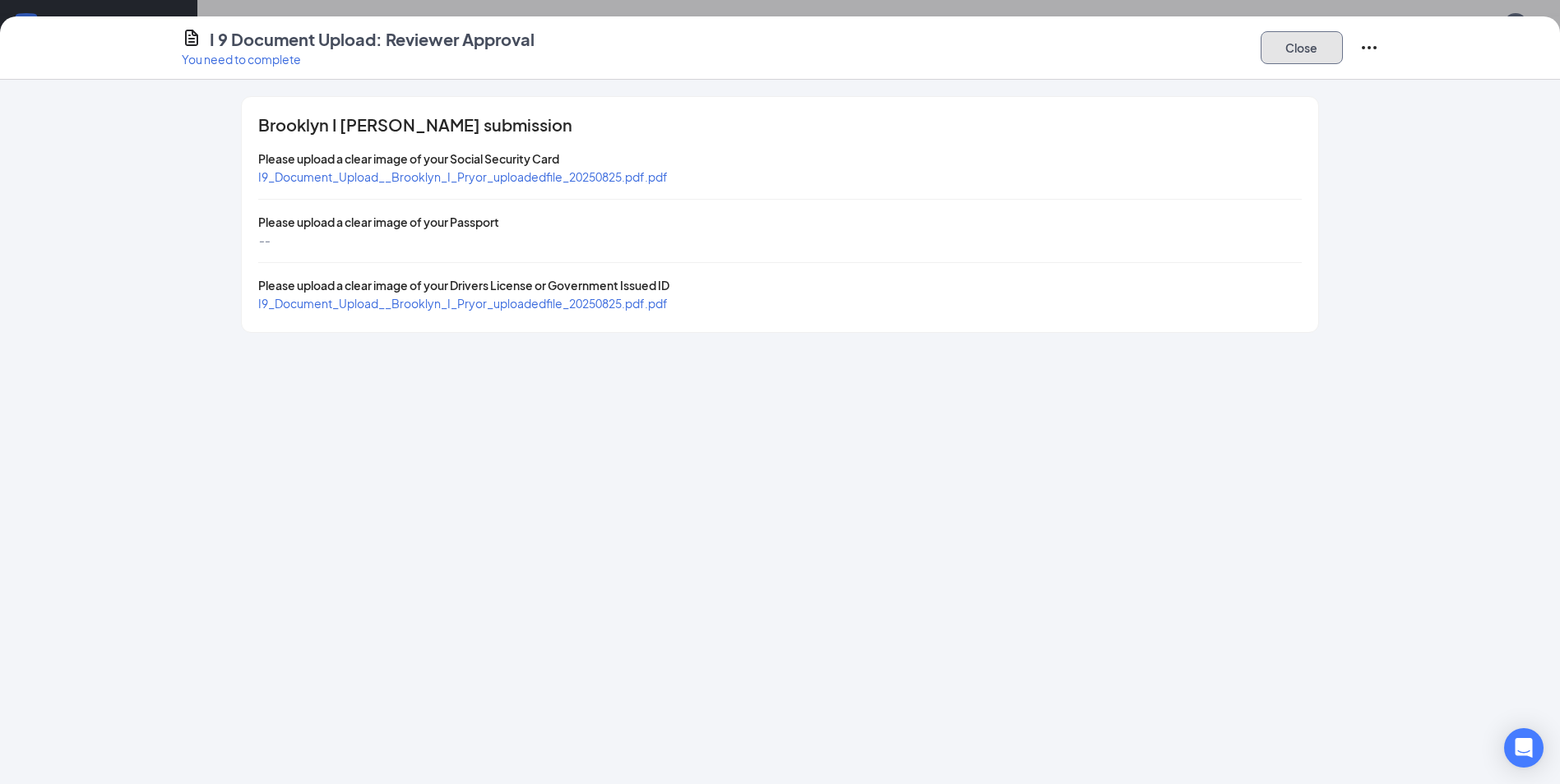
click at [1293, 55] on button "Close" at bounding box center [1302, 48] width 83 height 33
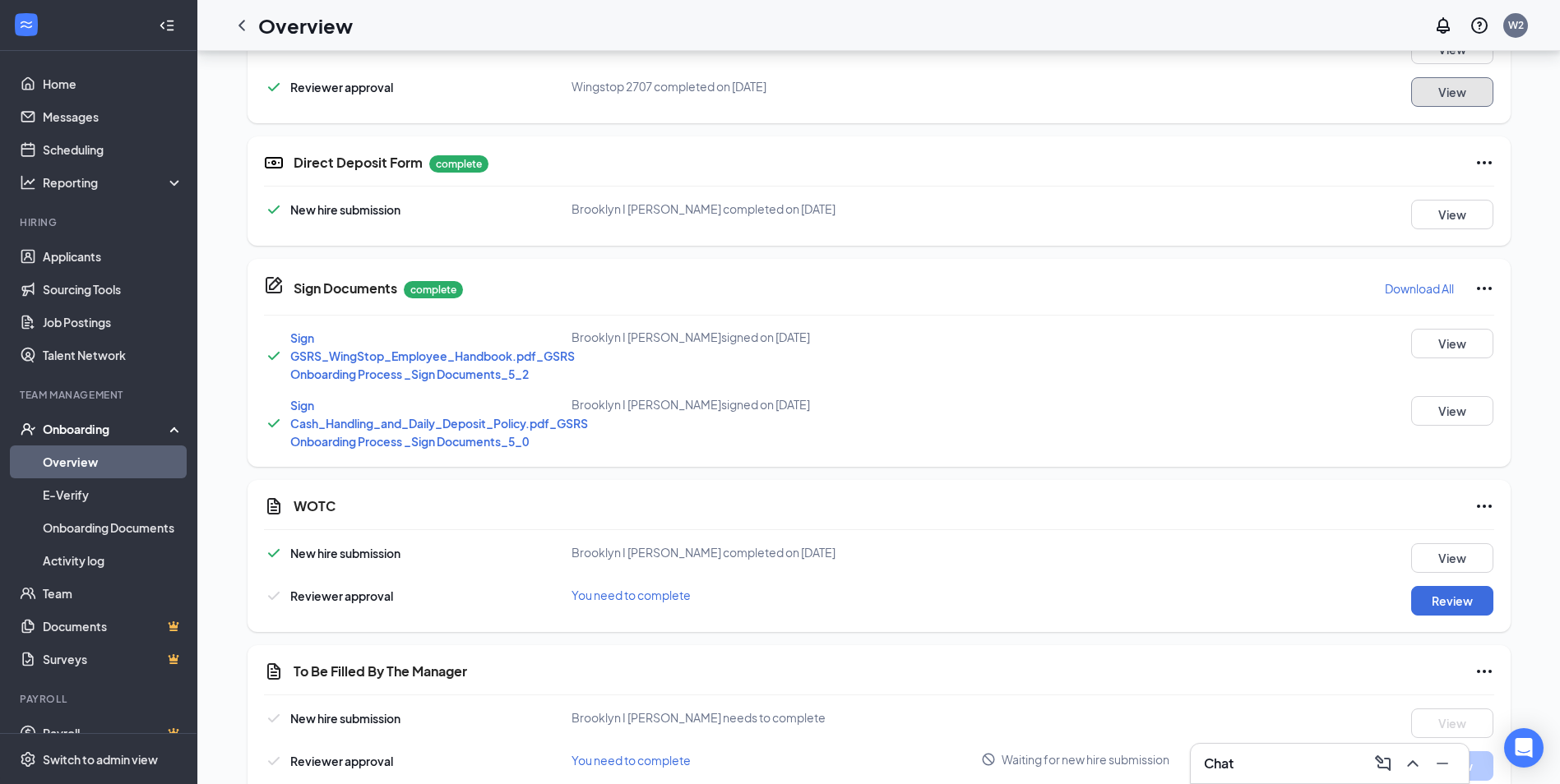
scroll to position [778, 0]
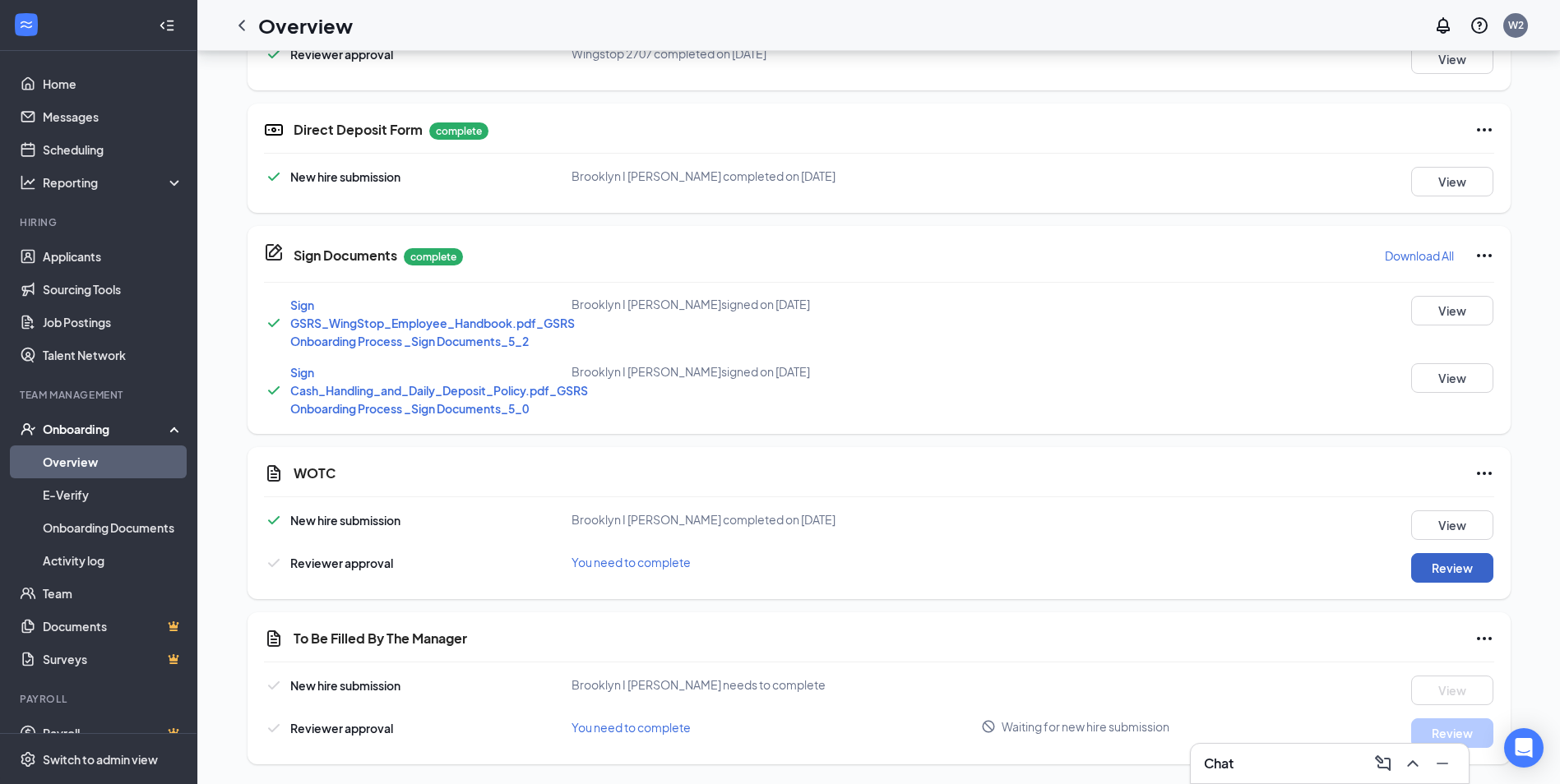
click at [1441, 564] on button "Review" at bounding box center [1453, 568] width 83 height 30
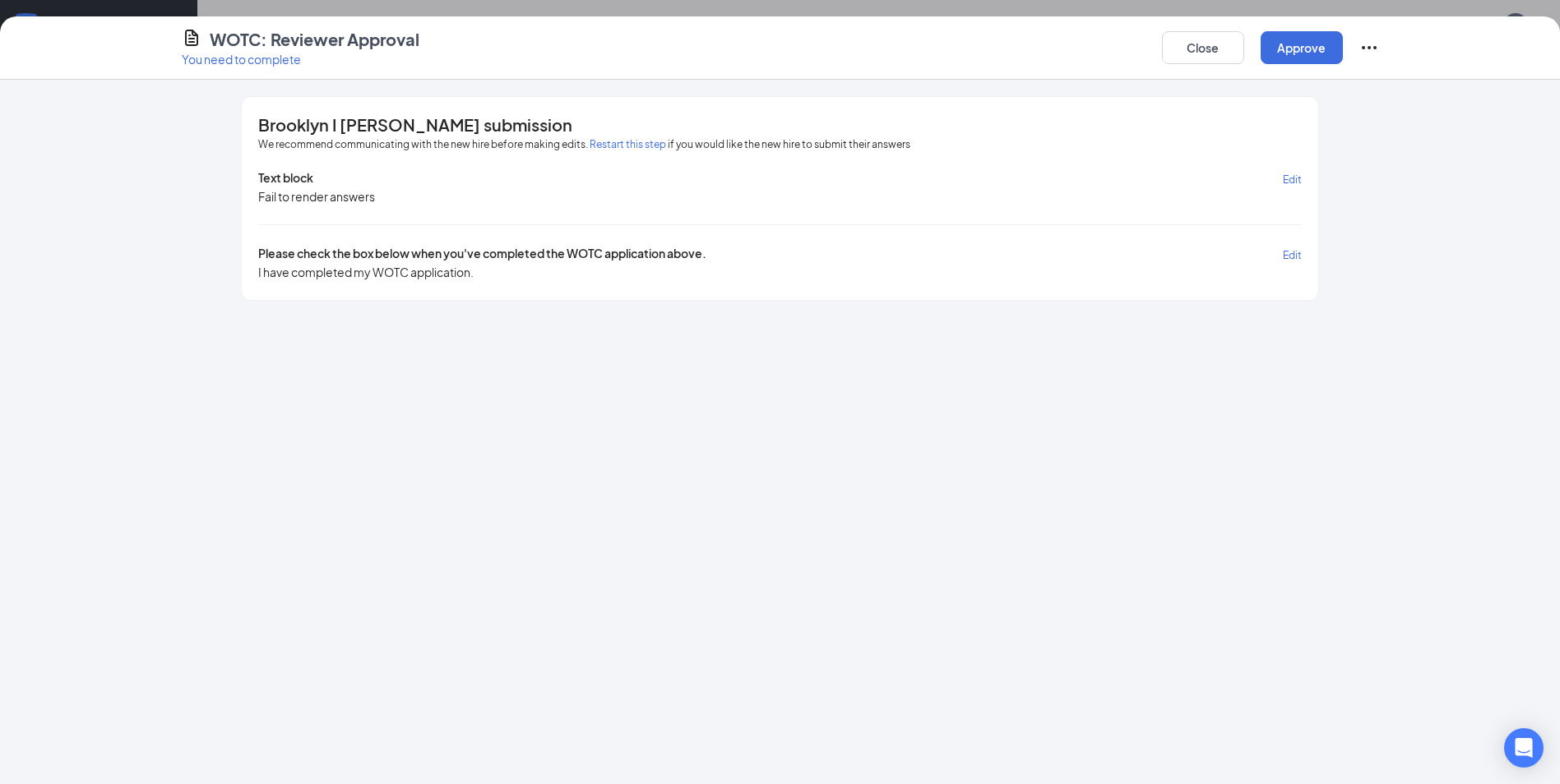
click at [1072, 25] on div "WOTC: Reviewer Approval You need to complete Close Approve" at bounding box center [780, 48] width 1560 height 64
drag, startPoint x: 1296, startPoint y: 184, endPoint x: 974, endPoint y: 282, distance: 336.6
click at [974, 282] on div "Brooklyn I [PERSON_NAME] submission We recommend communicating with the new hir…" at bounding box center [780, 198] width 1076 height 203
drag, startPoint x: 1293, startPoint y: 178, endPoint x: 1281, endPoint y: 190, distance: 17.0
click at [1281, 190] on div "Text block Edit Fail to render answers Please check the box below when you've c…" at bounding box center [779, 225] width 1043 height 111
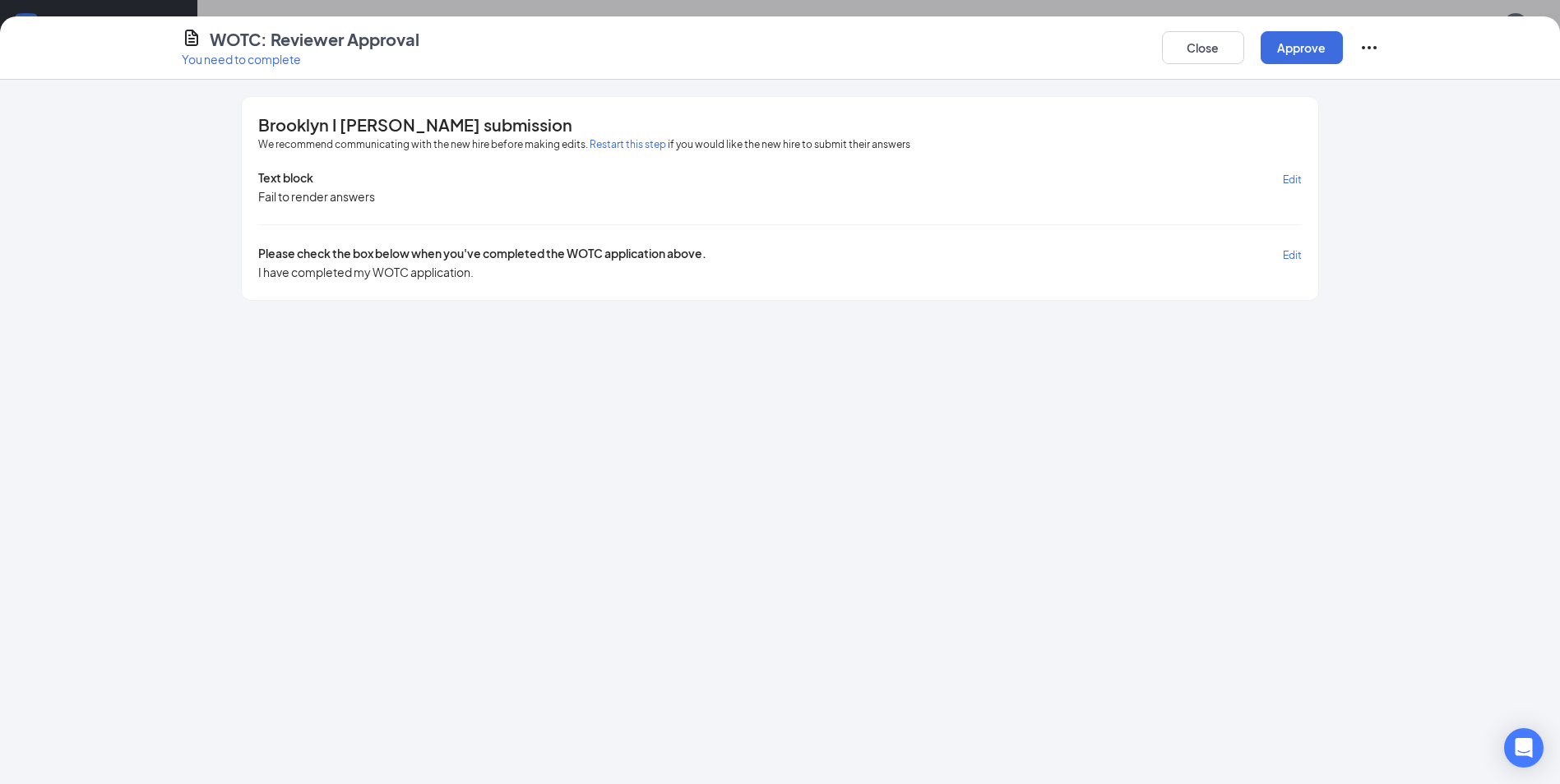
click at [1296, 183] on span "Edit" at bounding box center [1291, 179] width 19 height 12
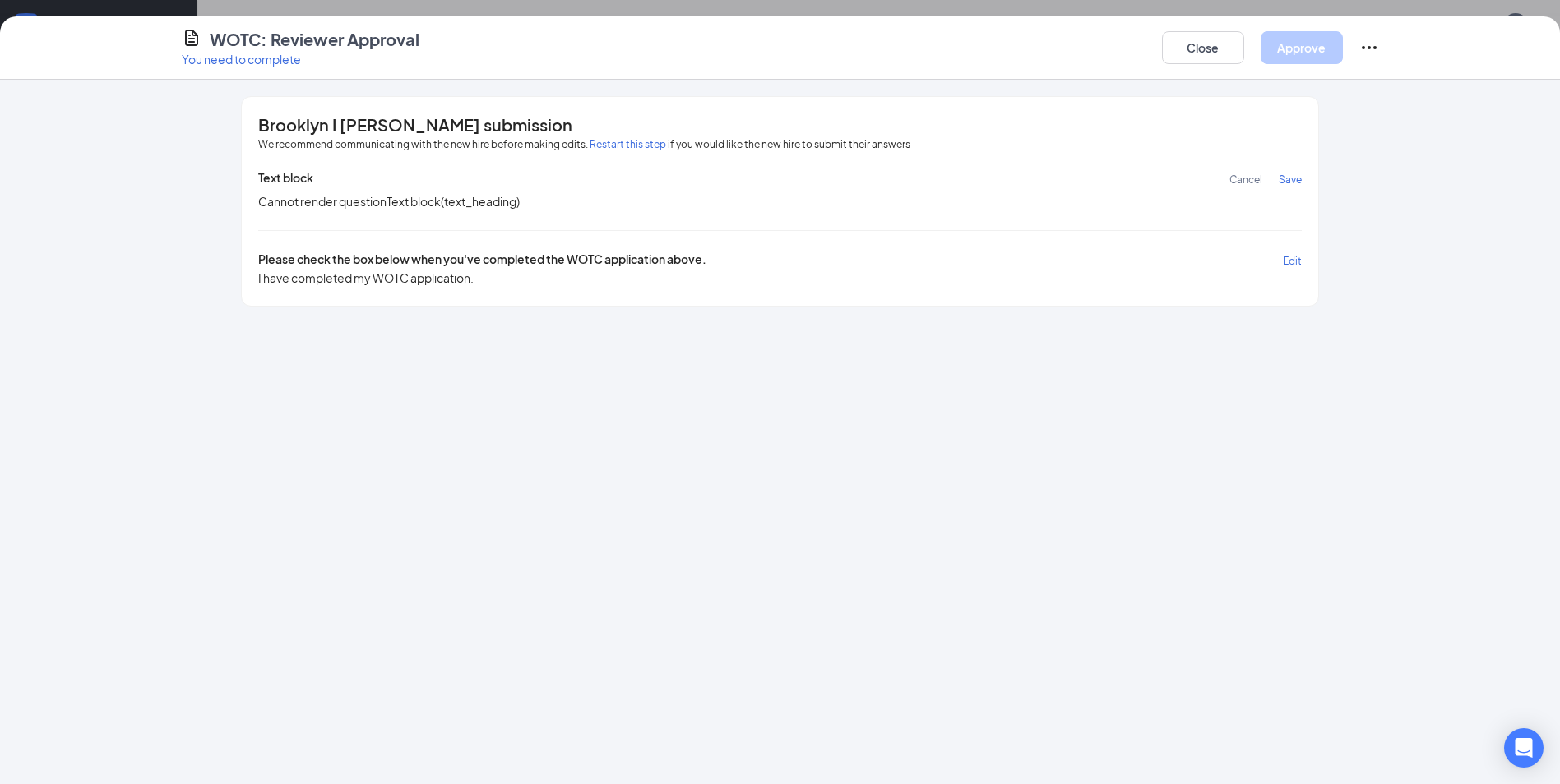
click at [1288, 263] on span "Edit" at bounding box center [1291, 261] width 19 height 12
click at [1207, 45] on button "Close" at bounding box center [1203, 48] width 83 height 33
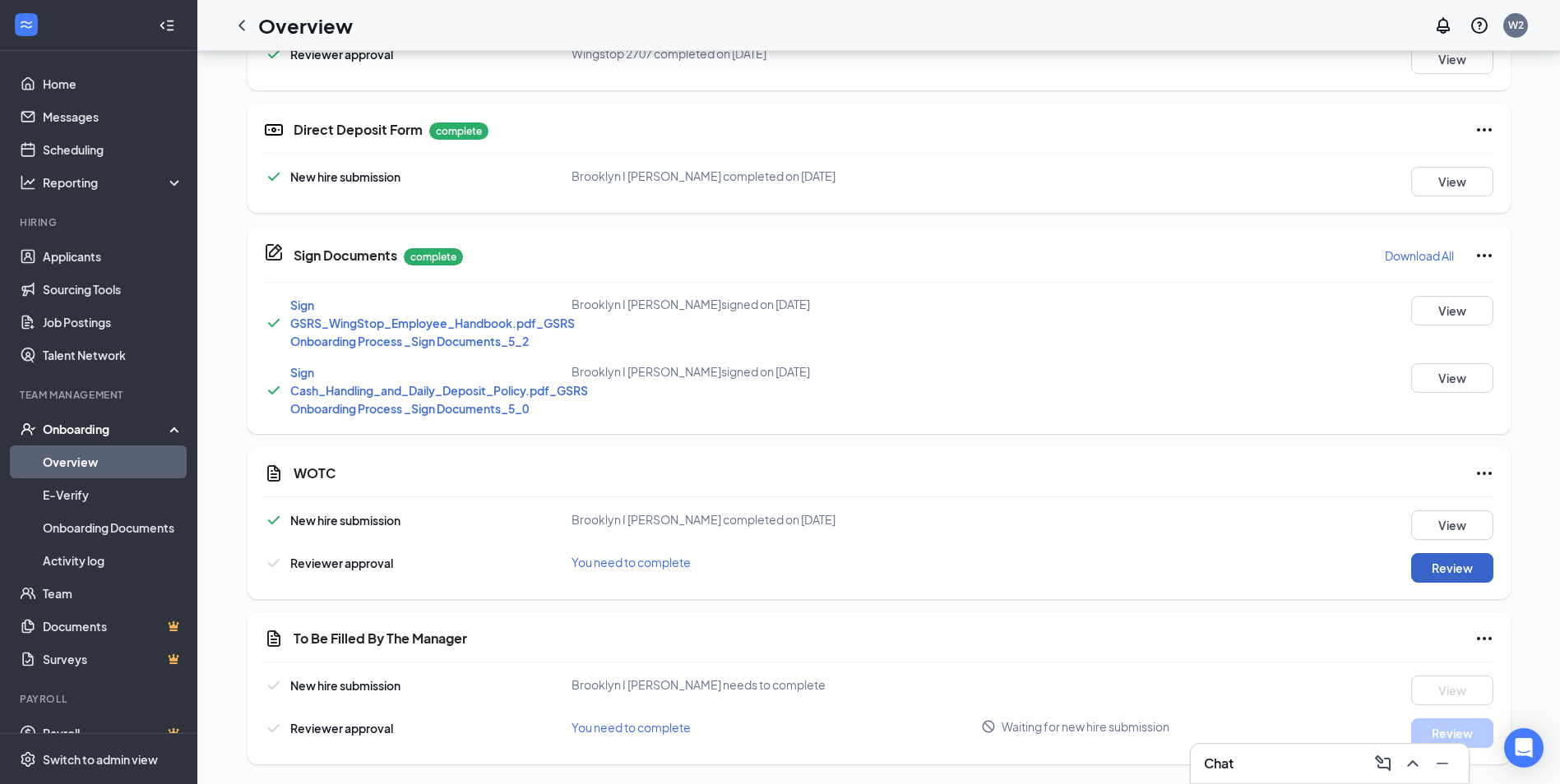
click at [1457, 565] on button "Review" at bounding box center [1453, 568] width 83 height 30
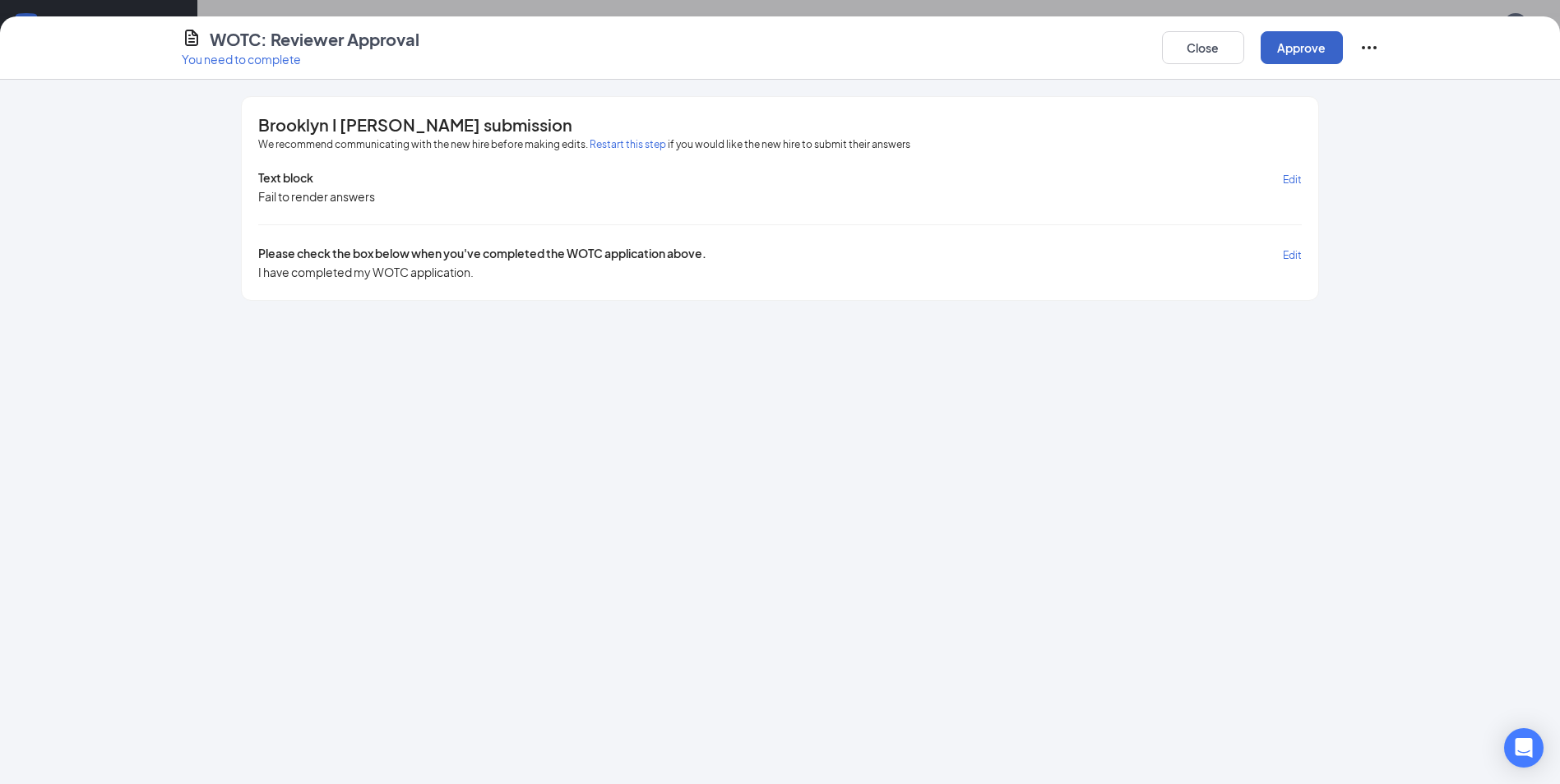
click at [1294, 56] on button "Approve" at bounding box center [1302, 48] width 83 height 33
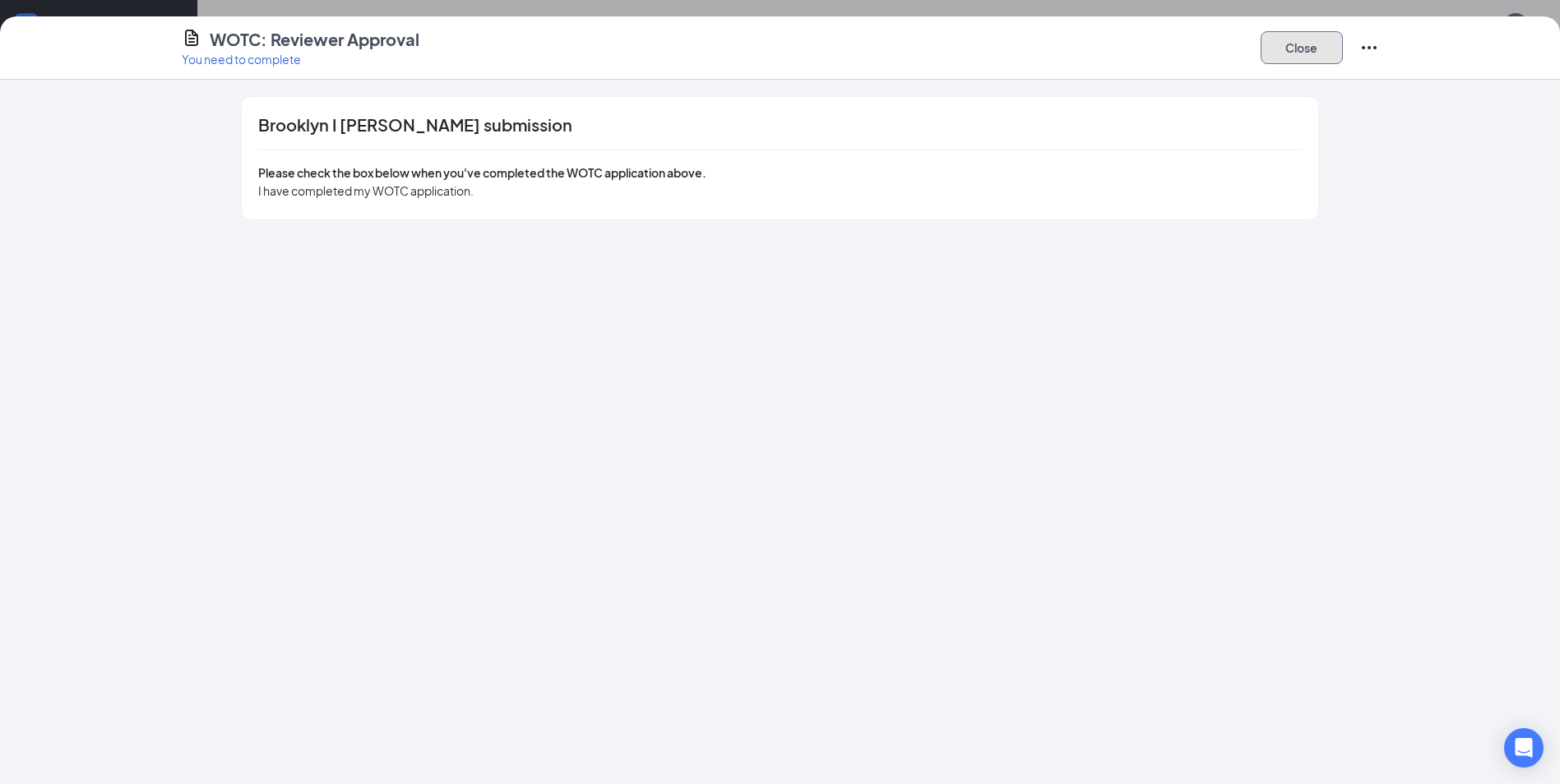
click at [1296, 53] on button "Close" at bounding box center [1302, 48] width 83 height 33
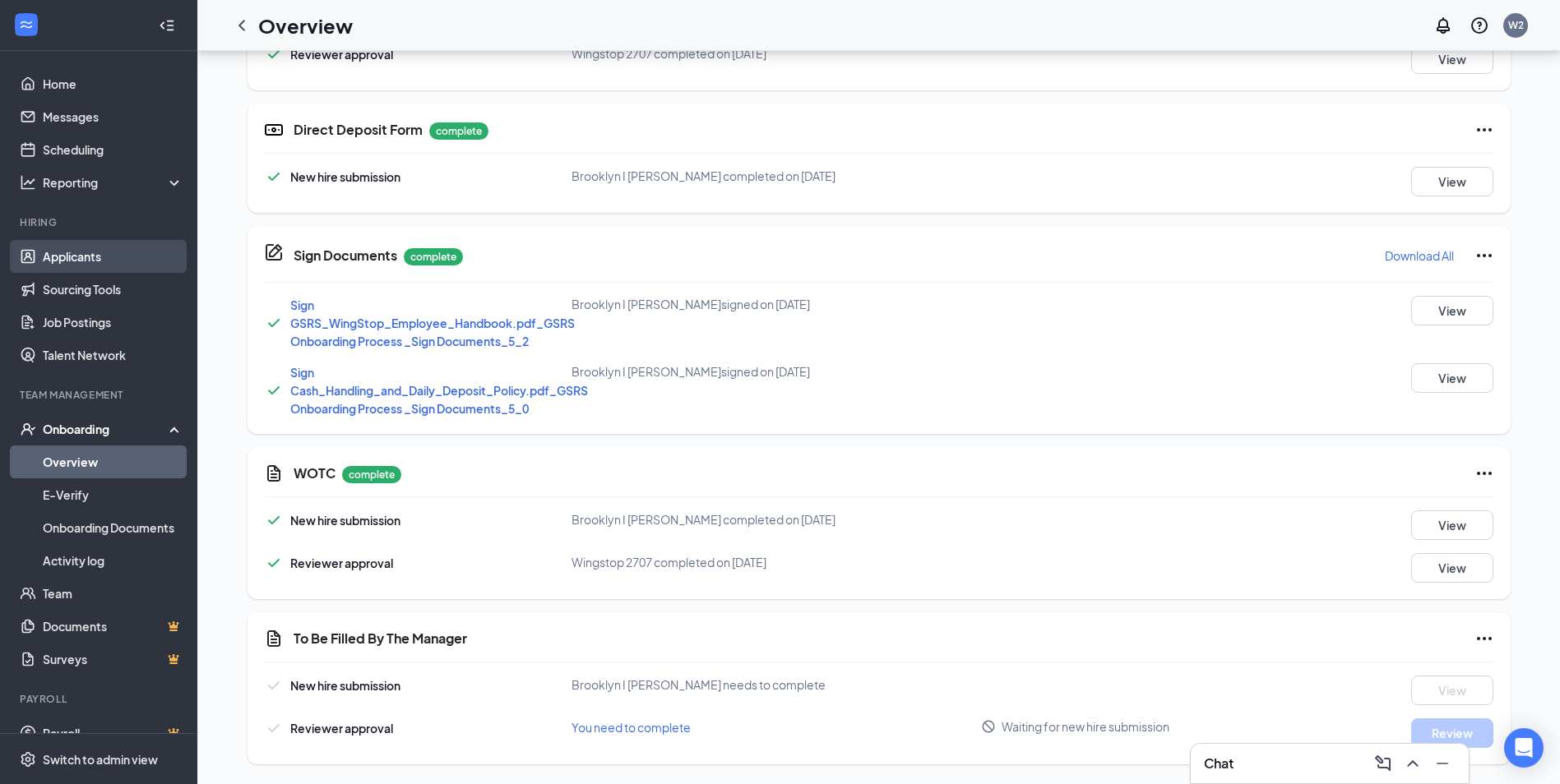
click at [65, 259] on link "Applicants" at bounding box center [113, 257] width 140 height 33
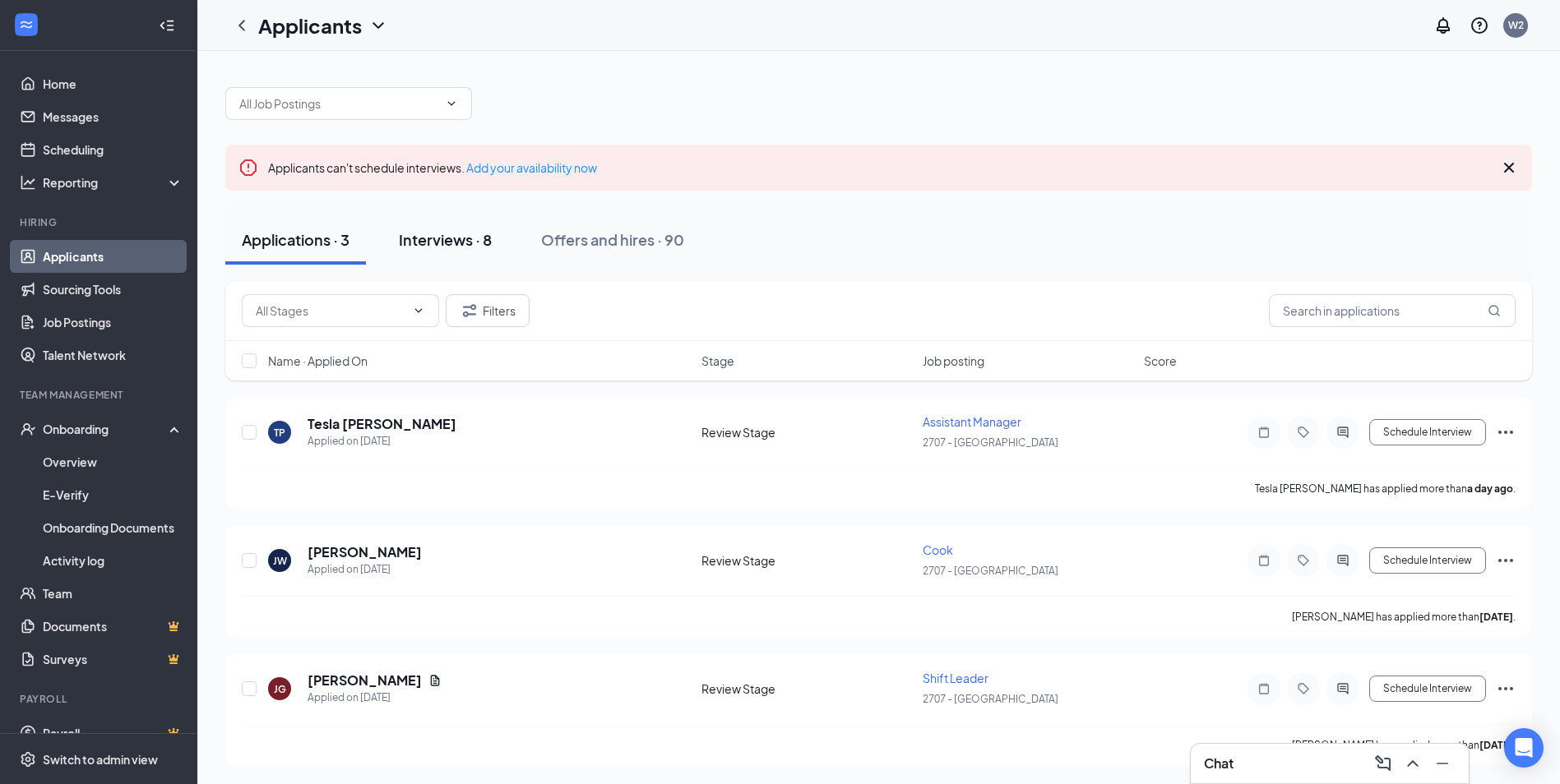
click at [473, 240] on div "Interviews · 8" at bounding box center [445, 240] width 93 height 21
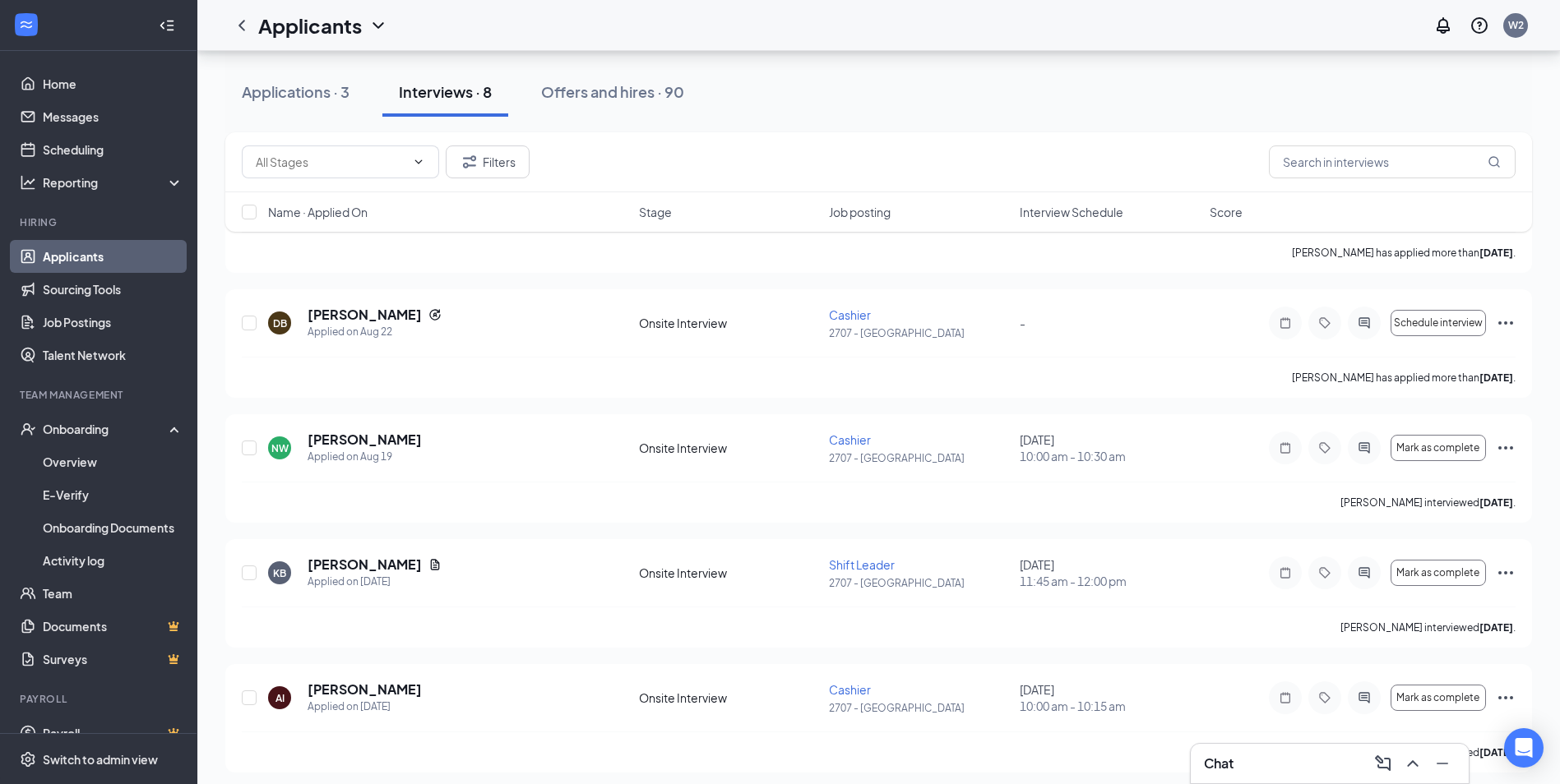
scroll to position [235, 0]
click at [852, 557] on span "Shift Leader" at bounding box center [862, 563] width 66 height 15
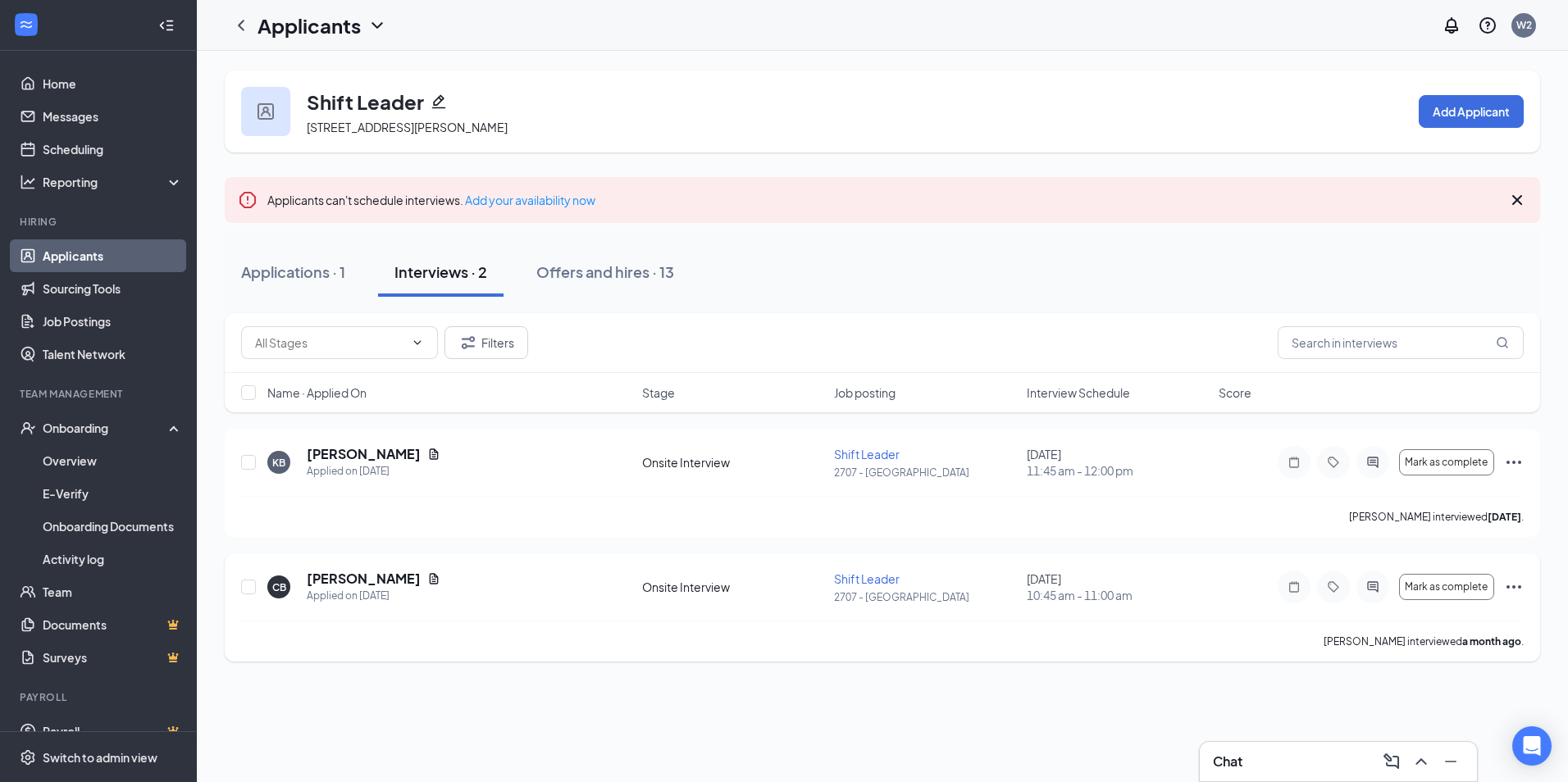
click at [774, 577] on div "CB [PERSON_NAME] Applied on [DATE] Onsite Interview Shift Leader 2707 - [GEOGRA…" at bounding box center [882, 596] width 1282 height 51
click at [373, 453] on h5 "[PERSON_NAME]" at bounding box center [363, 454] width 114 height 18
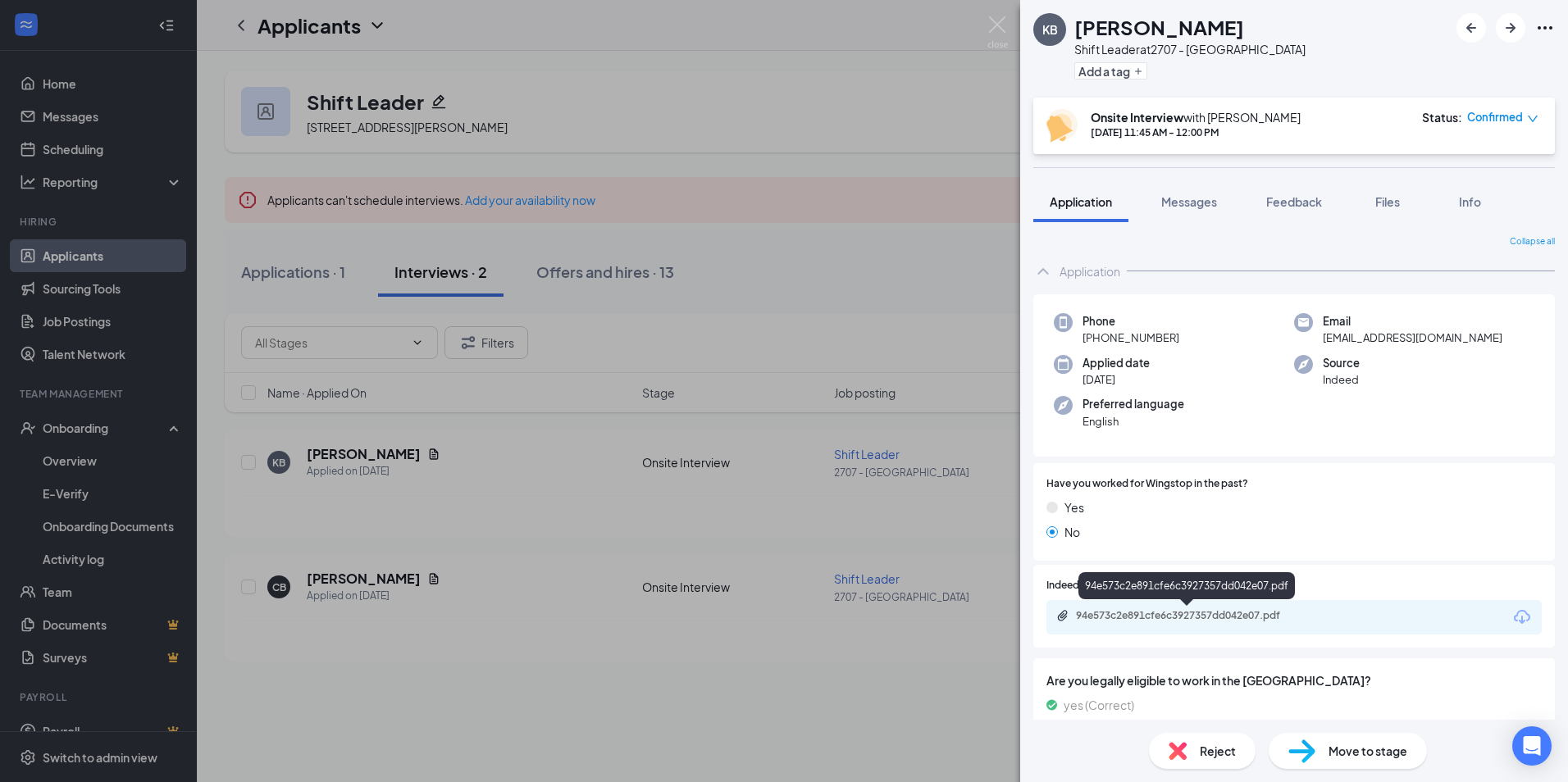
click at [1245, 615] on div "94e573c2e891cfe6c3927357dd042e07.pdf" at bounding box center [1191, 616] width 230 height 13
click at [815, 365] on div "KB [PERSON_NAME] Shift Leader at 2707 - Thomasville Add a tag Onsite Interview …" at bounding box center [784, 391] width 1568 height 782
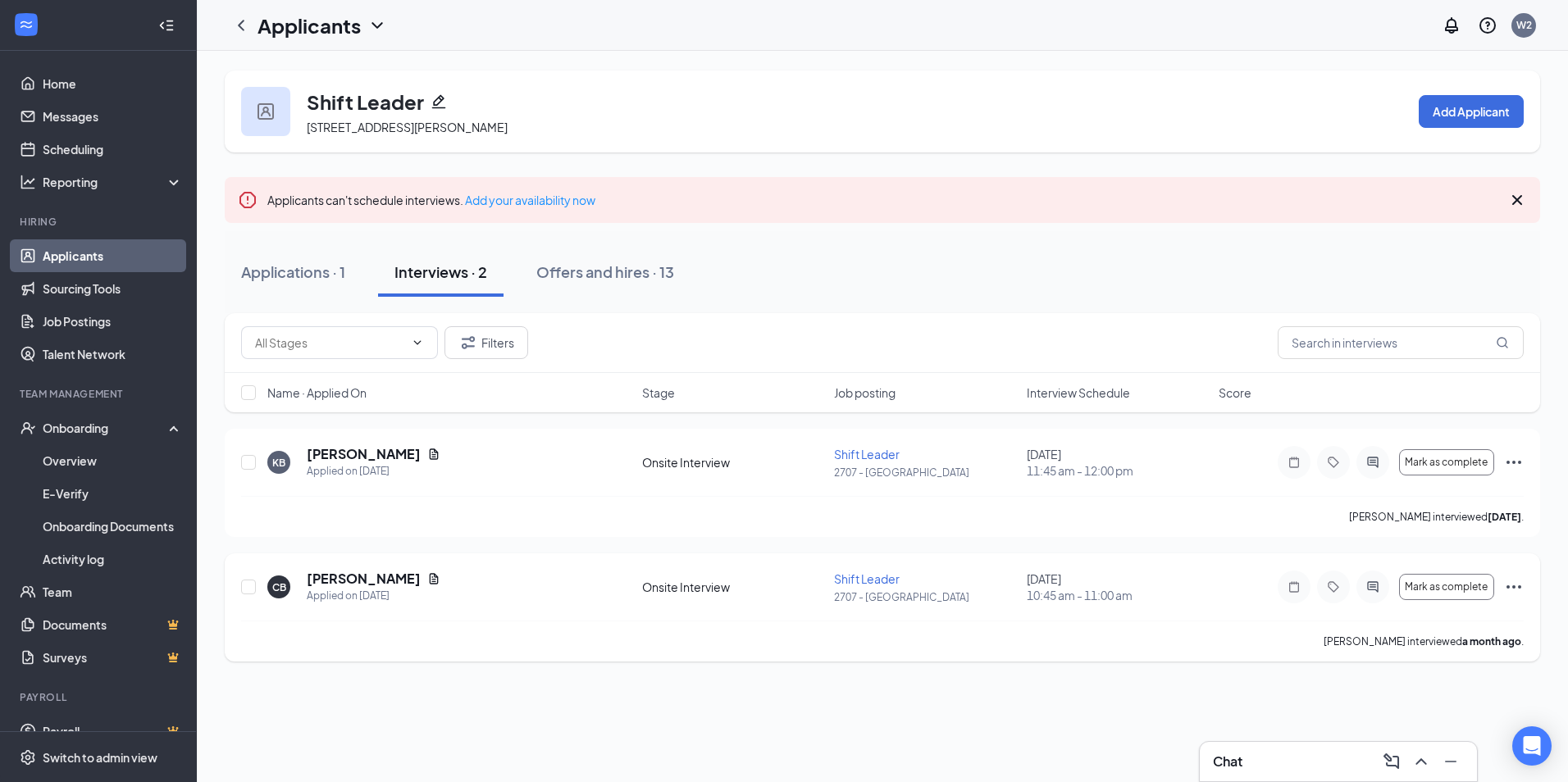
drag, startPoint x: 878, startPoint y: 578, endPoint x: 861, endPoint y: 584, distance: 18.0
click at [861, 584] on span "Shift Leader" at bounding box center [867, 579] width 66 height 15
click at [859, 582] on span "Shift Leader" at bounding box center [867, 579] width 66 height 15
click at [864, 573] on span "Shift Leader" at bounding box center [867, 579] width 66 height 15
click at [868, 574] on span "Shift Leader" at bounding box center [867, 579] width 66 height 15
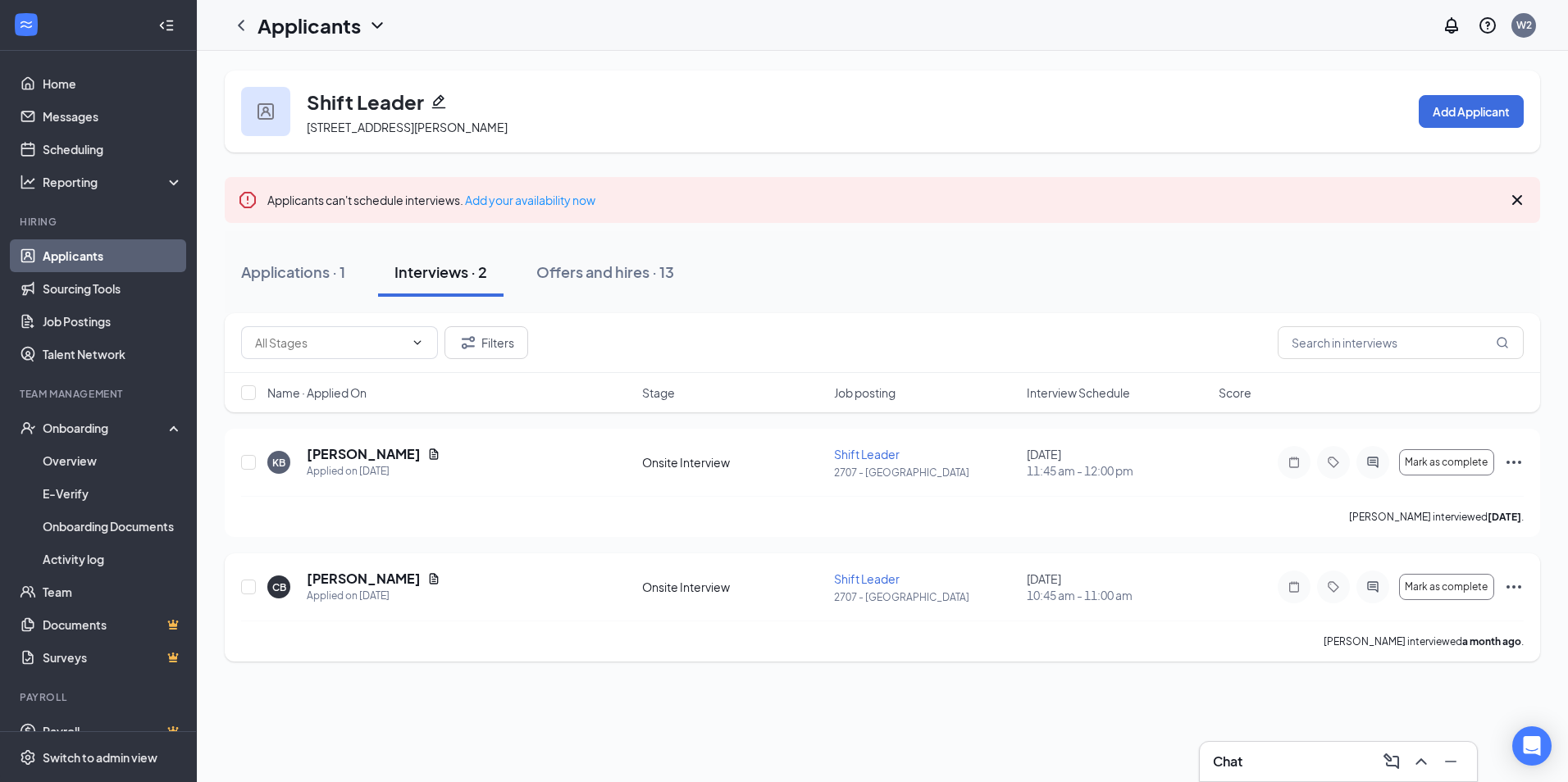
click at [850, 583] on span "Shift Leader" at bounding box center [867, 579] width 66 height 15
click at [363, 586] on h5 "[PERSON_NAME]" at bounding box center [363, 579] width 114 height 18
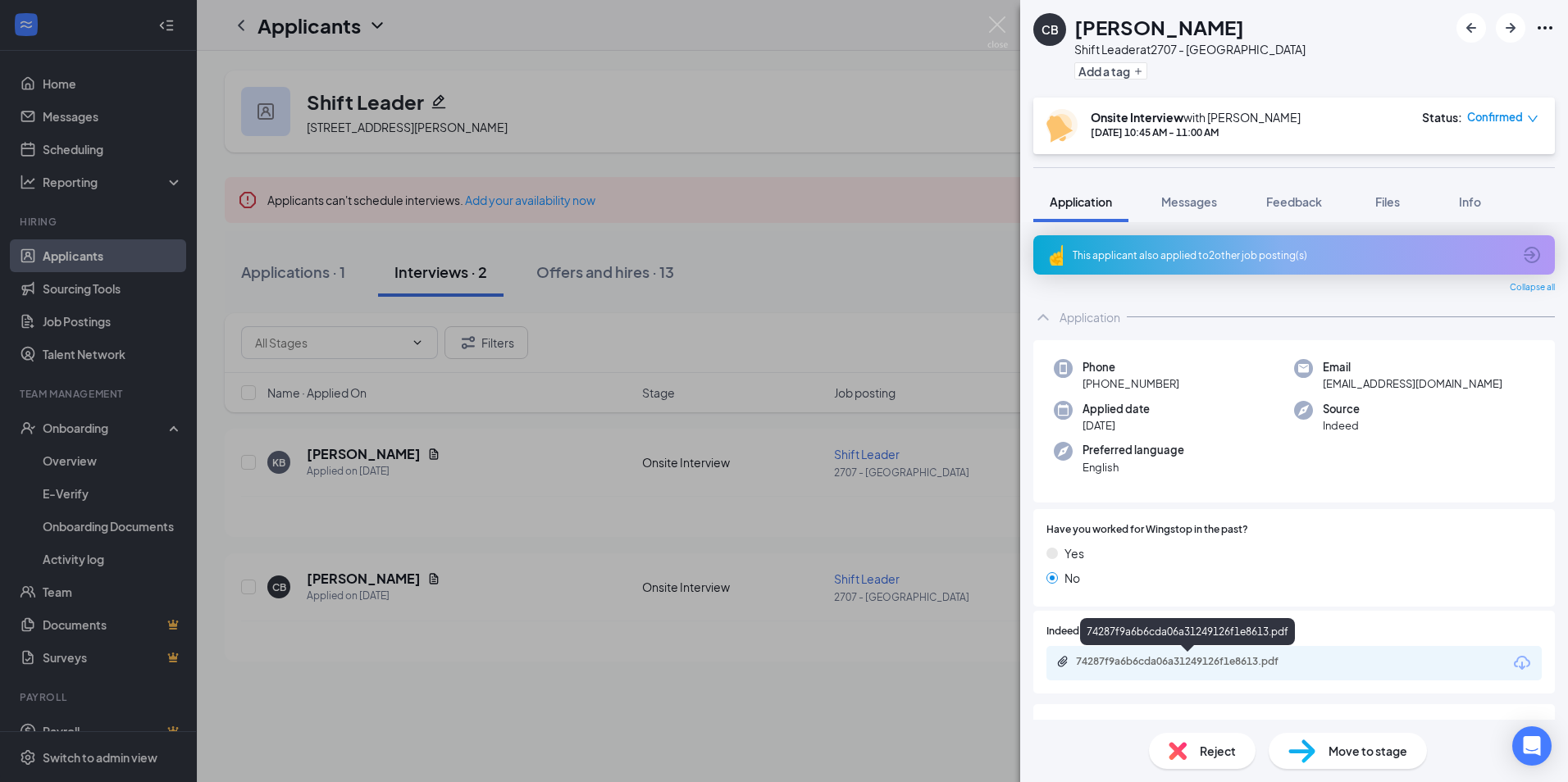
click at [1275, 665] on div "74287f9a6b6cda06a31249126f1e8613.pdf" at bounding box center [1191, 662] width 230 height 13
click at [1503, 110] on span "Confirmed" at bounding box center [1495, 117] width 56 height 16
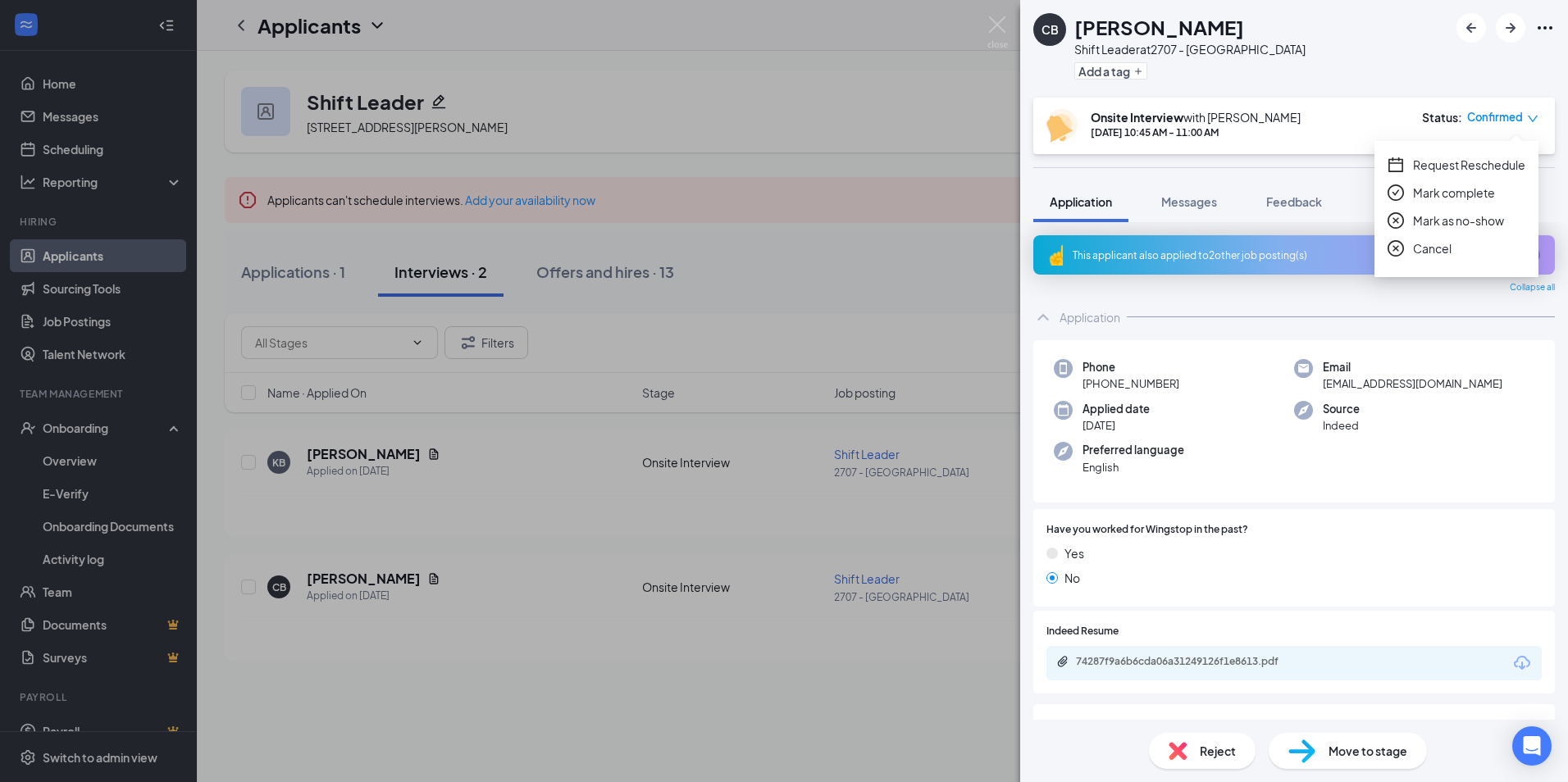
click at [1498, 122] on span "Confirmed" at bounding box center [1495, 117] width 56 height 16
click at [1201, 196] on span "Messages" at bounding box center [1189, 202] width 56 height 15
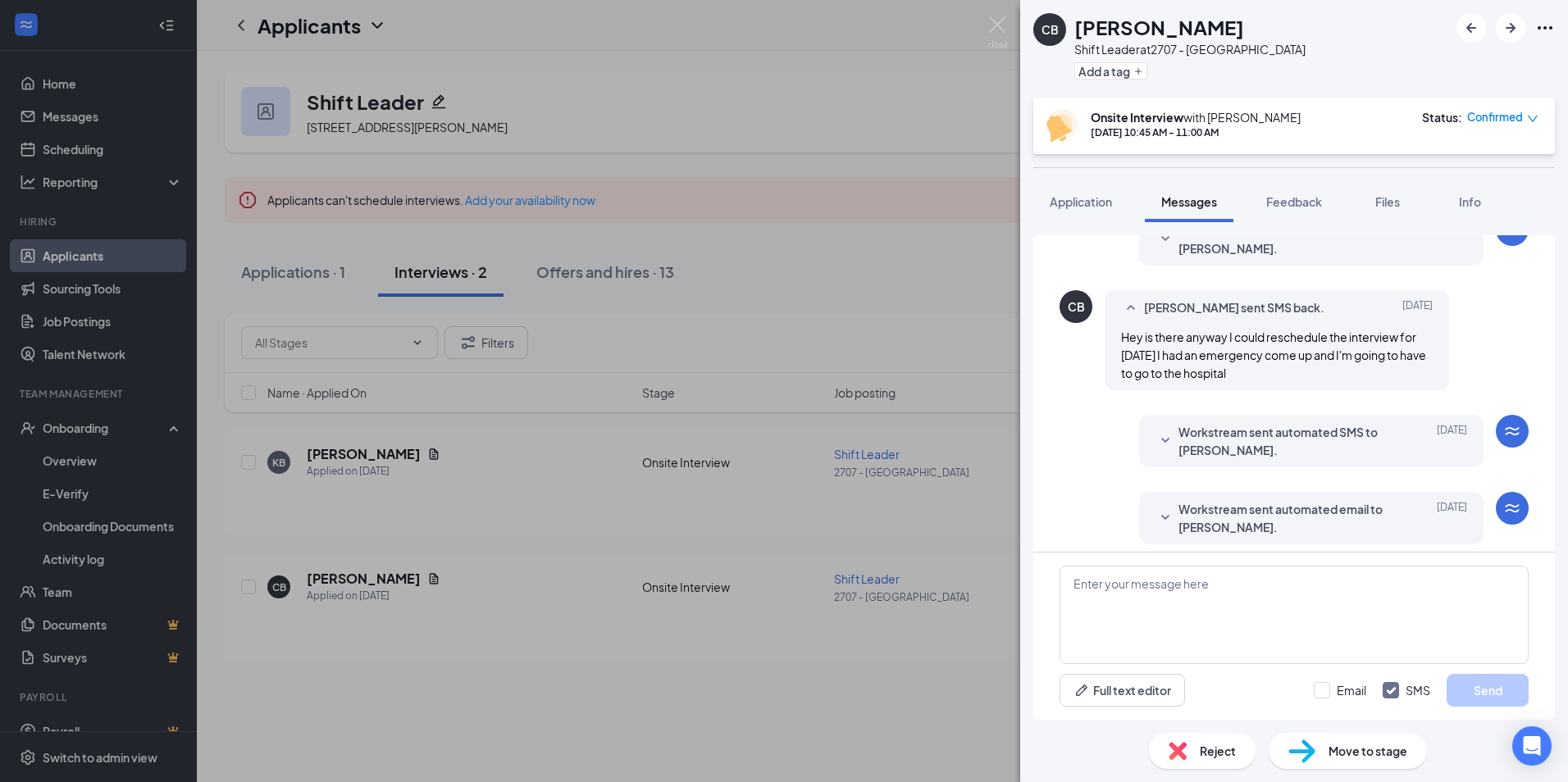
scroll to position [293, 0]
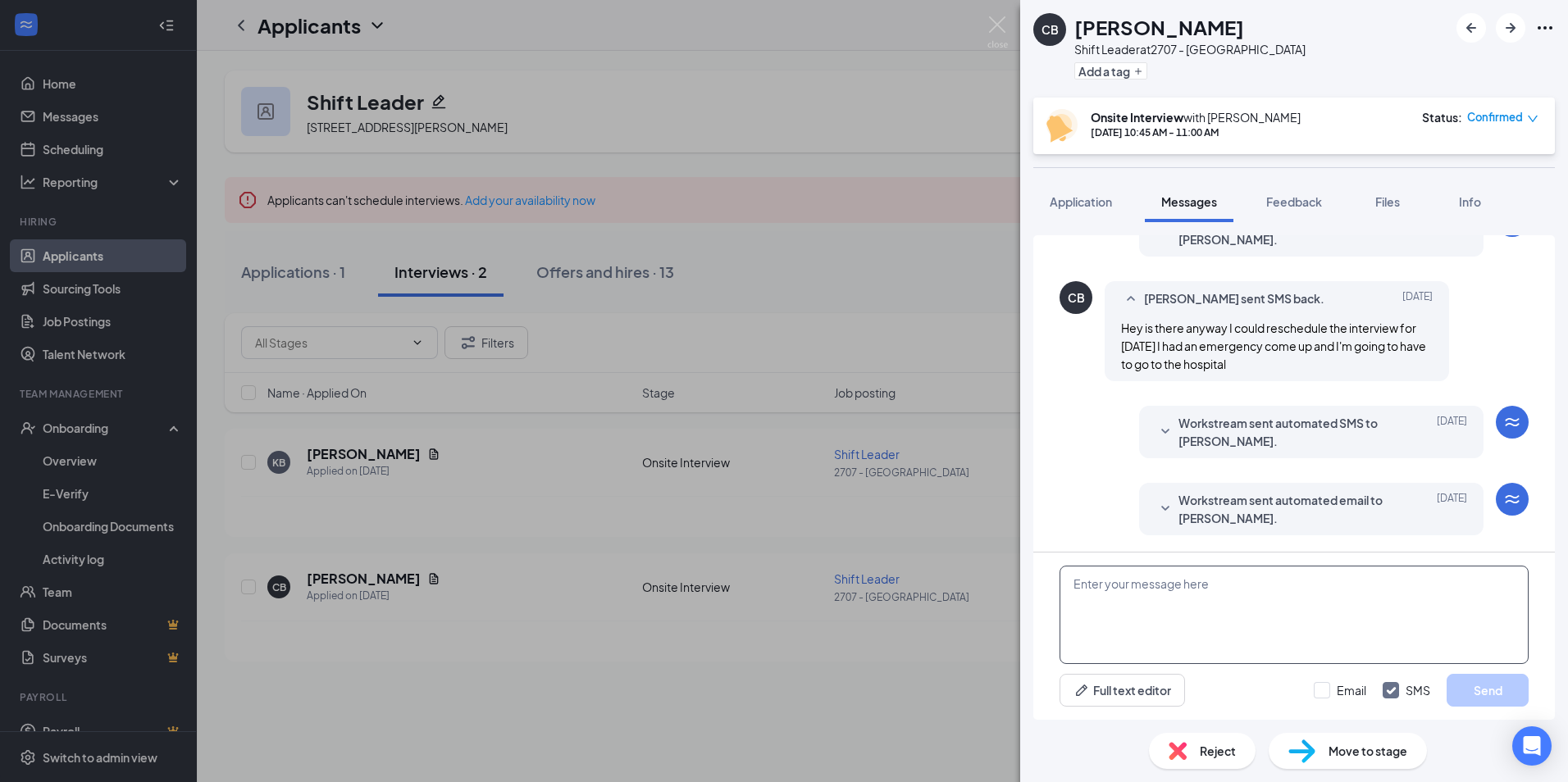
click at [1404, 606] on textarea at bounding box center [1294, 615] width 469 height 98
type textarea "Are you still looking for a job?"
click at [1493, 686] on button "Send" at bounding box center [1487, 691] width 82 height 33
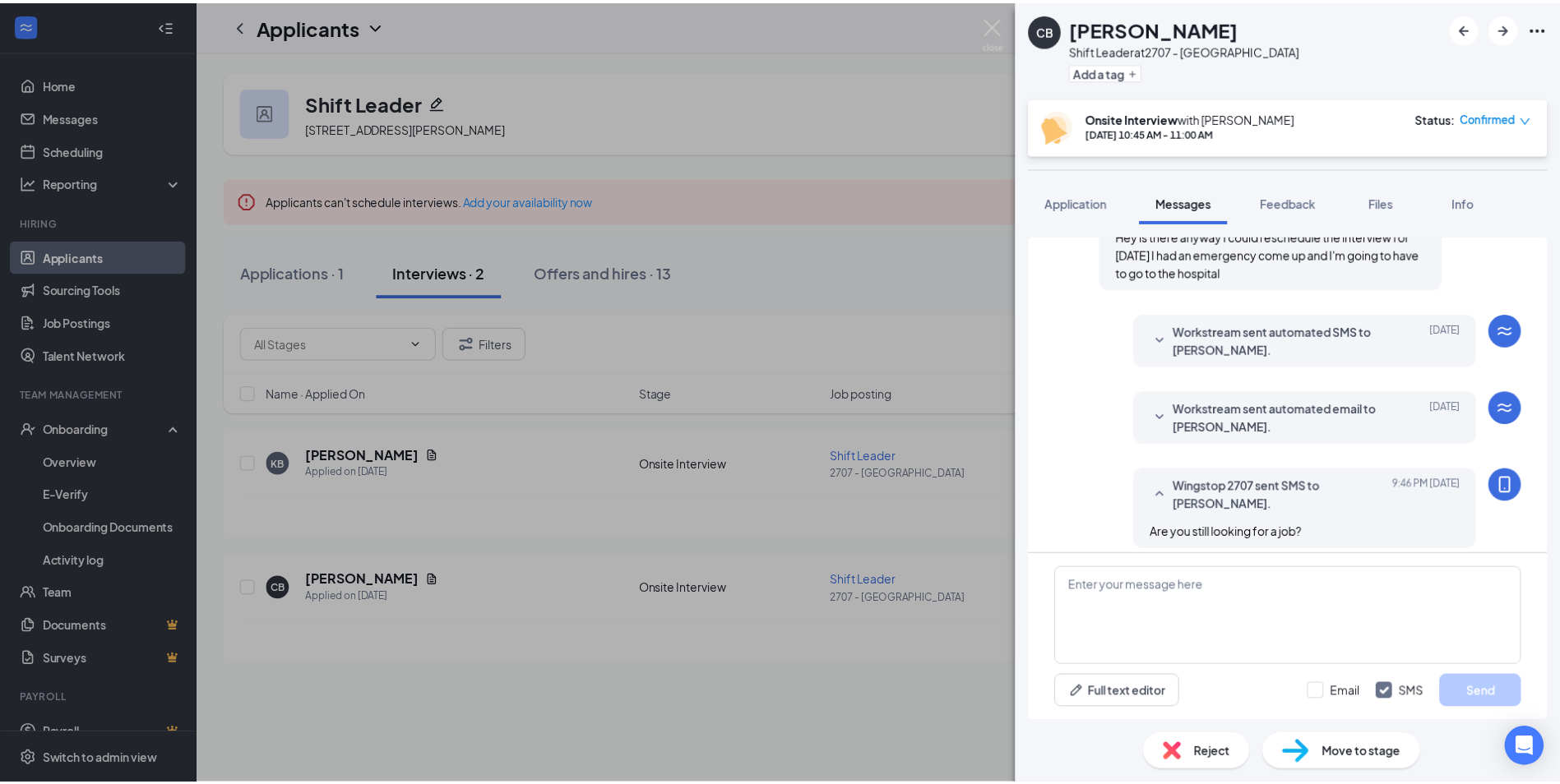
scroll to position [400, 0]
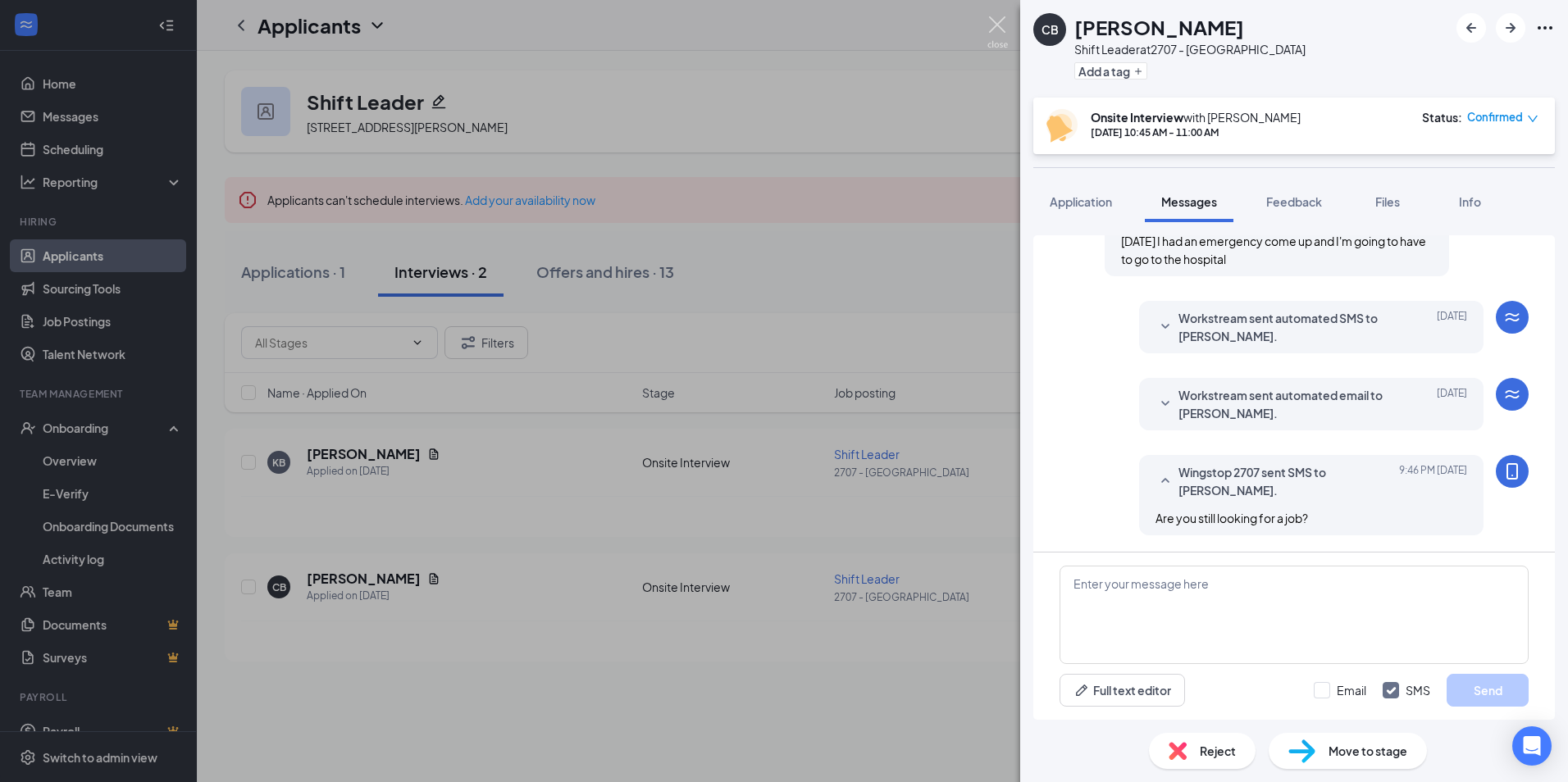
click at [996, 22] on img at bounding box center [997, 32] width 21 height 32
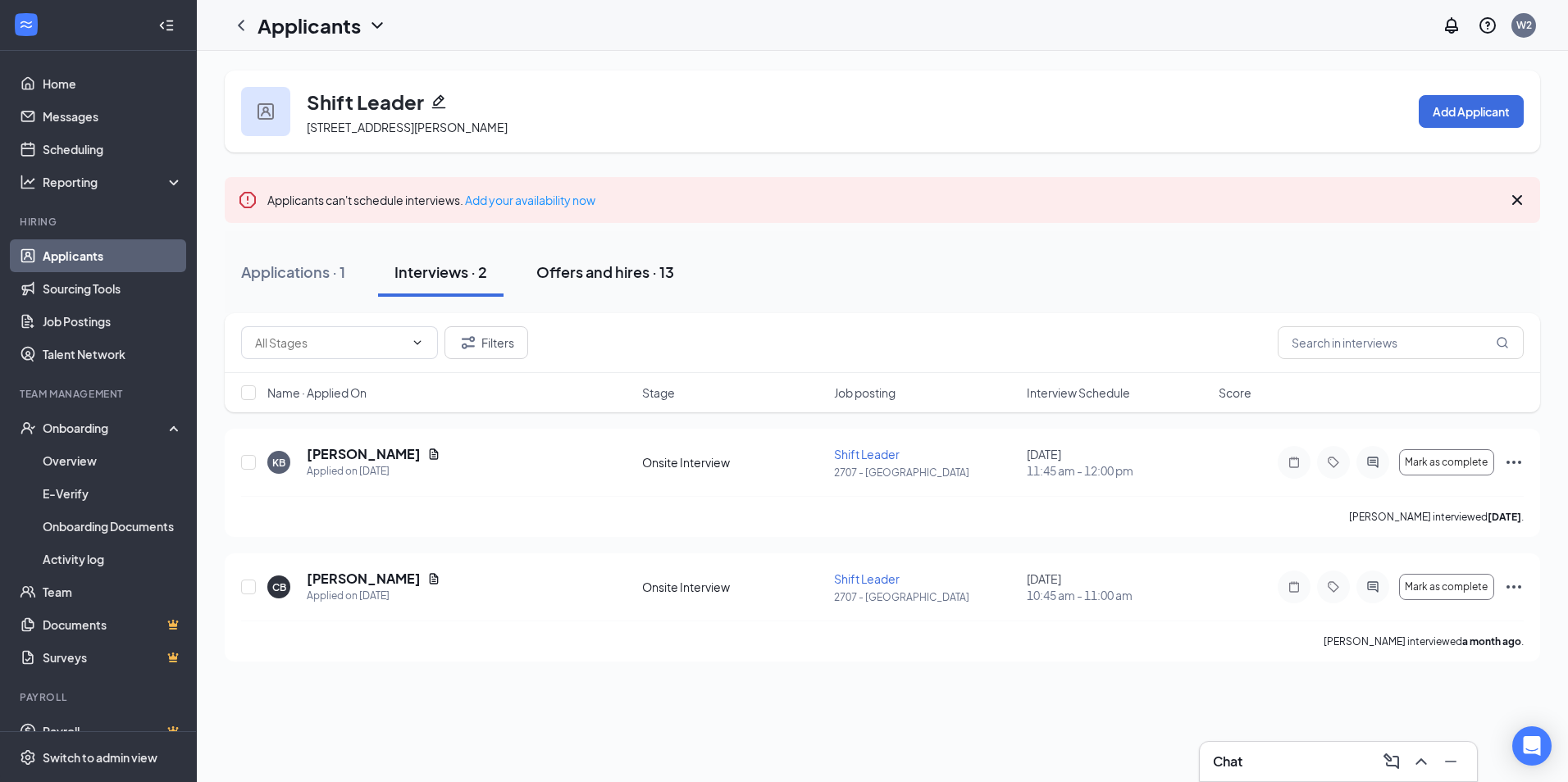
click at [648, 288] on button "Offers and hires · 13" at bounding box center [605, 273] width 171 height 49
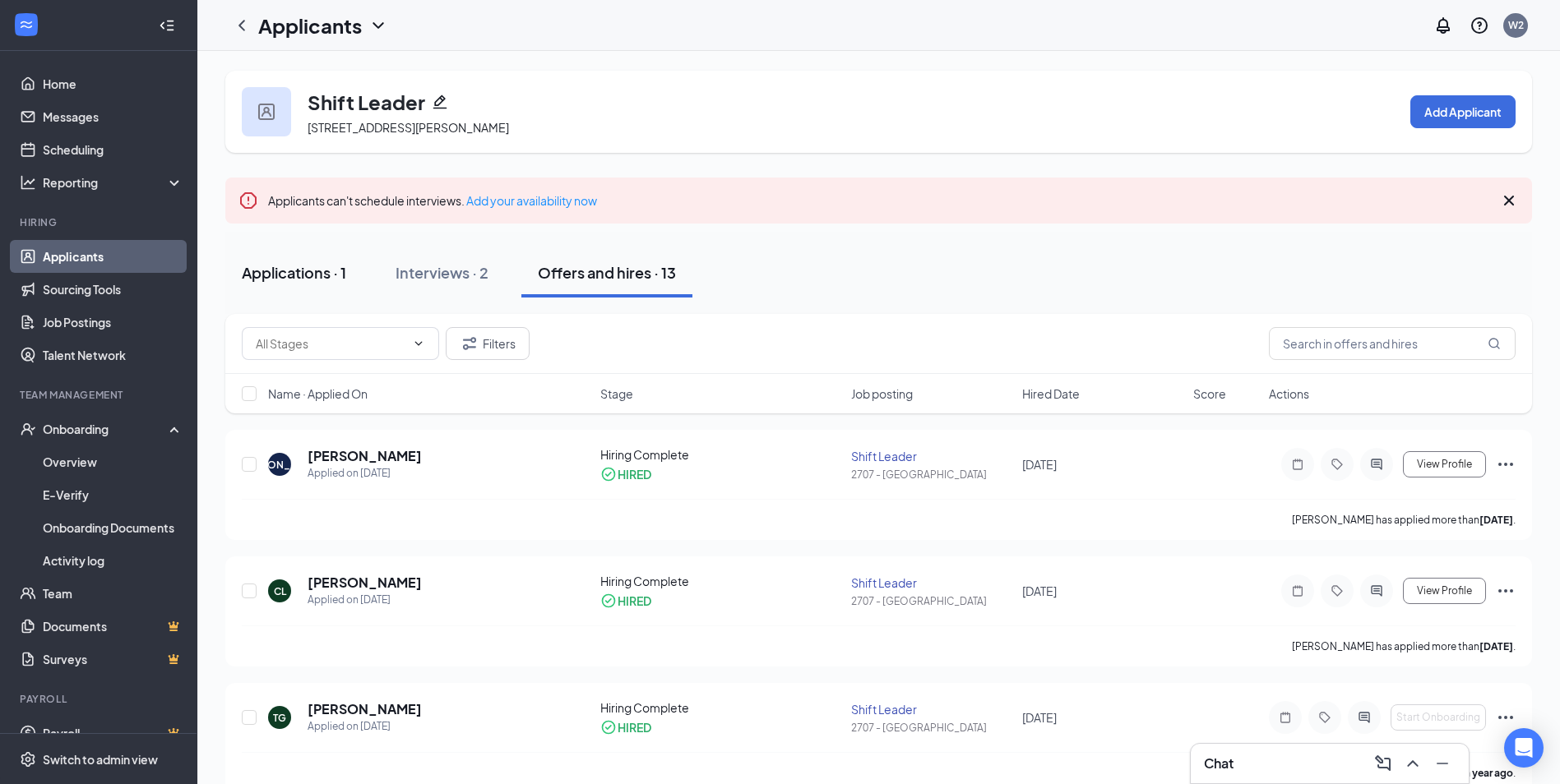
click at [344, 280] on div "Applications · 1" at bounding box center [294, 272] width 104 height 21
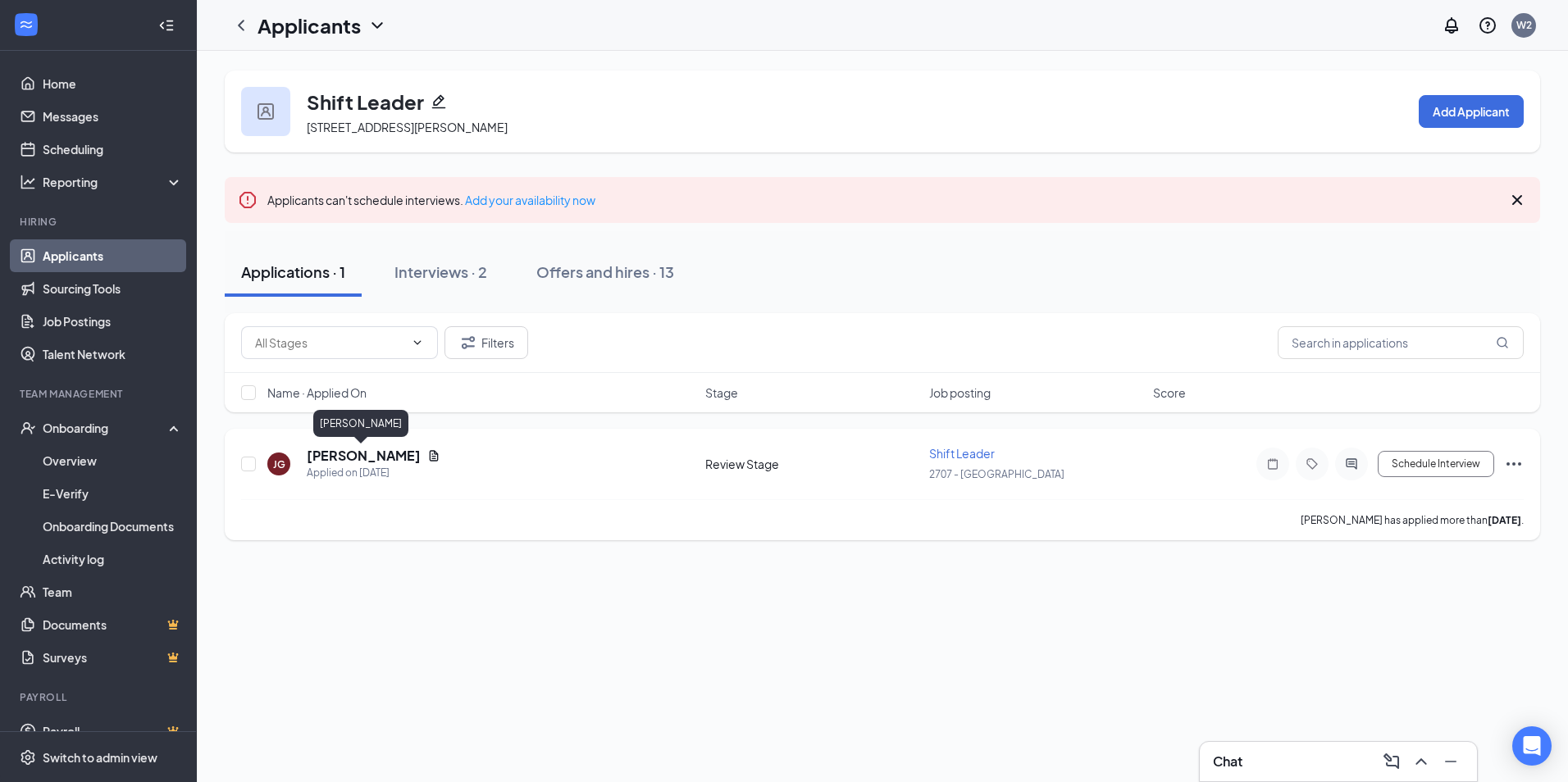
click at [377, 455] on h5 "[PERSON_NAME]" at bounding box center [363, 456] width 114 height 18
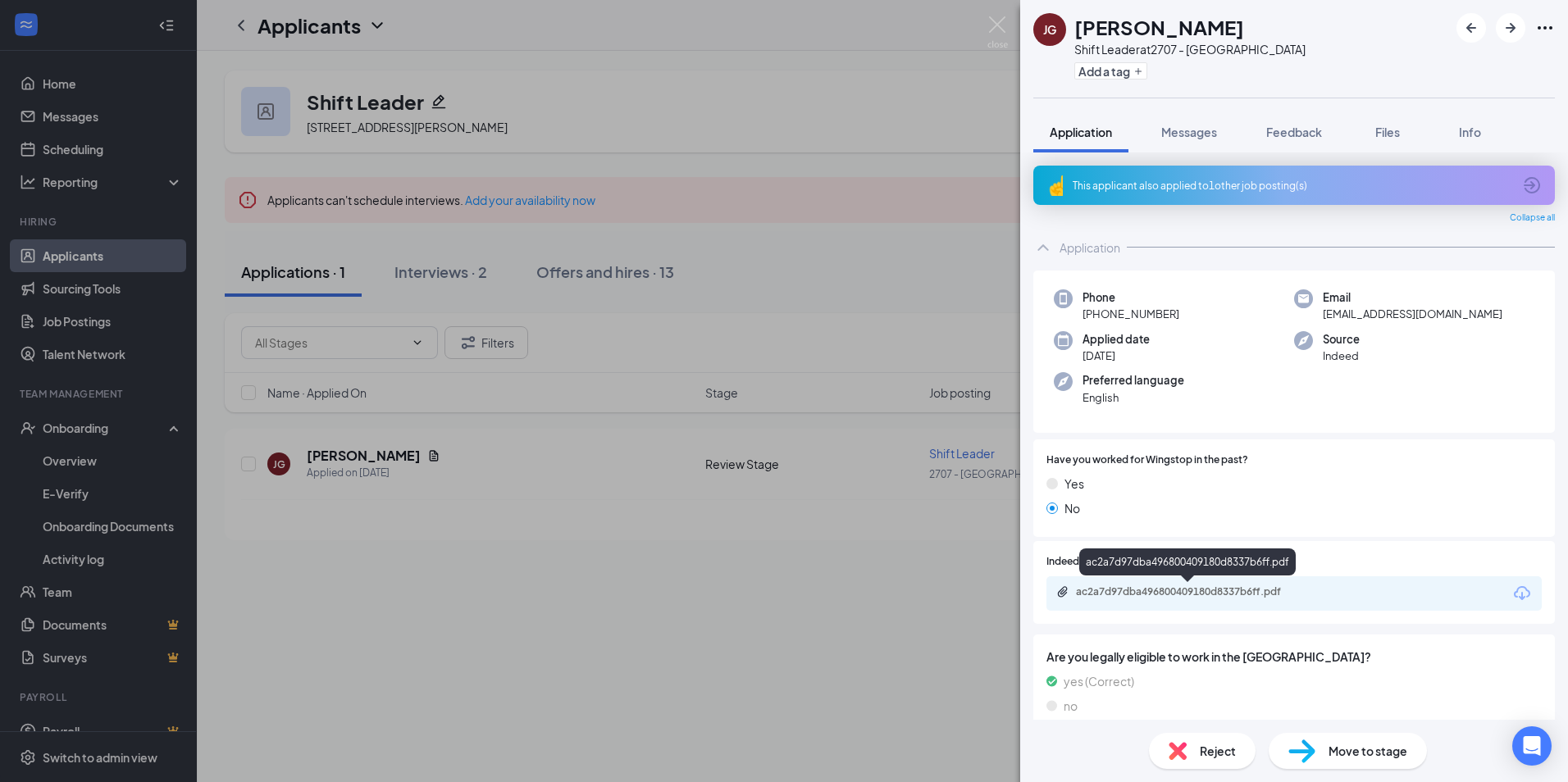
click at [1243, 594] on div "ac2a7d97dba496800409180d8337b6ff.pdf" at bounding box center [1191, 592] width 230 height 13
click at [1005, 25] on img at bounding box center [997, 32] width 21 height 32
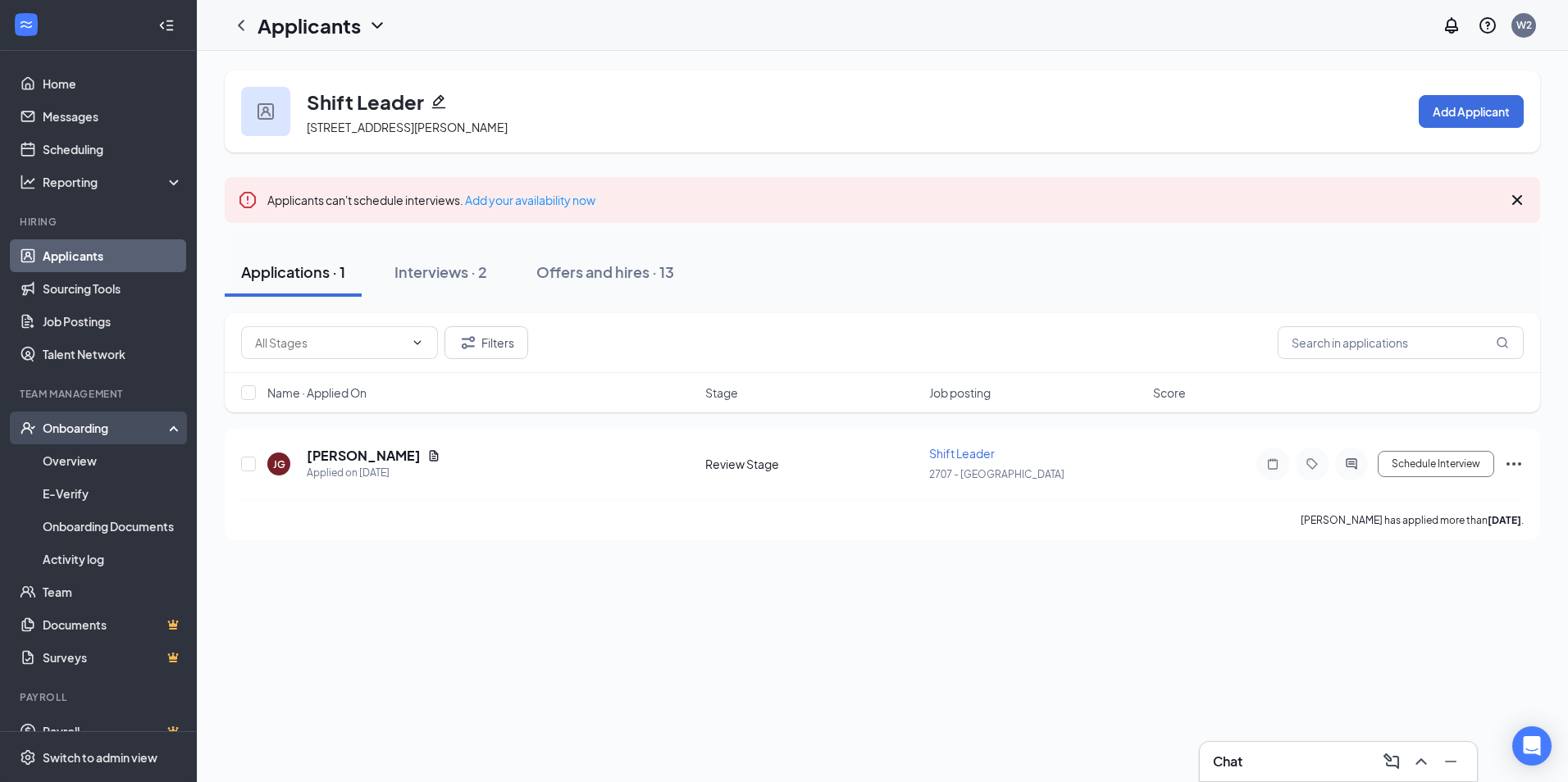
click at [114, 419] on div "Onboarding" at bounding box center [98, 428] width 197 height 33
click at [104, 431] on div "Onboarding" at bounding box center [105, 428] width 126 height 16
click at [86, 459] on link "Overview" at bounding box center [113, 461] width 140 height 33
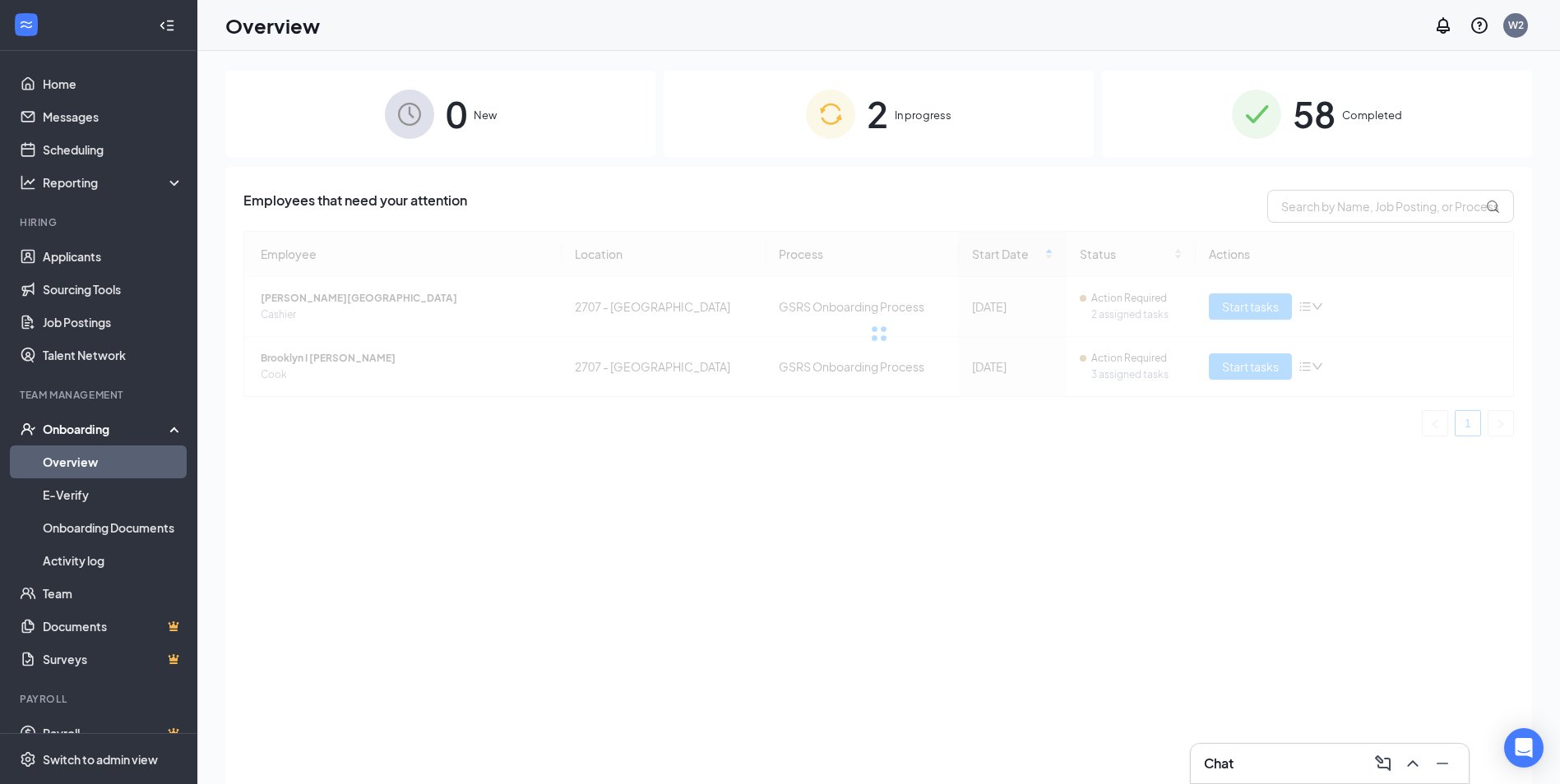
click at [88, 435] on div "Onboarding" at bounding box center [106, 430] width 126 height 17
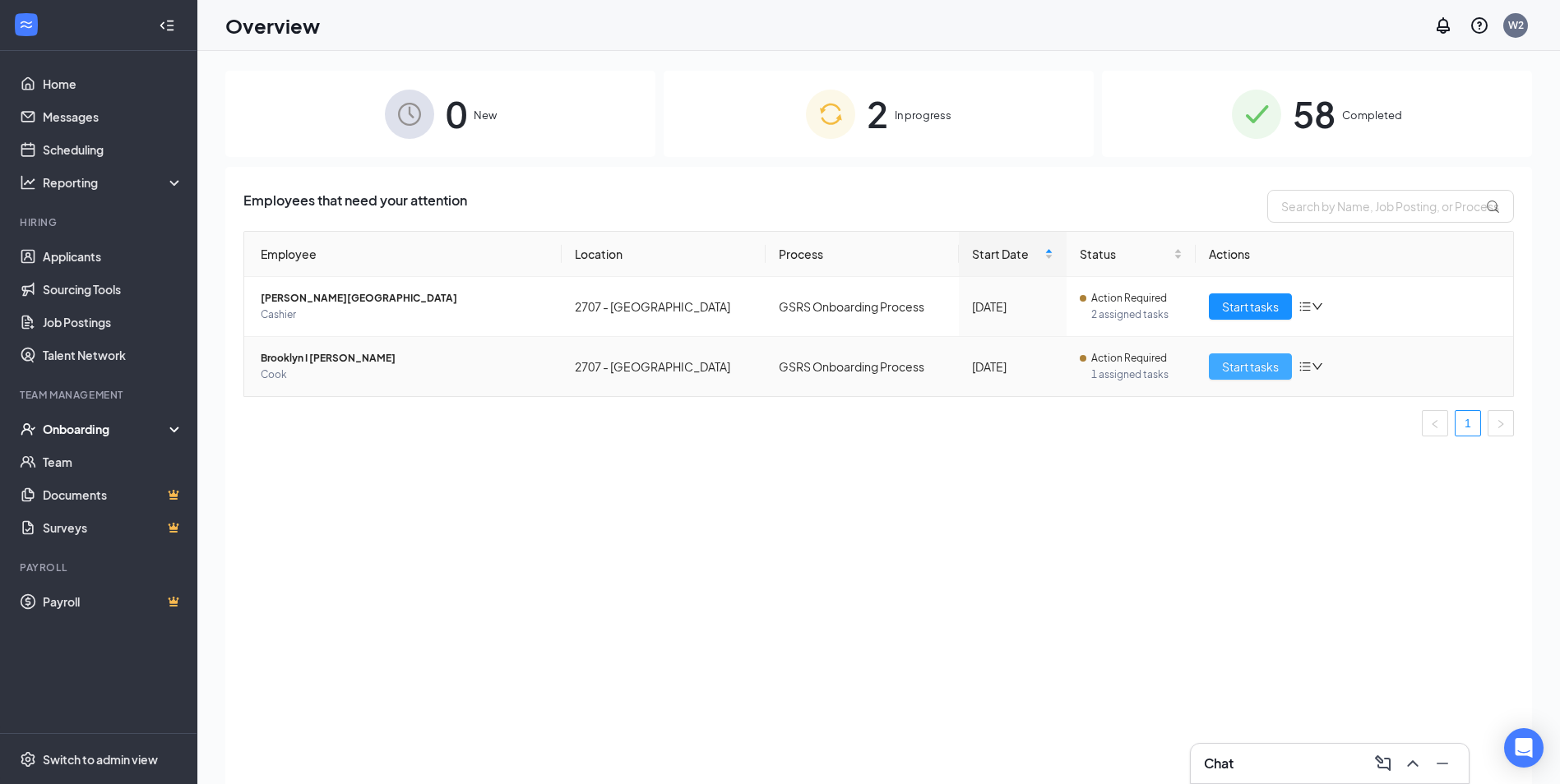
click at [1225, 367] on span "Start tasks" at bounding box center [1250, 367] width 57 height 18
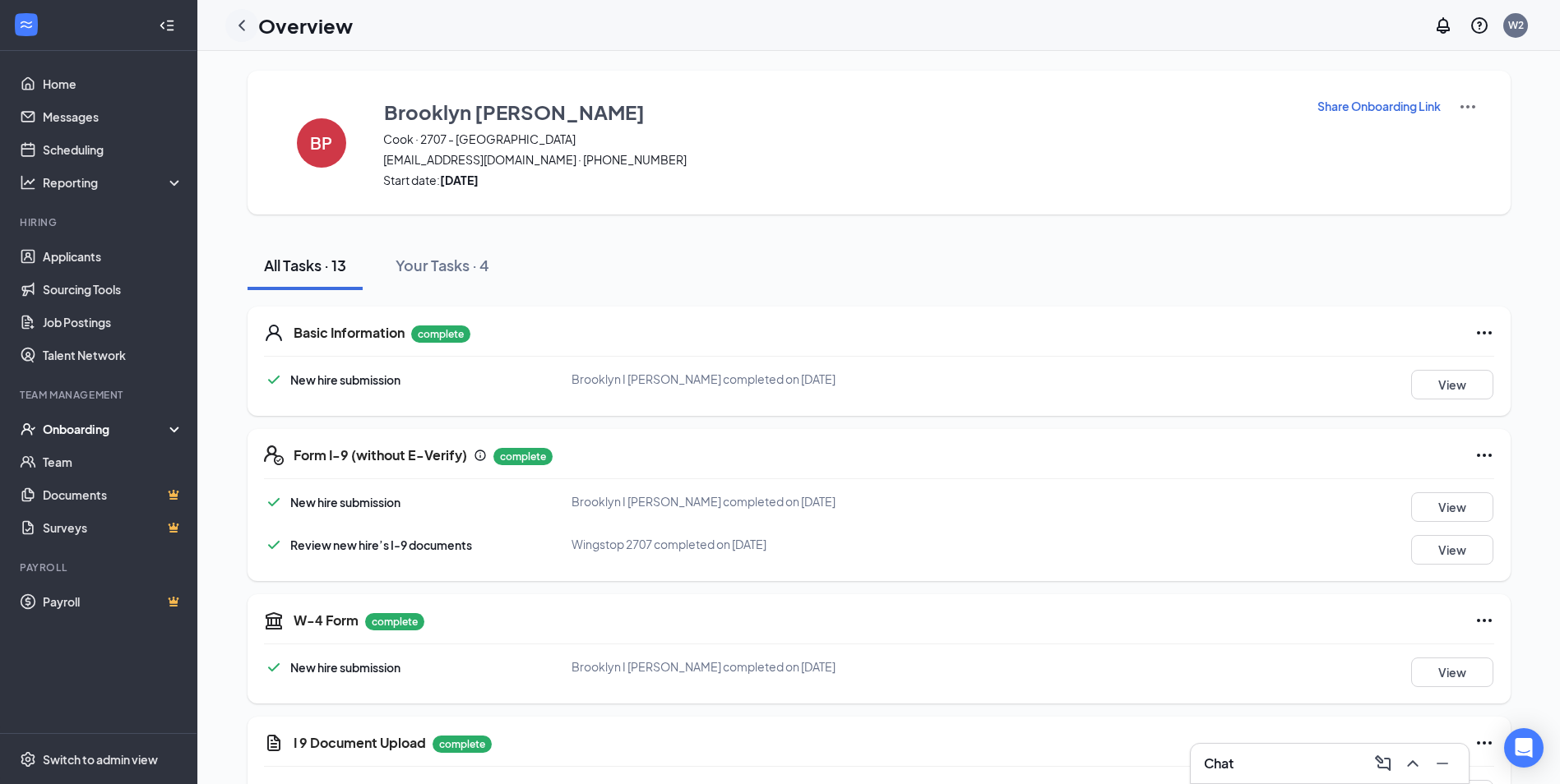
click at [237, 27] on icon "ChevronLeft" at bounding box center [242, 26] width 20 height 20
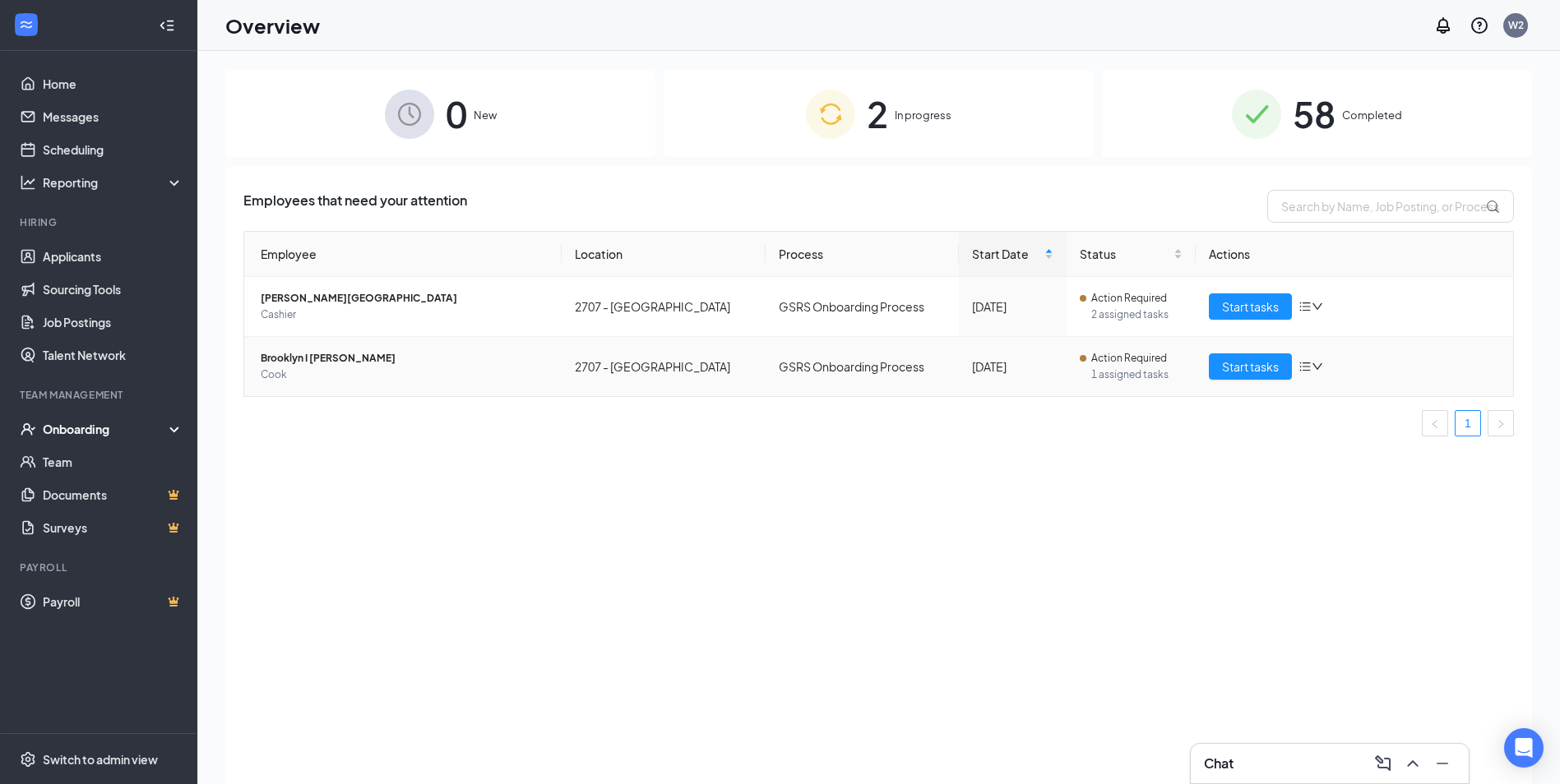
click at [377, 389] on td "Brooklyn I [PERSON_NAME] [PERSON_NAME]" at bounding box center [403, 367] width 317 height 59
click at [1232, 371] on span "Start tasks" at bounding box center [1250, 367] width 57 height 18
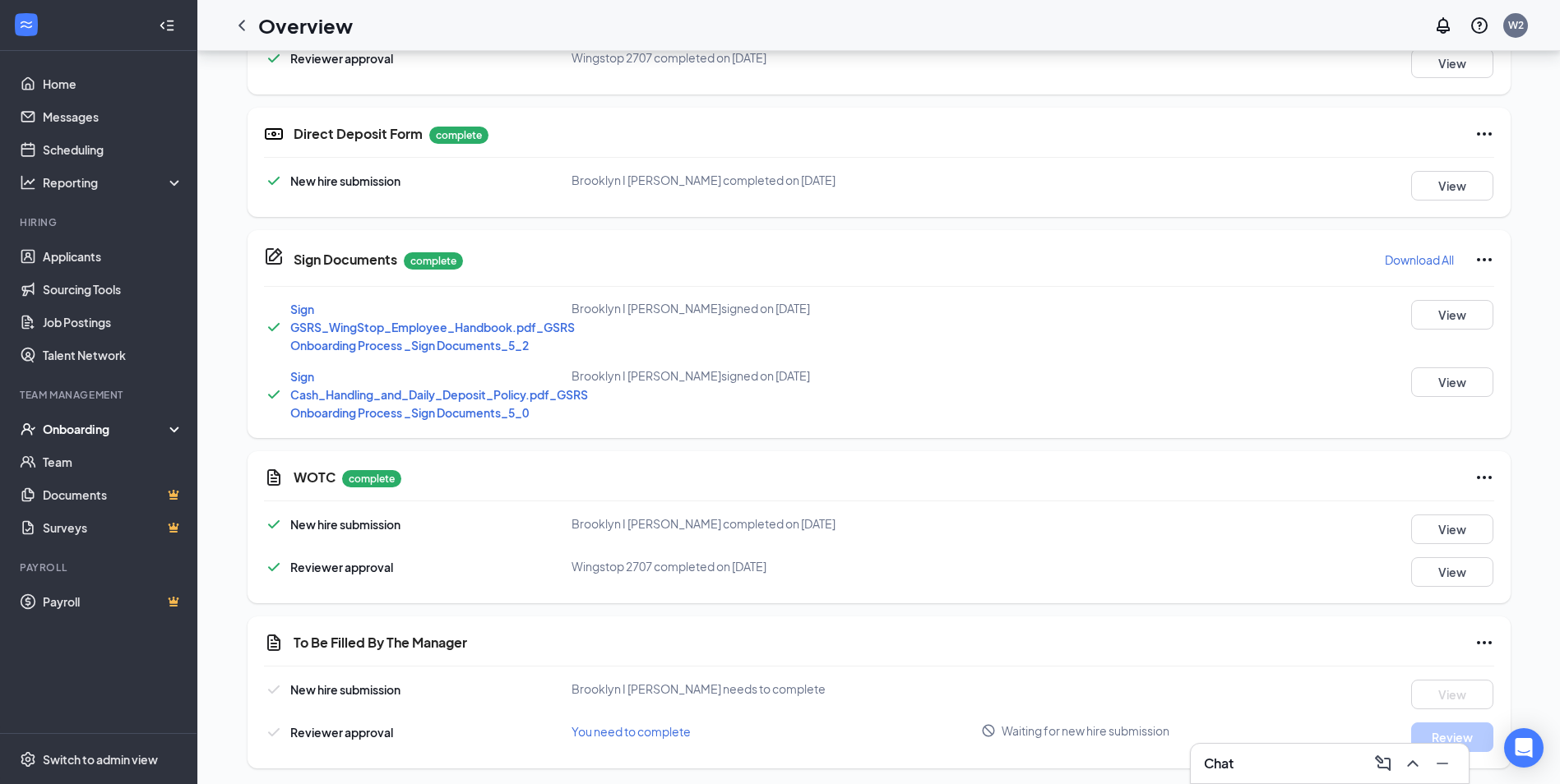
scroll to position [778, 0]
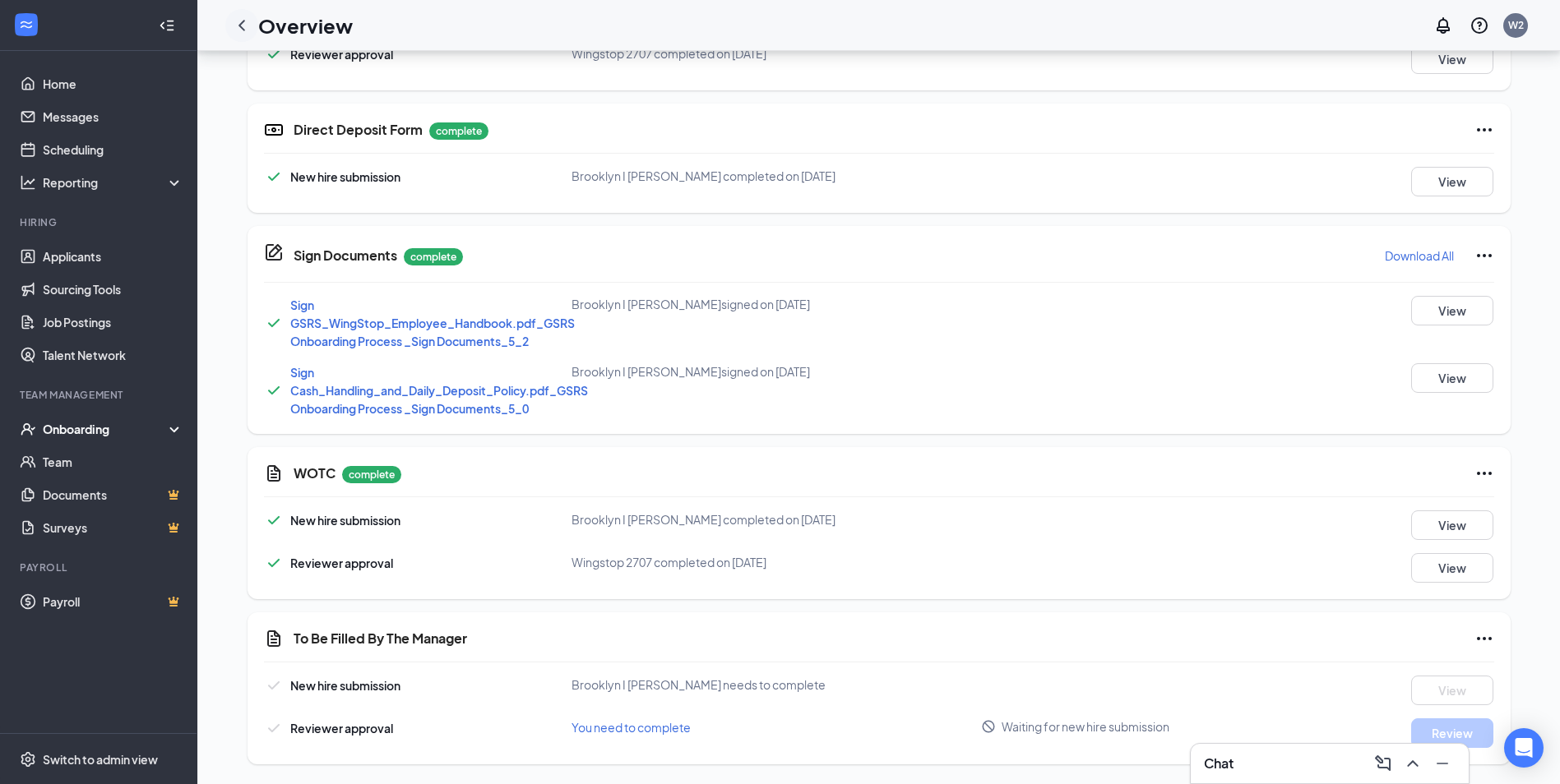
click at [244, 22] on icon "ChevronLeft" at bounding box center [242, 25] width 7 height 11
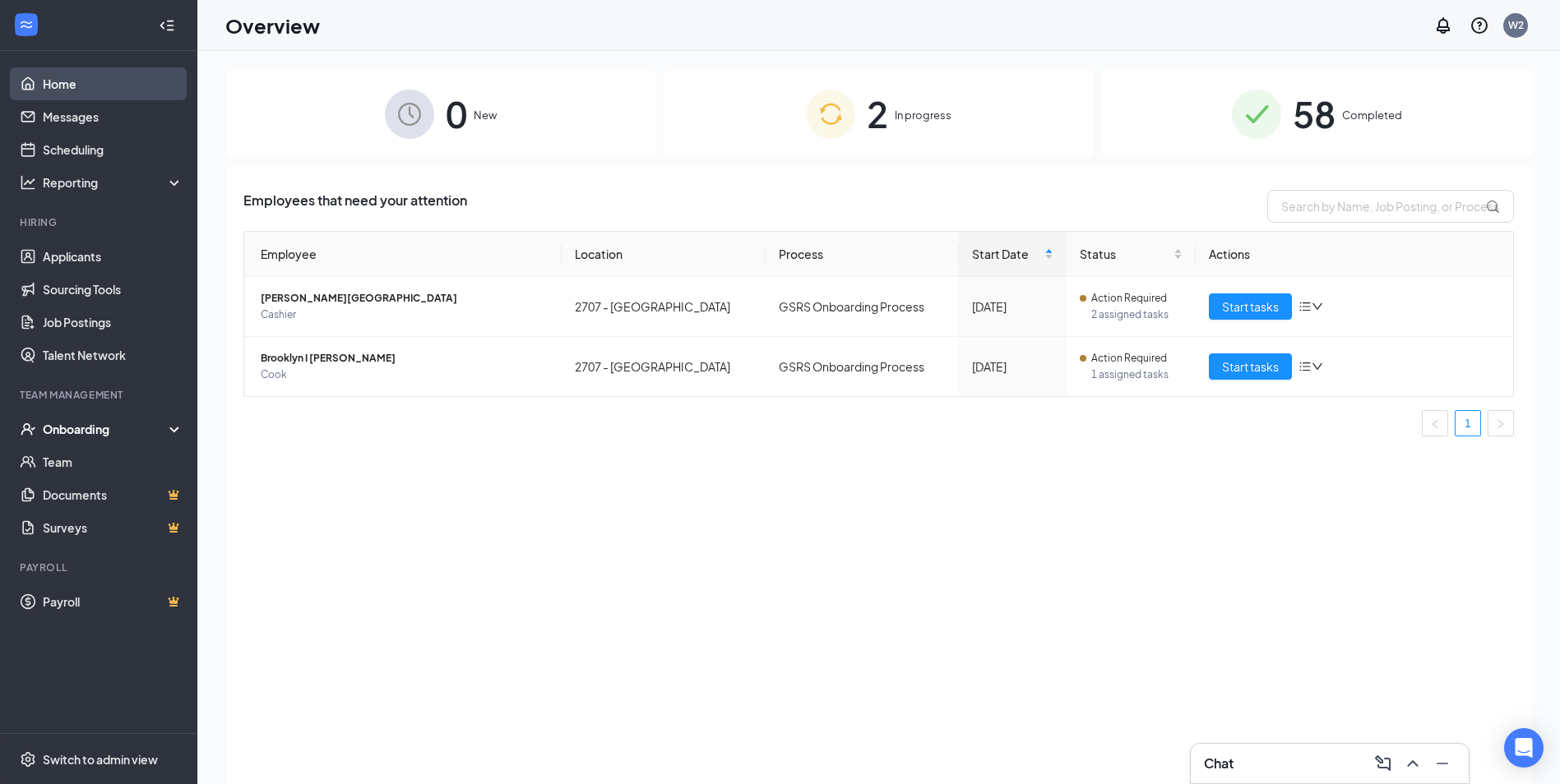
click at [65, 89] on link "Home" at bounding box center [113, 84] width 140 height 33
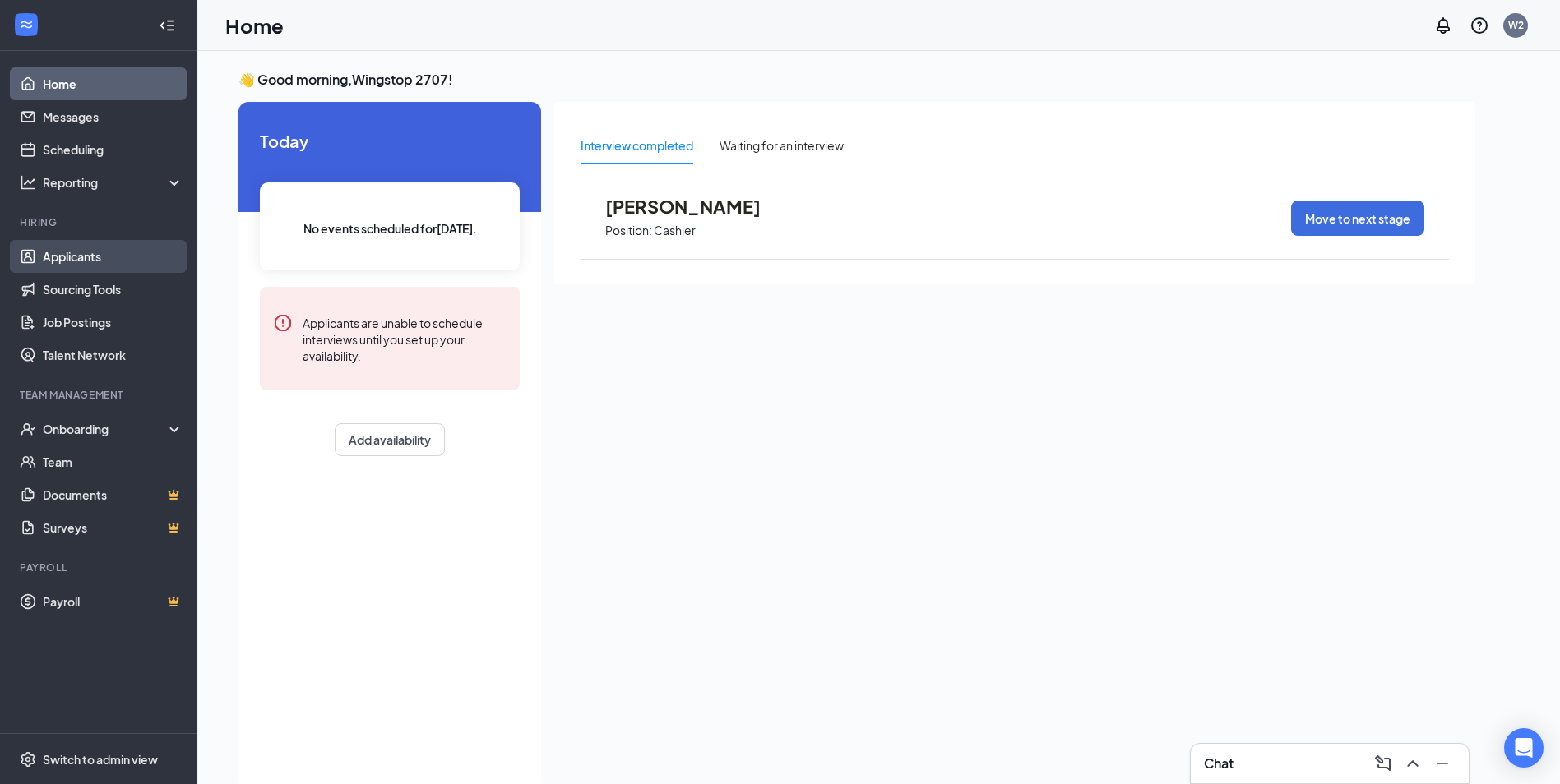
click at [87, 263] on link "Applicants" at bounding box center [113, 257] width 140 height 33
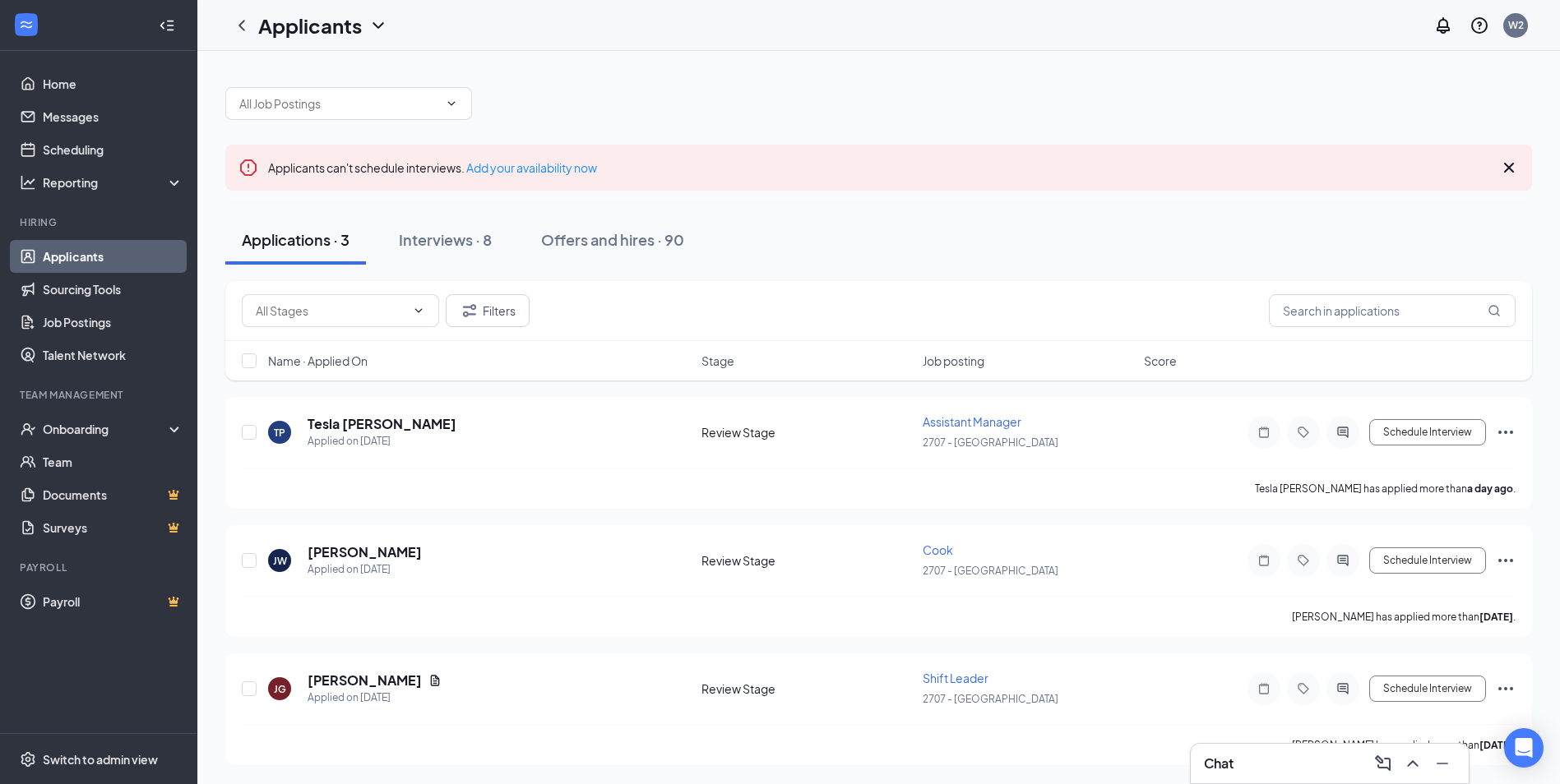
click at [1508, 176] on icon "Cross" at bounding box center [1509, 168] width 20 height 20
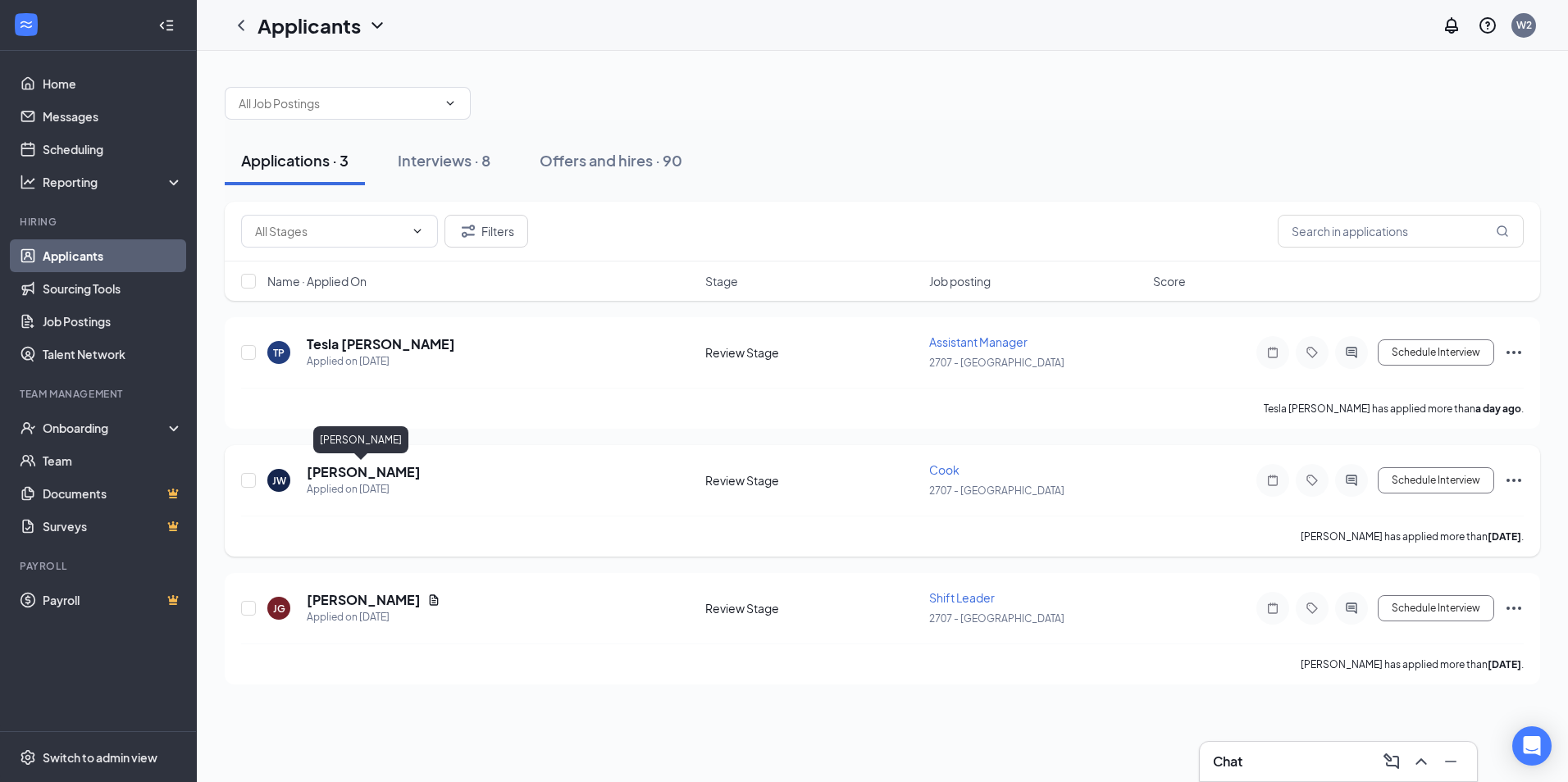
click at [349, 475] on h5 "[PERSON_NAME]" at bounding box center [363, 472] width 114 height 18
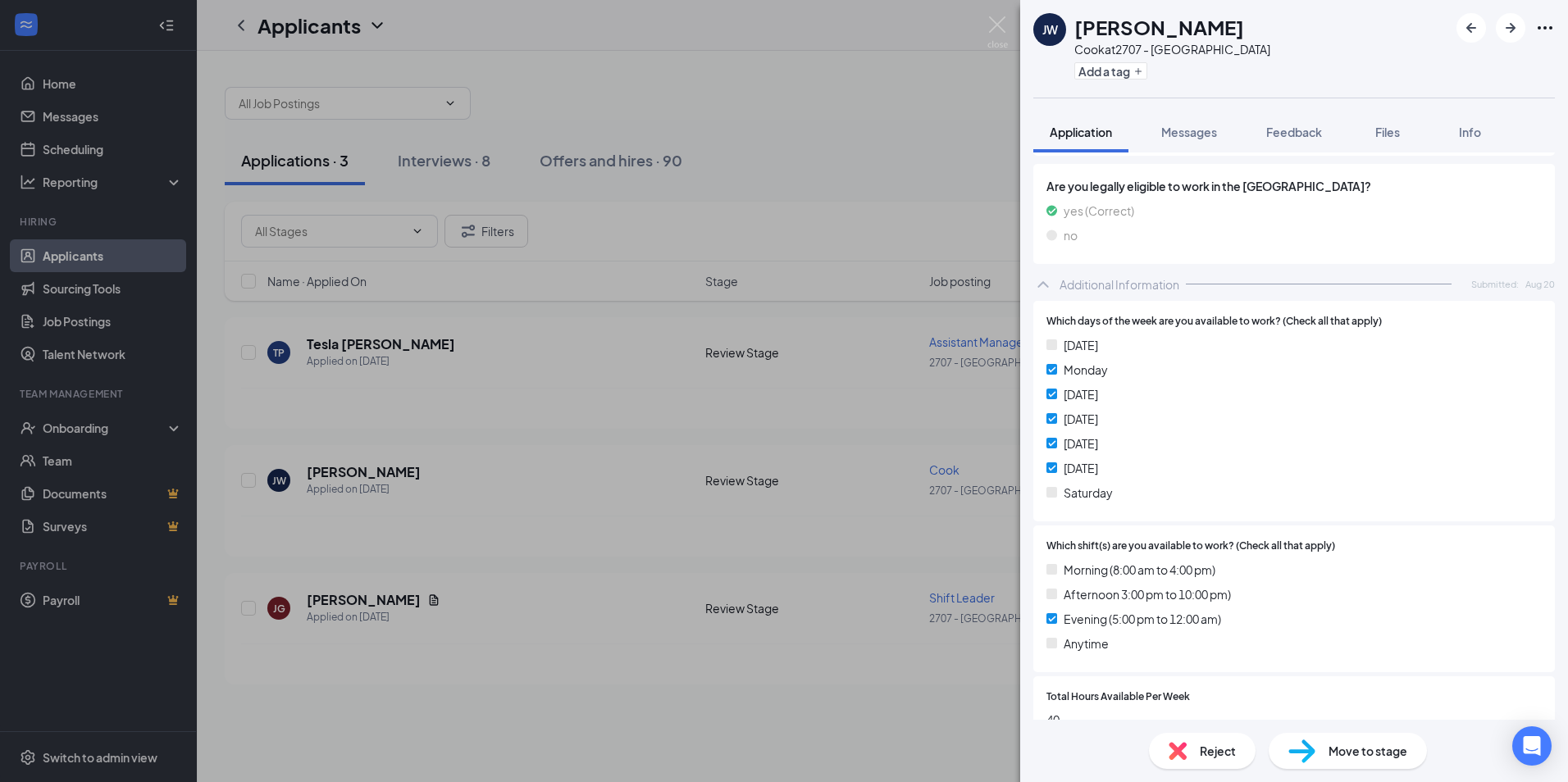
scroll to position [541, 0]
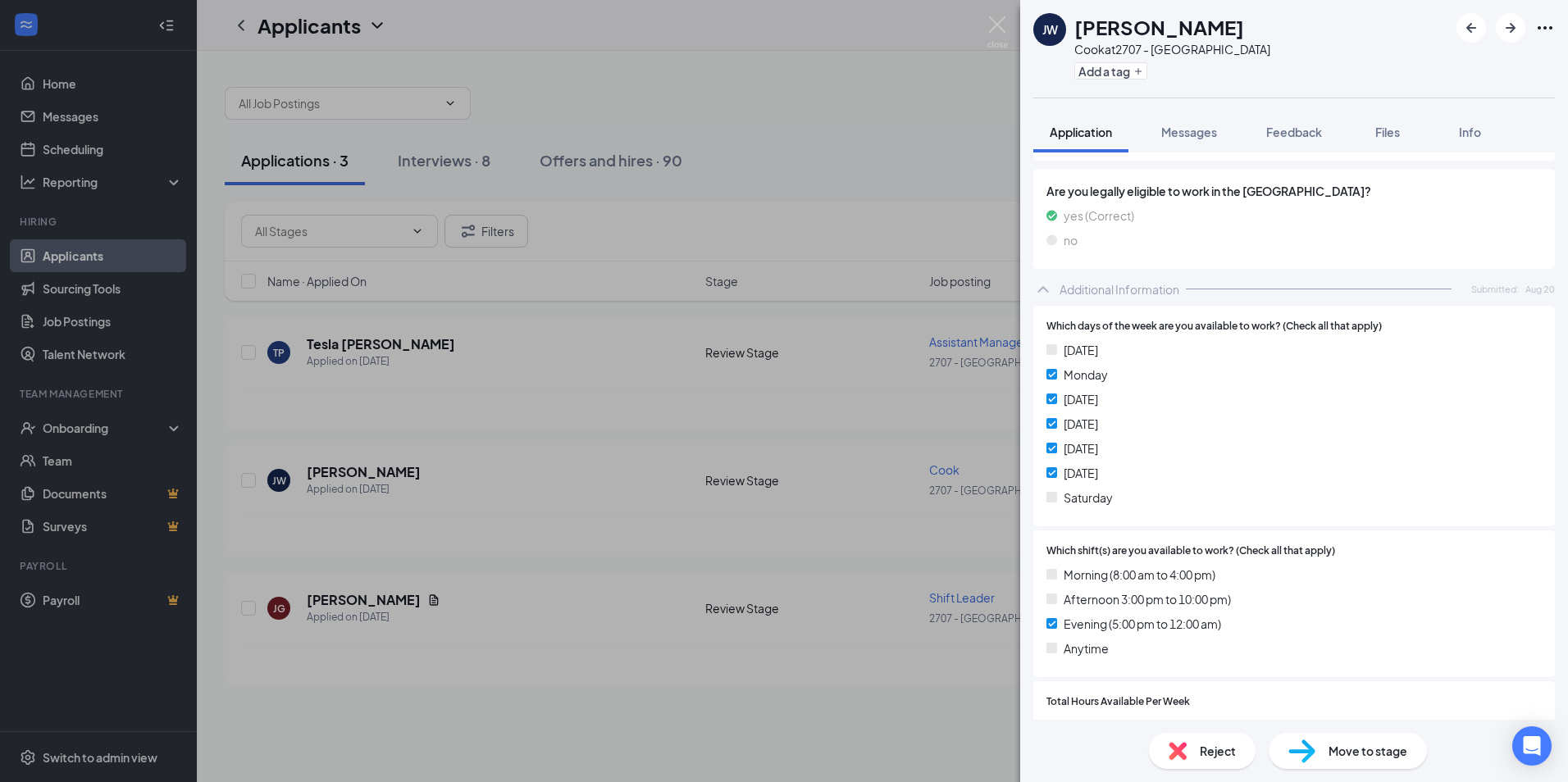
click at [1218, 760] on span "Reject" at bounding box center [1218, 752] width 36 height 18
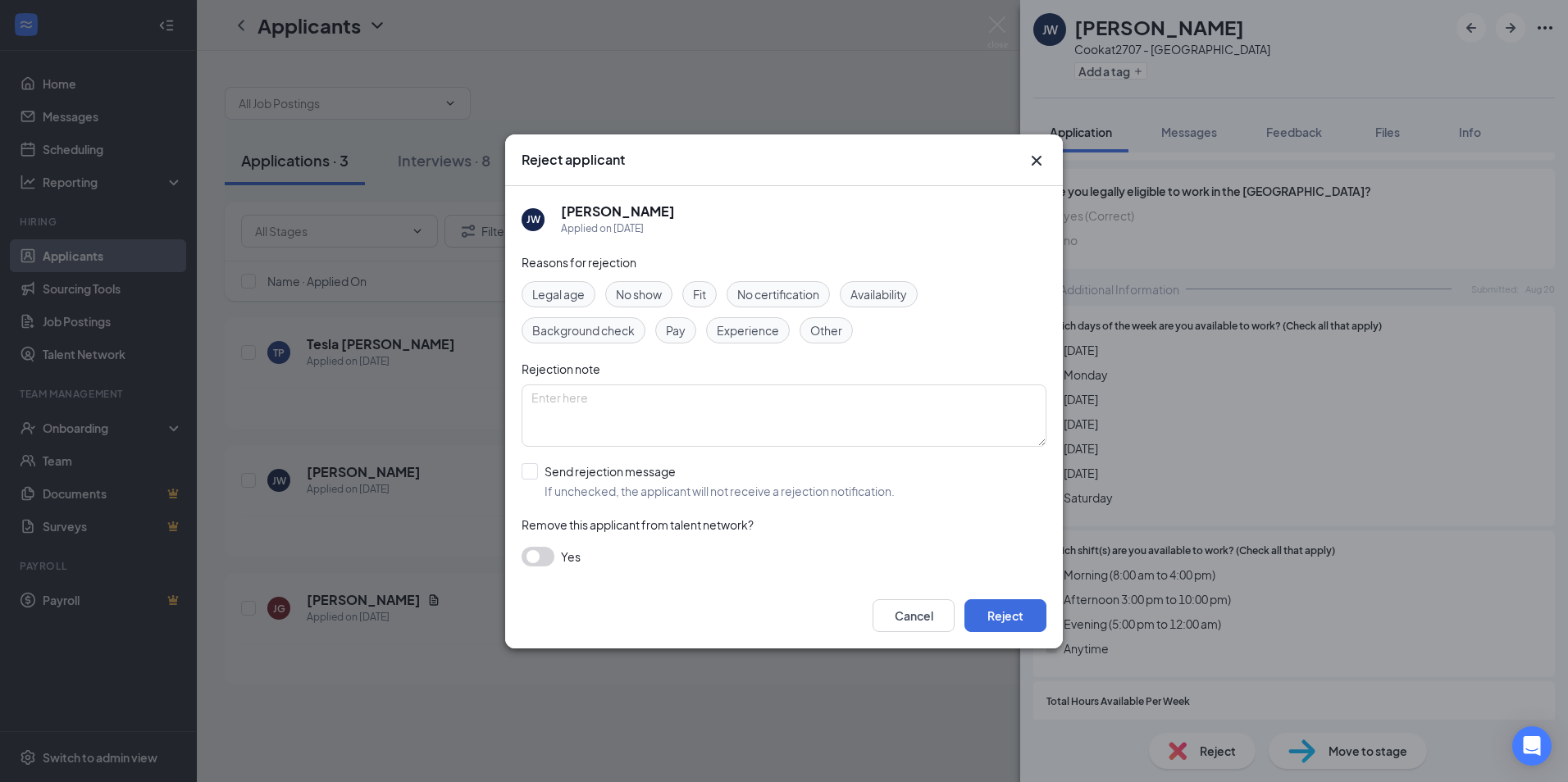
click at [876, 285] on span "Availability" at bounding box center [878, 294] width 57 height 18
click at [1006, 615] on button "Reject" at bounding box center [1005, 616] width 82 height 33
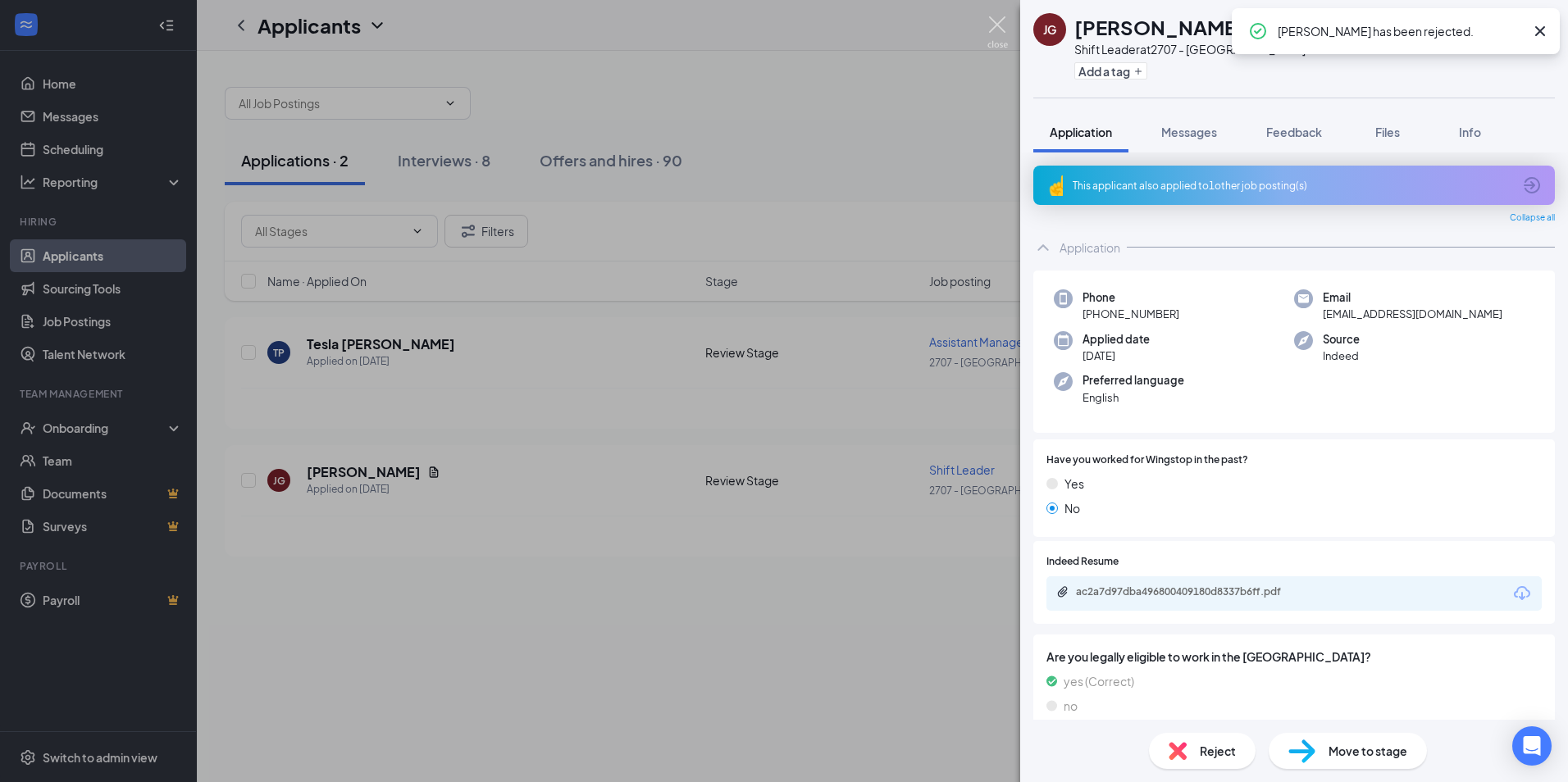
click at [991, 30] on img at bounding box center [997, 32] width 21 height 32
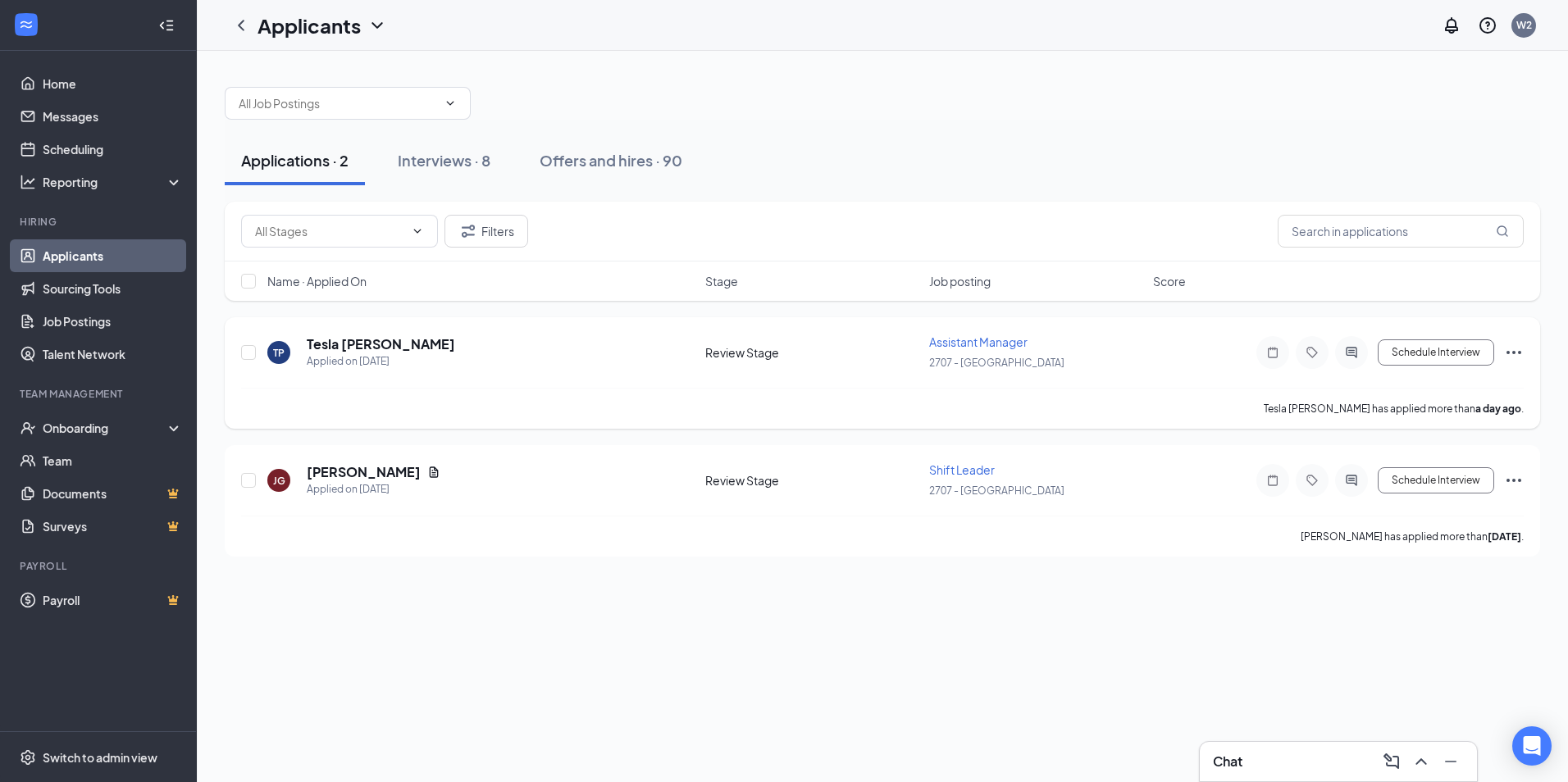
click at [970, 341] on span "Assistant Manager" at bounding box center [978, 342] width 98 height 15
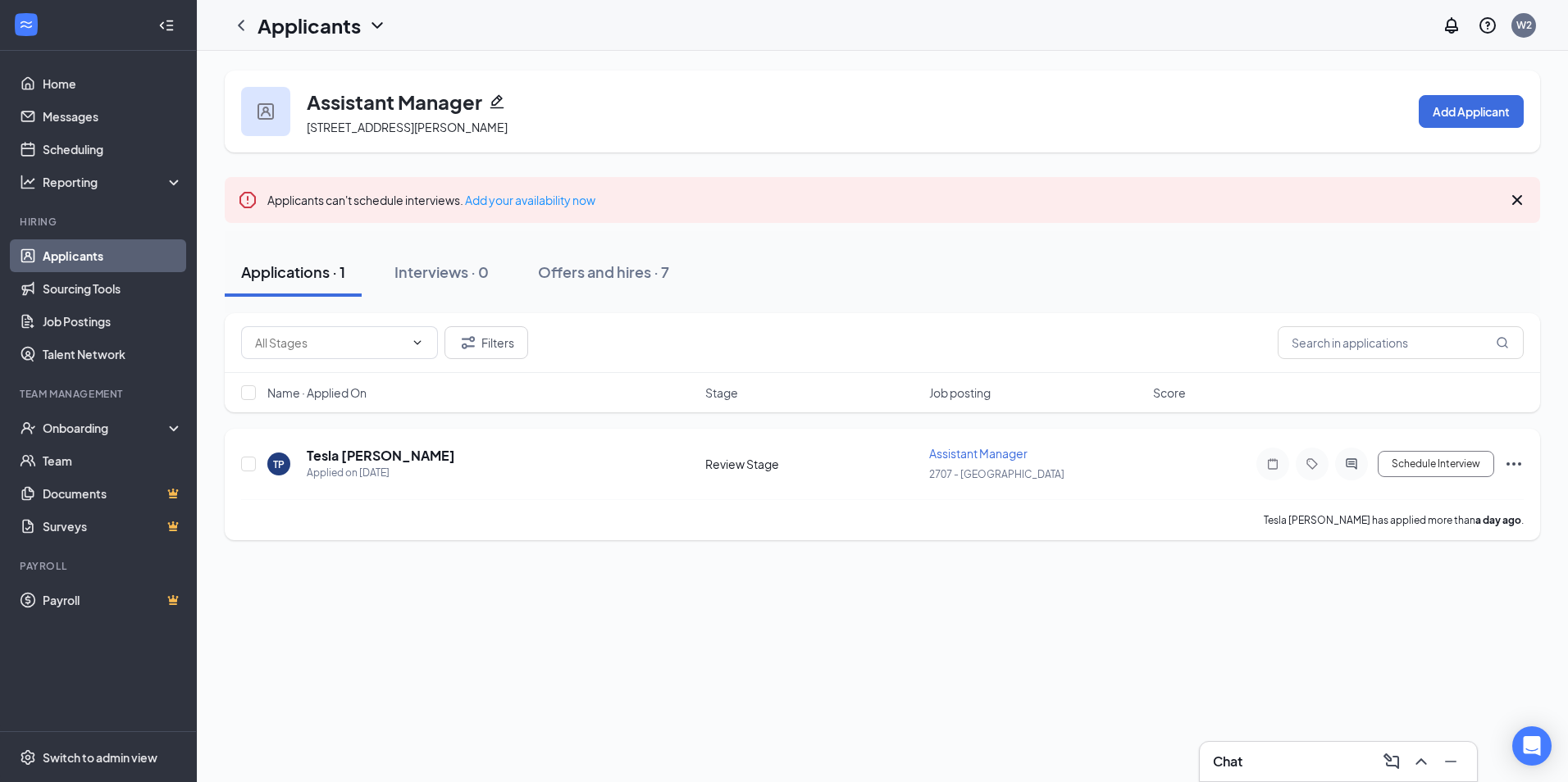
click at [984, 463] on div "Assistant Manager 2707 - [GEOGRAPHIC_DATA]" at bounding box center [1037, 464] width 214 height 38
click at [983, 461] on div "Assistant Manager 2707 - [GEOGRAPHIC_DATA]" at bounding box center [1037, 464] width 214 height 38
click at [980, 456] on span "Assistant Manager" at bounding box center [978, 453] width 98 height 15
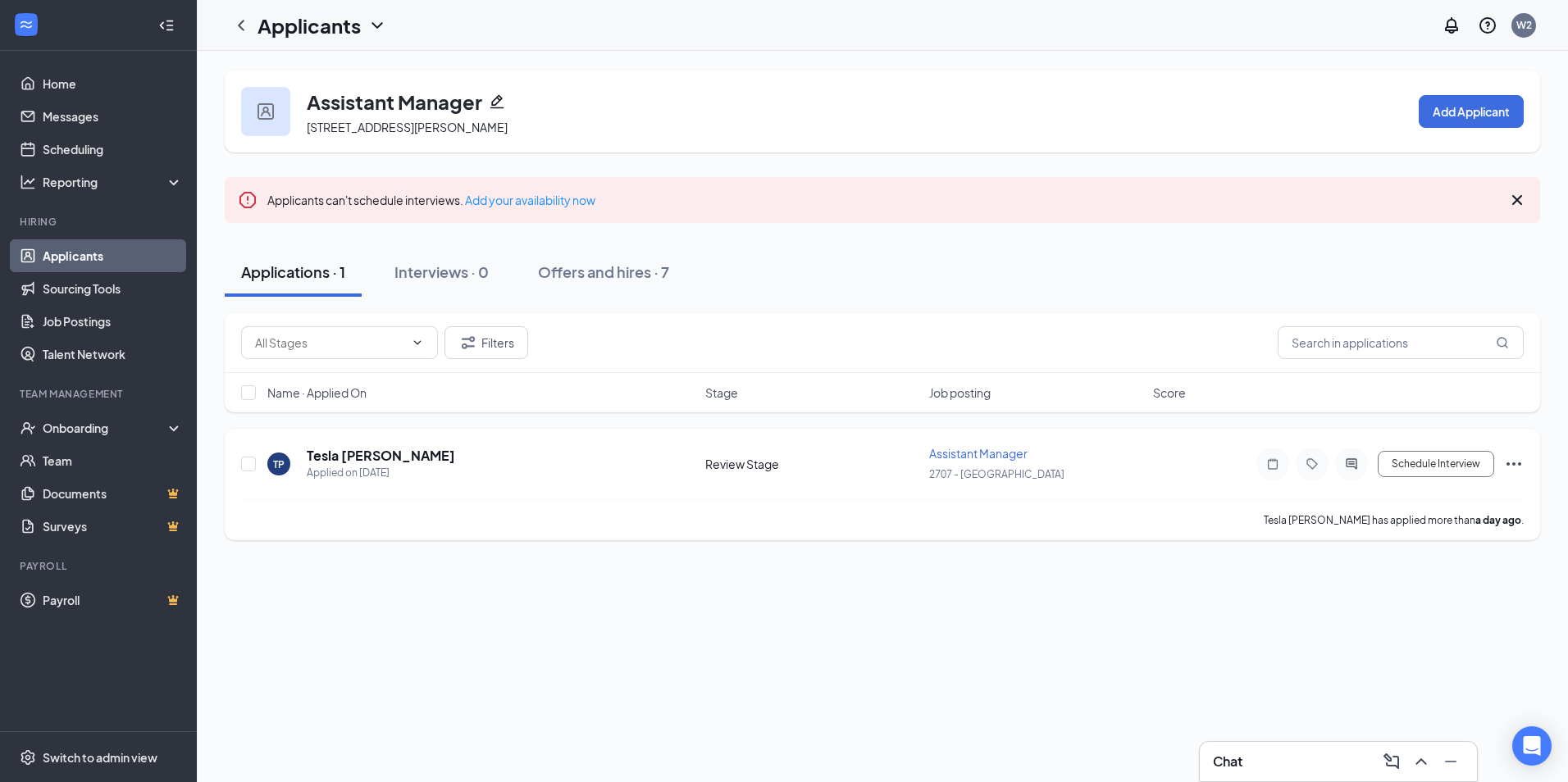
click at [980, 456] on span "Assistant Manager" at bounding box center [978, 453] width 98 height 15
click at [365, 450] on h5 "Tesla [PERSON_NAME]" at bounding box center [381, 456] width 148 height 18
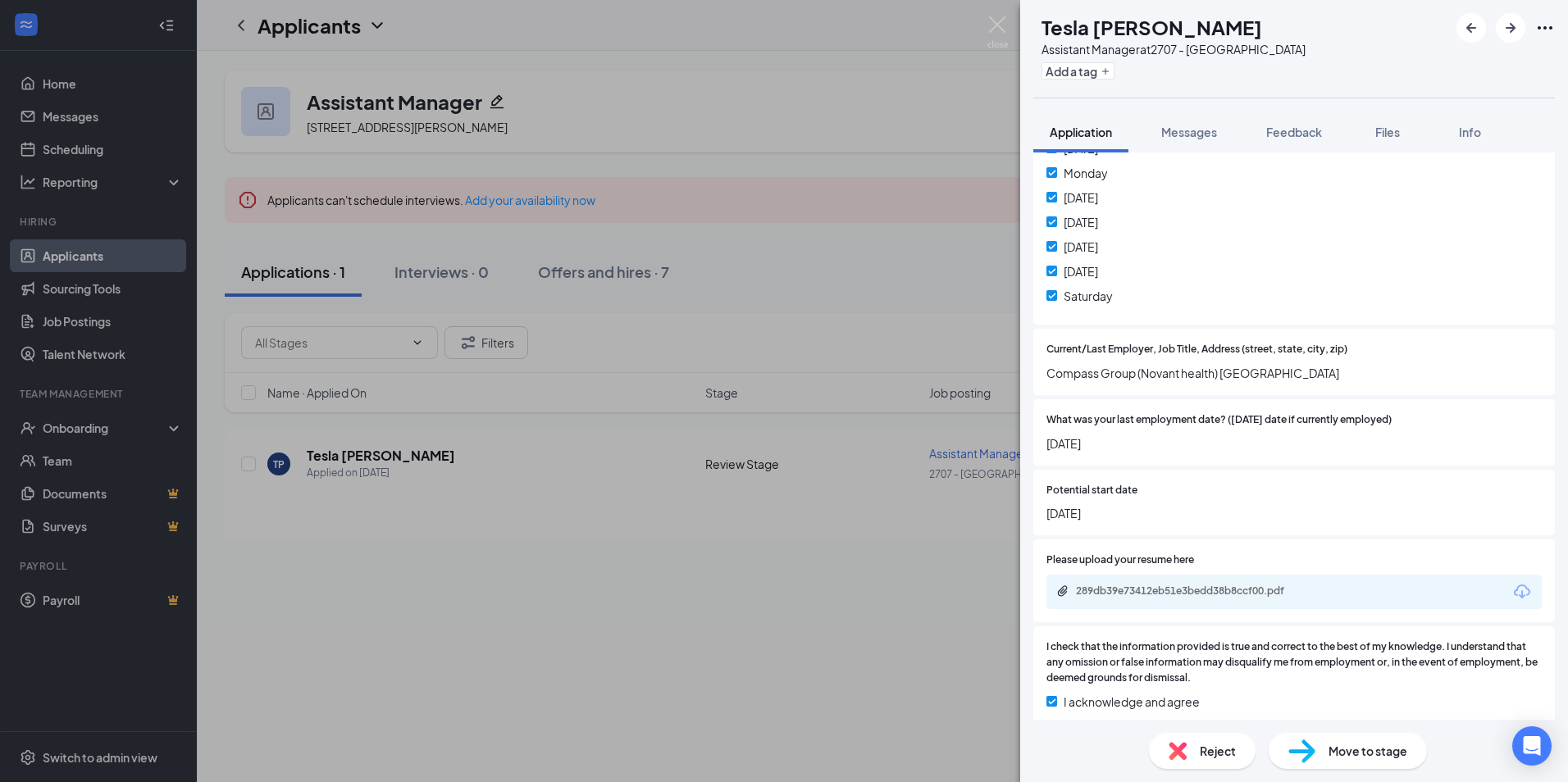
scroll to position [763, 0]
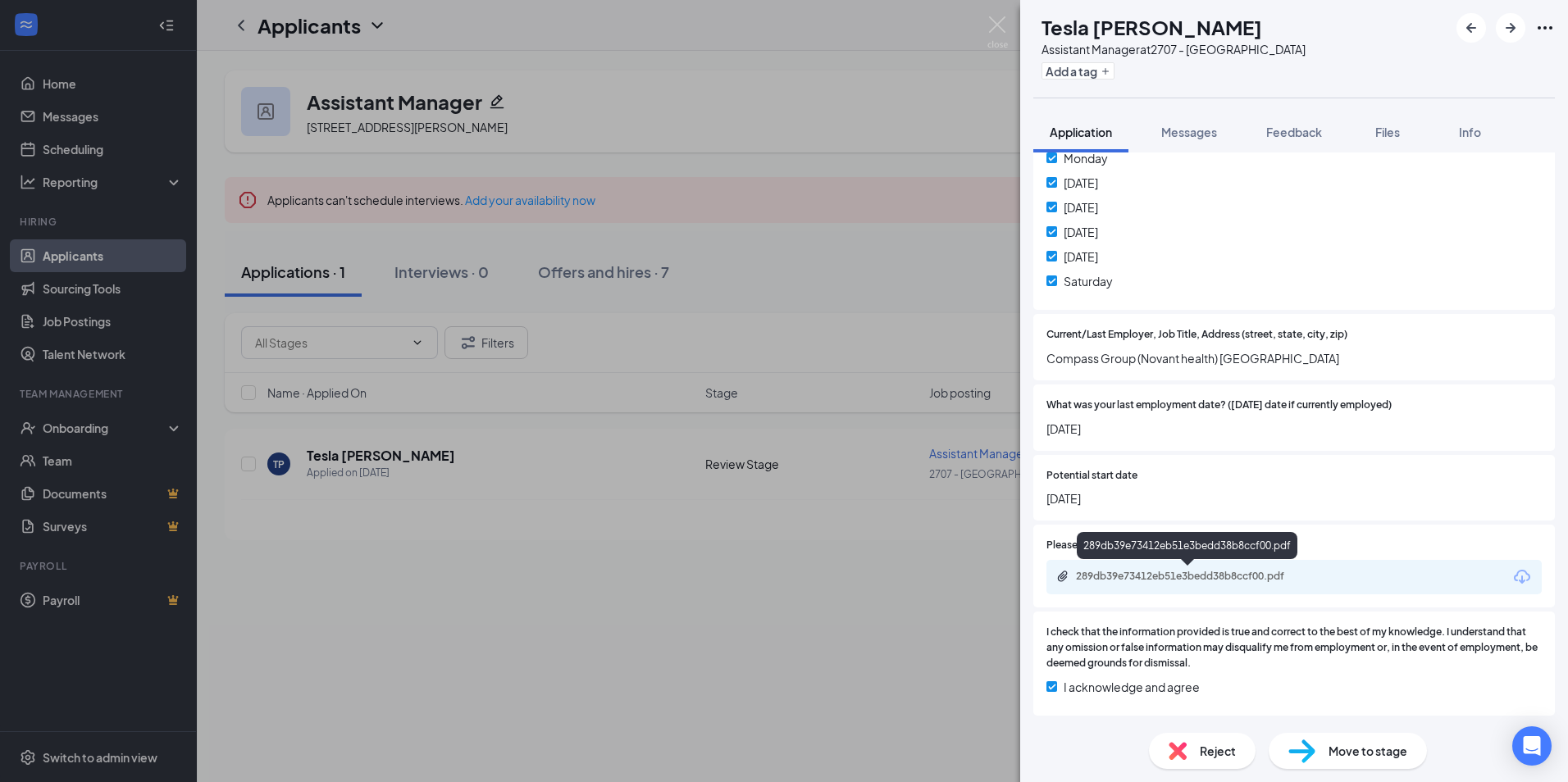
click at [1193, 583] on div "289db39e73412eb51e3bedd38b8ccf00.pdf" at bounding box center [1191, 577] width 230 height 13
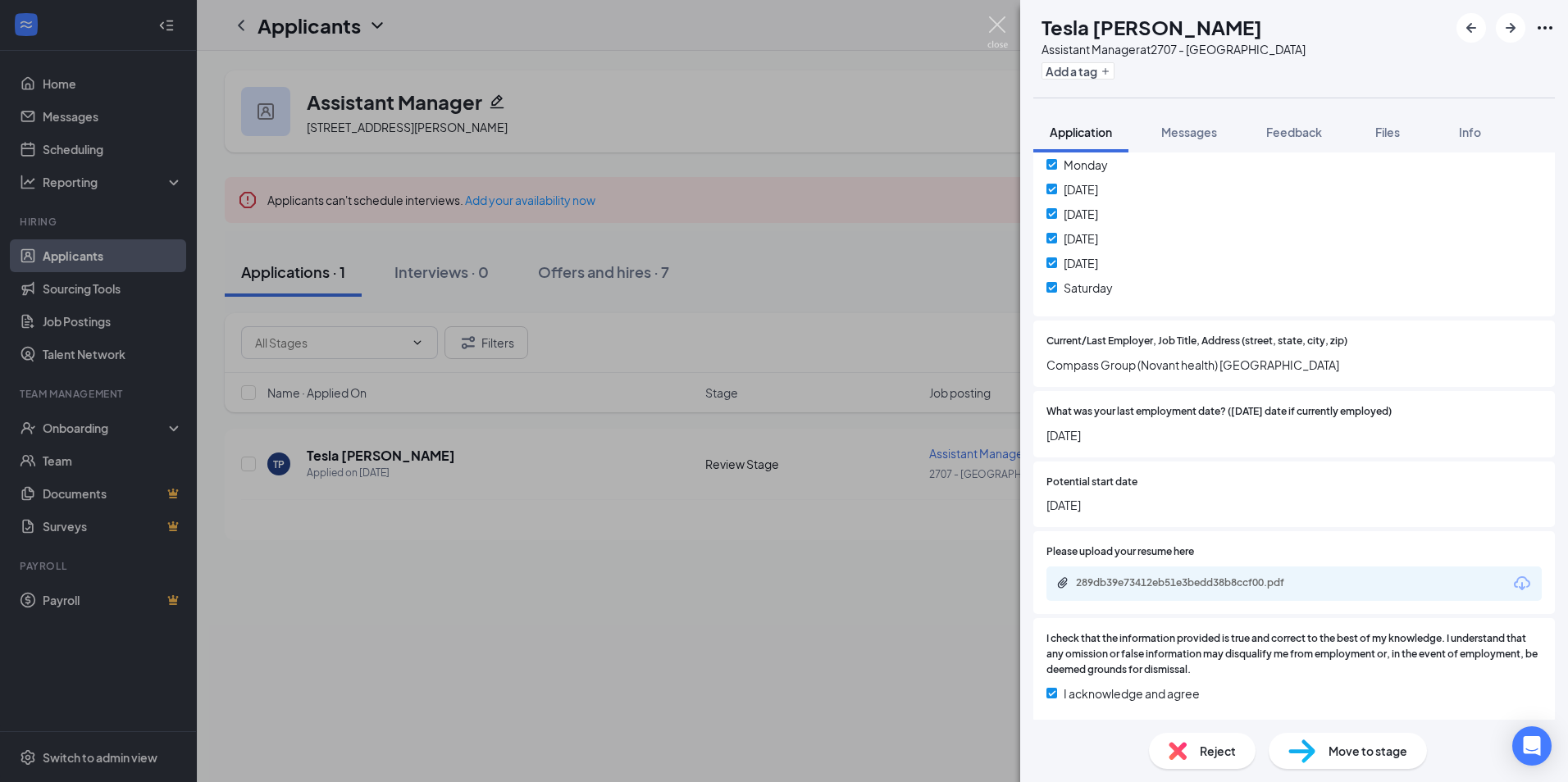
click at [995, 36] on img at bounding box center [997, 32] width 21 height 32
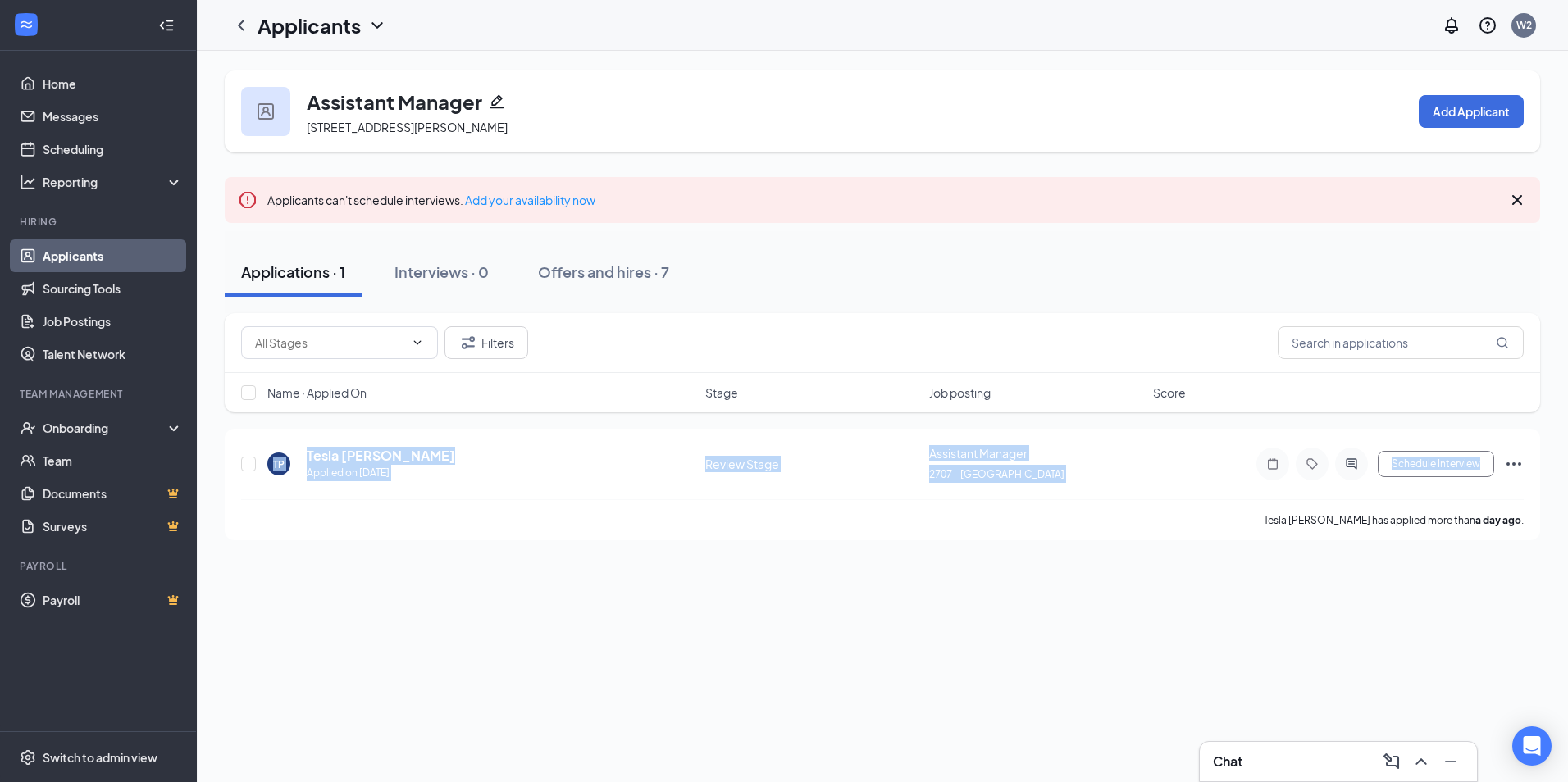
drag, startPoint x: 1566, startPoint y: 487, endPoint x: 1566, endPoint y: 425, distance: 62.0
click at [1566, 425] on div "Assistant Manager [STREET_ADDRESS][PERSON_NAME] Add Applicant Applicants can't …" at bounding box center [882, 306] width 1371 height 509
drag, startPoint x: 1566, startPoint y: 425, endPoint x: 1517, endPoint y: 208, distance: 222.5
click at [1517, 208] on icon "Cross" at bounding box center [1517, 200] width 20 height 20
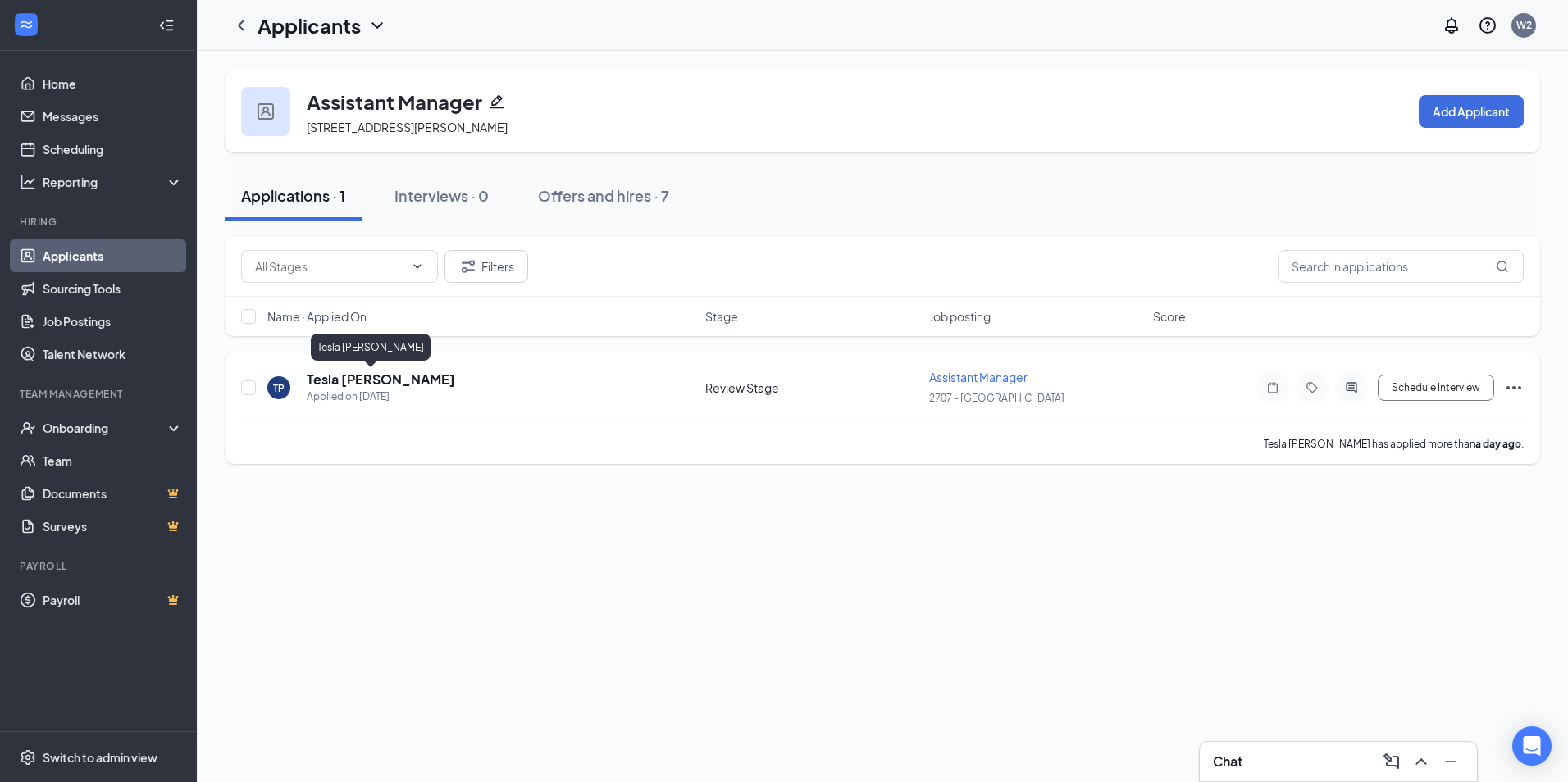
click at [377, 385] on h5 "Tesla [PERSON_NAME]" at bounding box center [381, 380] width 148 height 18
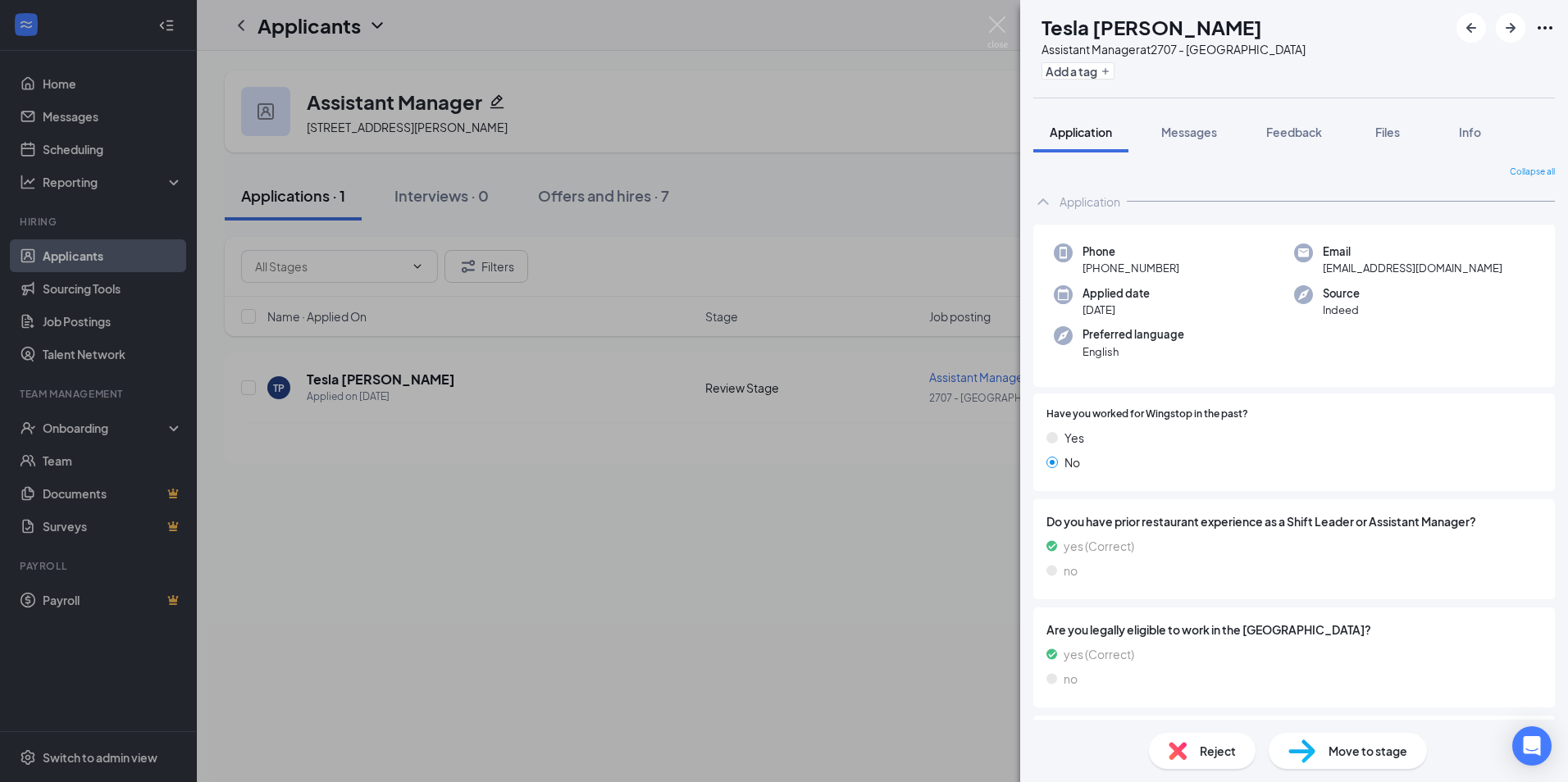
click at [1205, 757] on span "Reject" at bounding box center [1218, 752] width 36 height 18
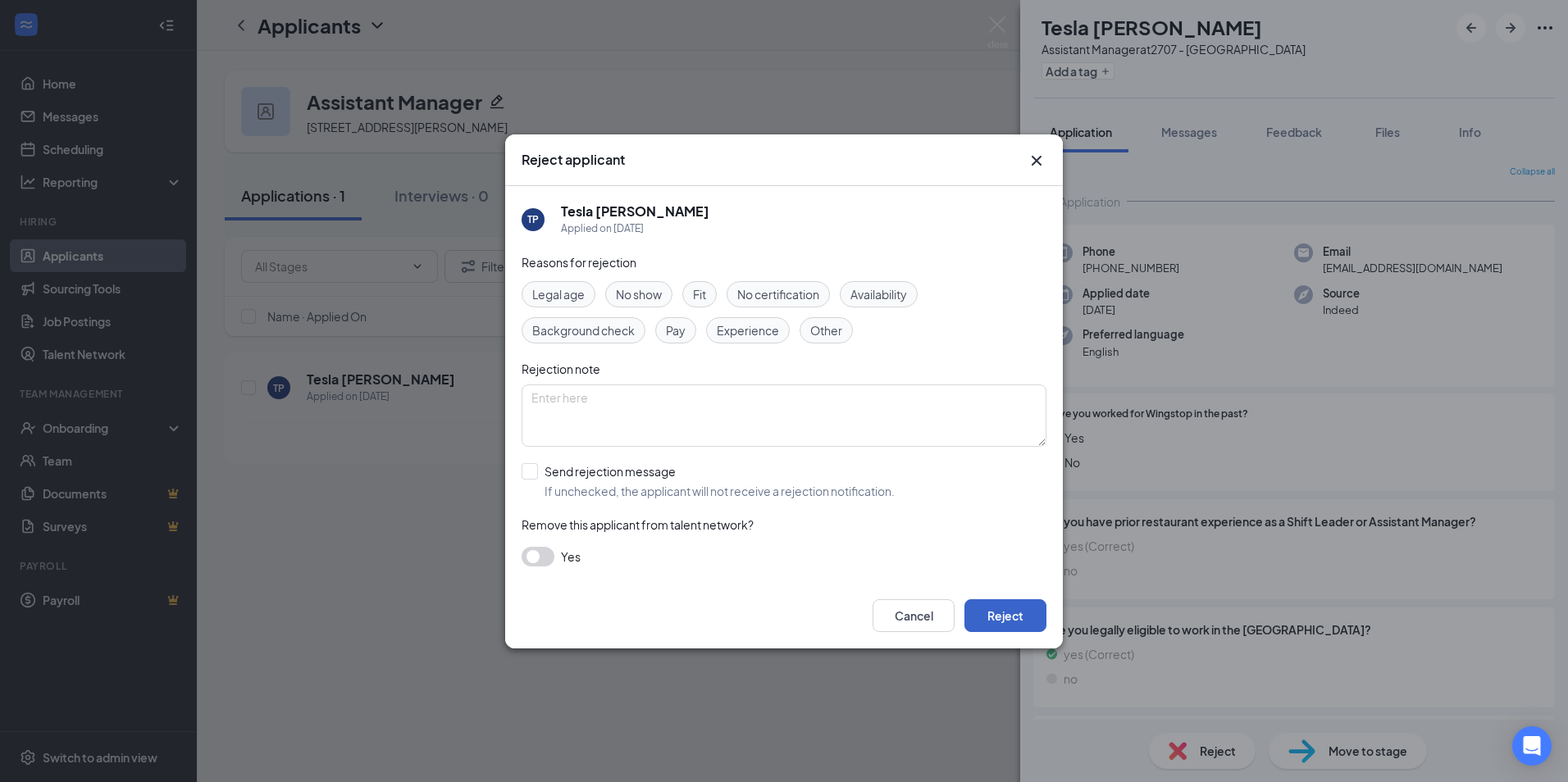
click at [1018, 622] on button "Reject" at bounding box center [1005, 616] width 82 height 33
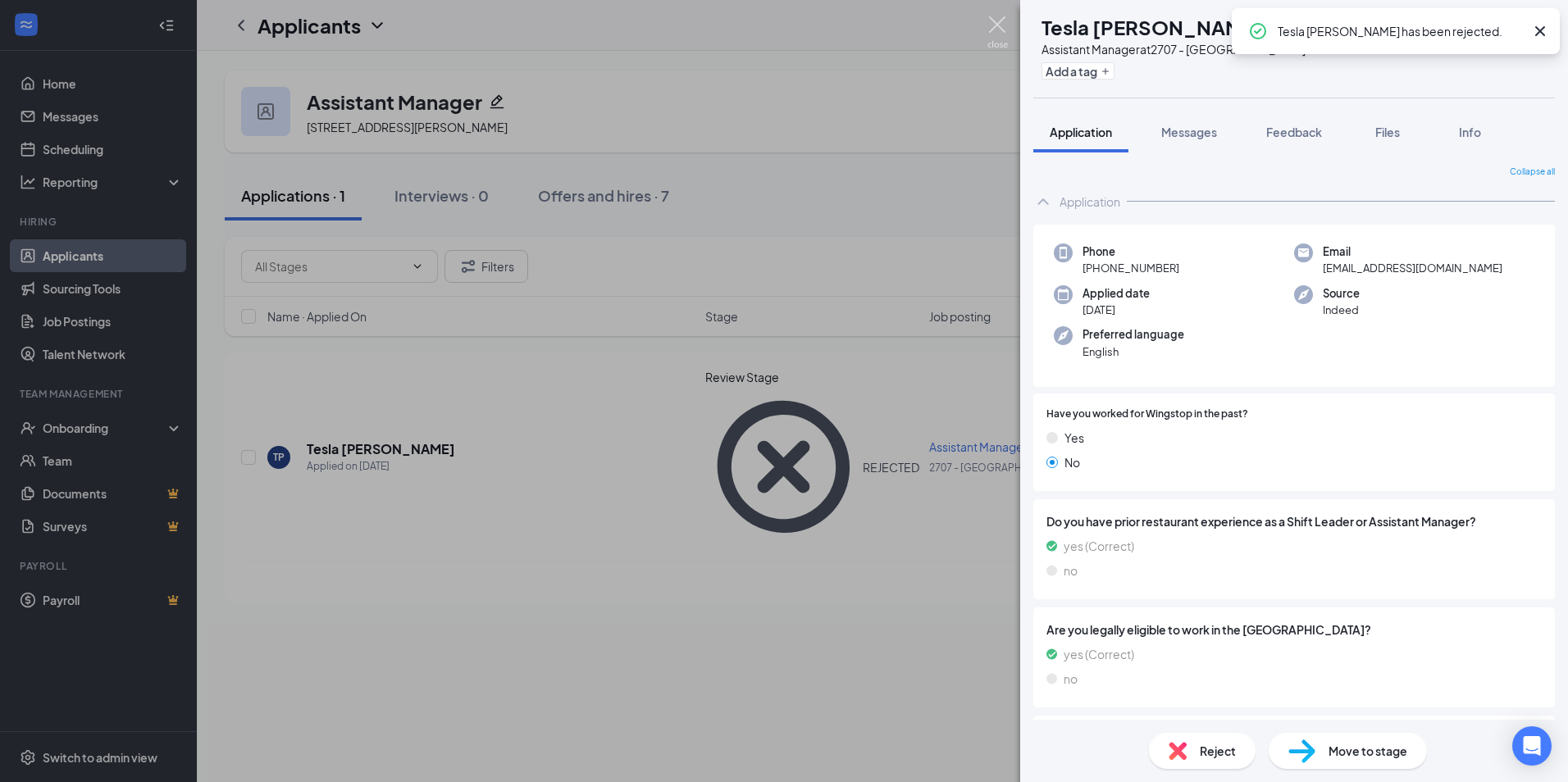
click at [1000, 30] on img at bounding box center [997, 32] width 21 height 32
